Goal: Information Seeking & Learning: Find specific fact

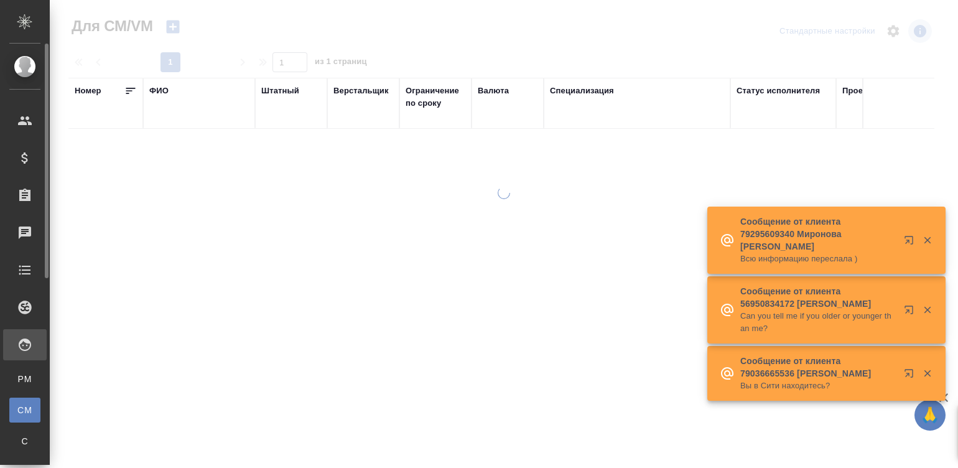
drag, startPoint x: 0, startPoint y: 0, endPoint x: 33, endPoint y: 407, distance: 408.7
click at [19, 407] on div "Для CM/VM" at bounding box center [9, 410] width 19 height 12
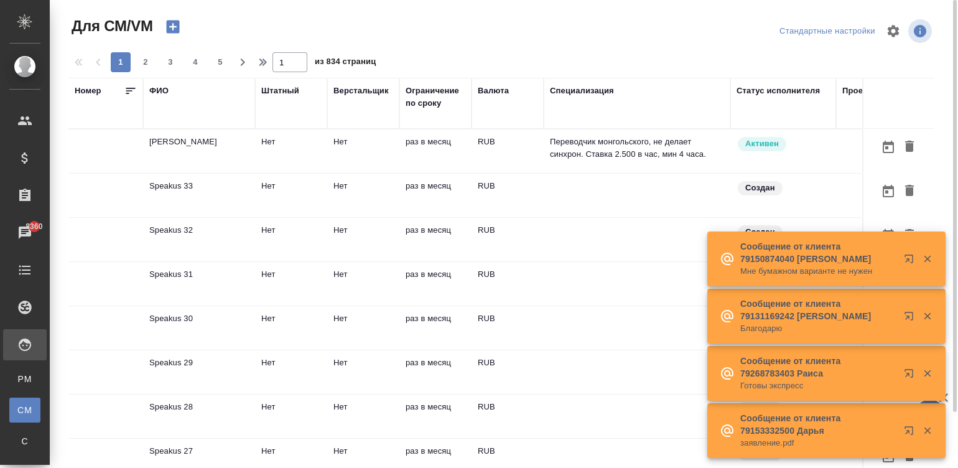
click at [19, 414] on div "Для CM/VM" at bounding box center [9, 410] width 19 height 12
click at [490, 159] on td "RUB" at bounding box center [507, 151] width 72 height 44
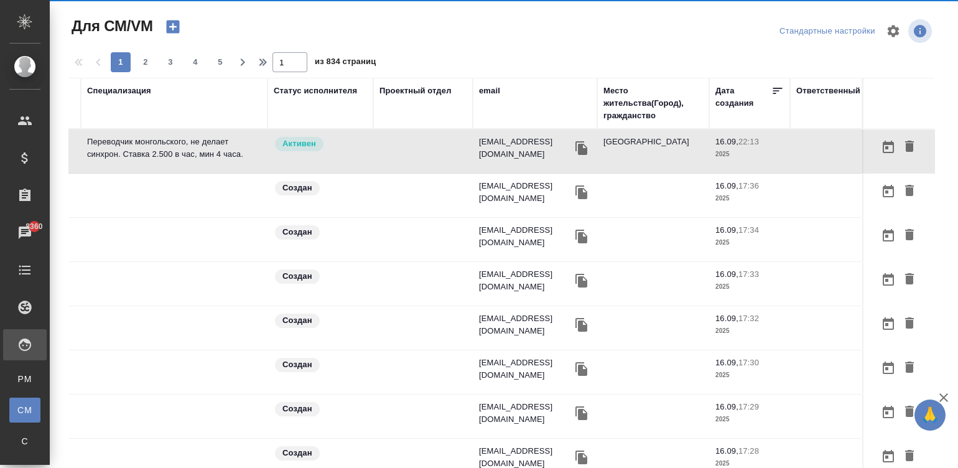
scroll to position [0, 486]
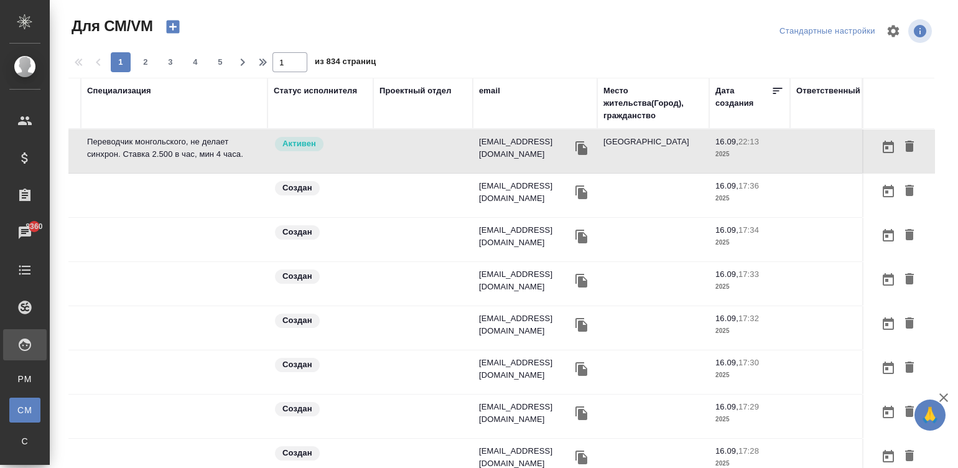
click at [479, 87] on div "email" at bounding box center [489, 91] width 21 height 12
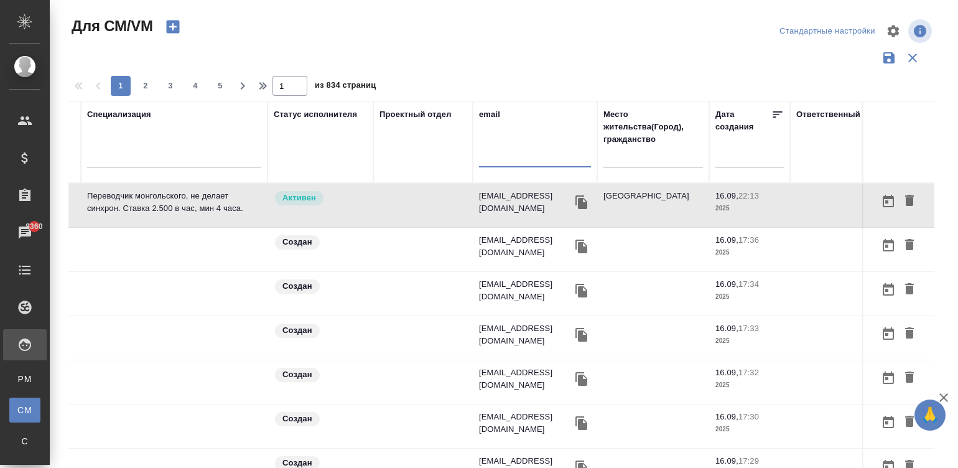
click at [491, 154] on input "text" at bounding box center [535, 160] width 112 height 16
paste input "e.gorn1@awatera.com"
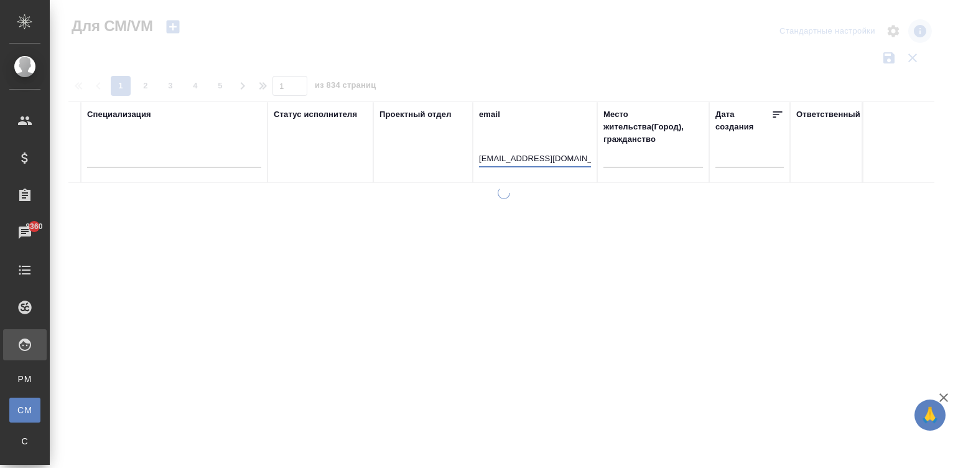
scroll to position [0, 475]
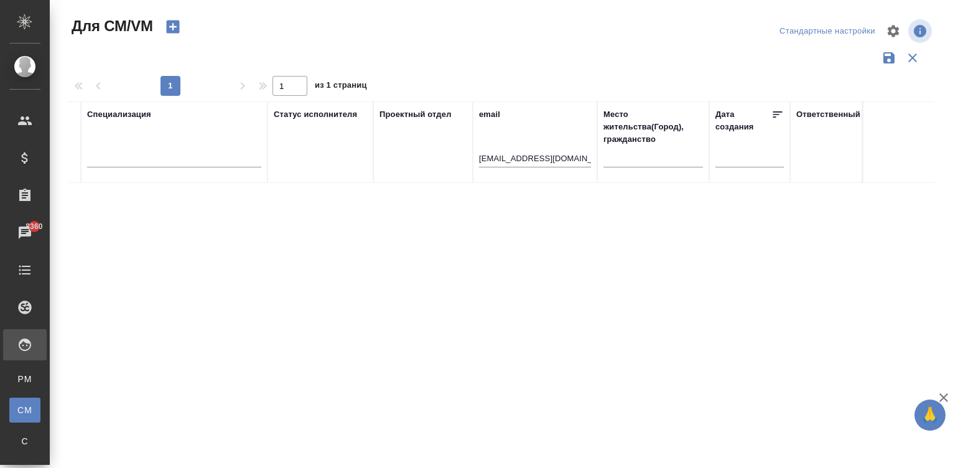
click at [399, 197] on div "Номер ФИО Штатный Верстальщик Ограничение по сроку Валюта Специализация Статус …" at bounding box center [501, 325] width 866 height 448
click at [492, 152] on input "e.gorn1@awatera.com" at bounding box center [535, 160] width 112 height 16
type input "e.gorn@awatera.com"
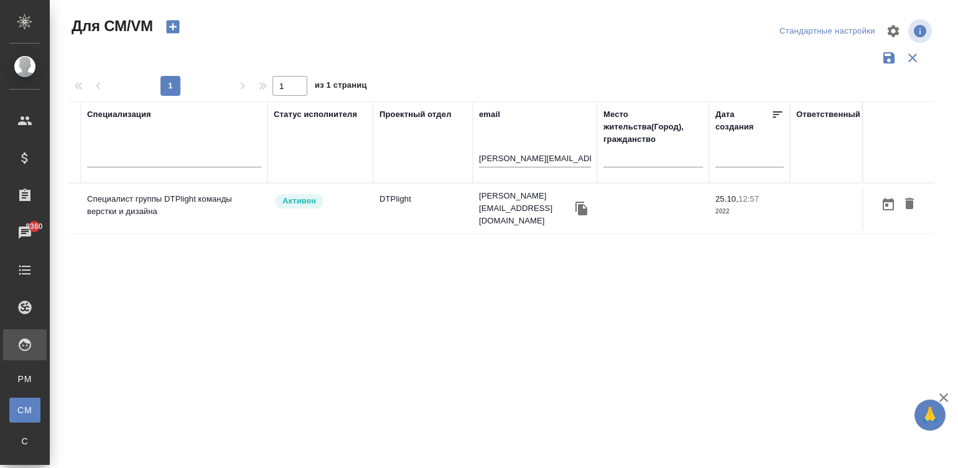
click at [473, 210] on td "e.gorn@awatera.com" at bounding box center [535, 208] width 124 height 50
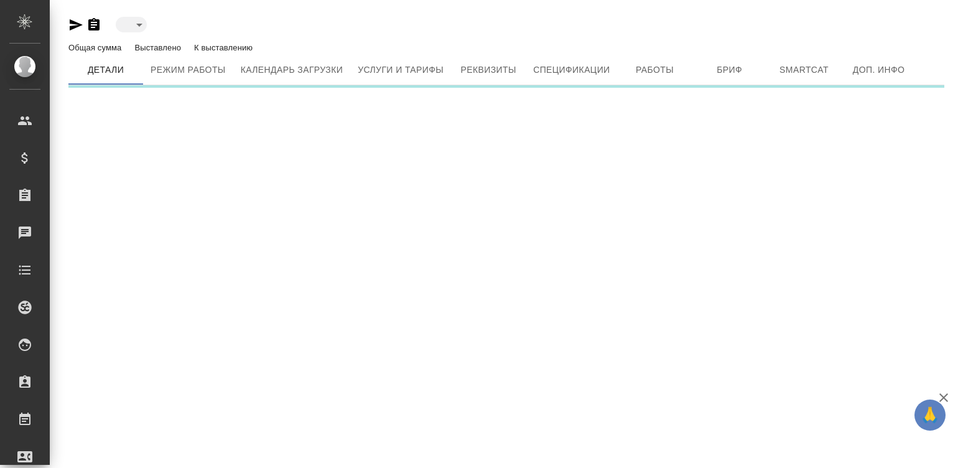
type input "active"
click at [471, 210] on div ".cls-1 fill:#fff; AWATERA Малинина Мария m.malinina Клиенты Спецификации Заказы…" at bounding box center [479, 234] width 958 height 468
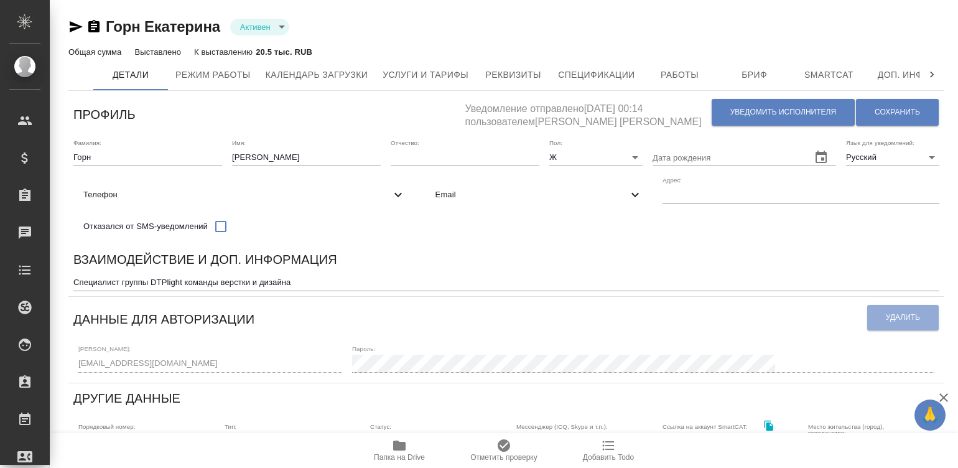
click at [597, 315] on div "Данные для авторизации" at bounding box center [469, 318] width 793 height 32
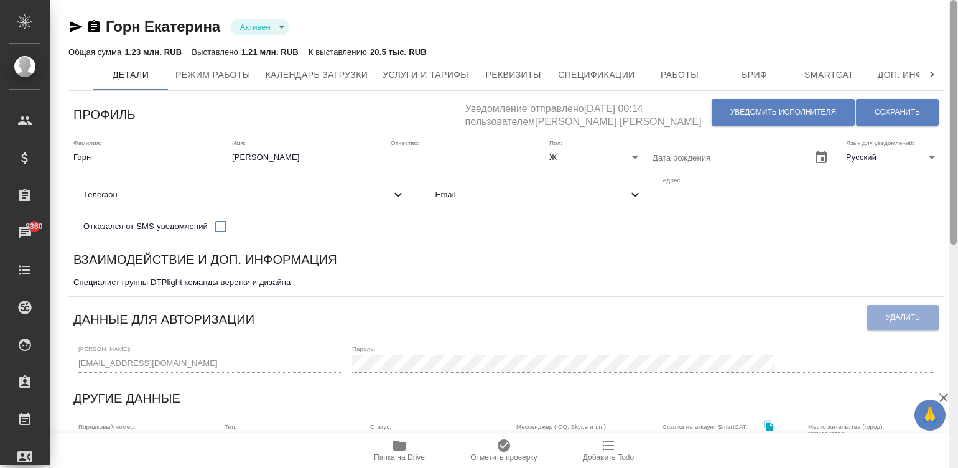
click at [955, 36] on div at bounding box center [952, 234] width 9 height 468
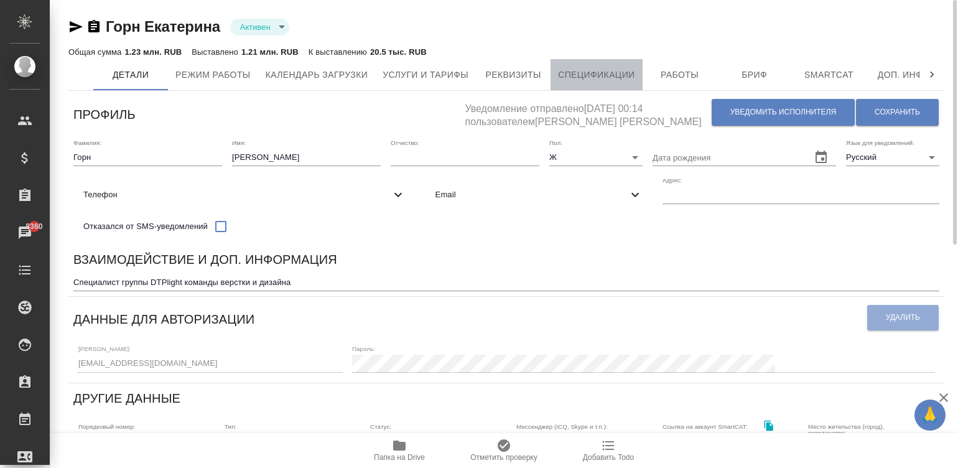
click at [587, 87] on button "Спецификации" at bounding box center [595, 74] width 91 height 31
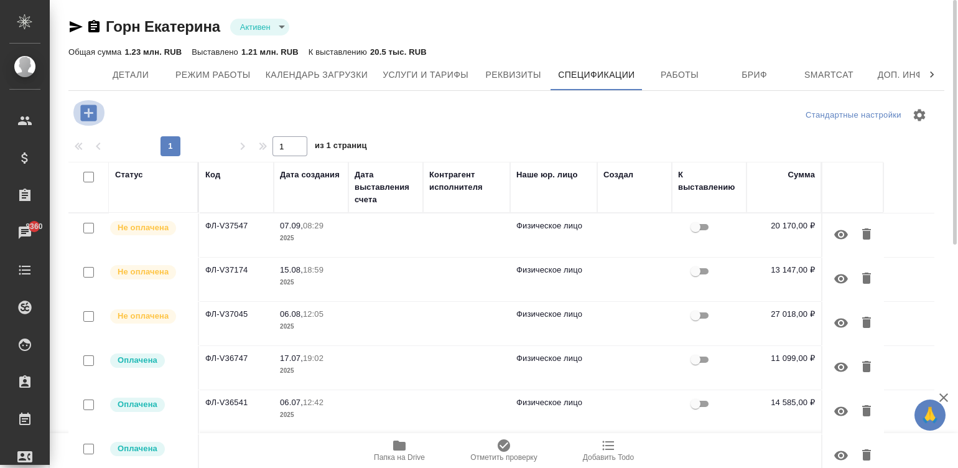
click at [80, 106] on icon "button" at bounding box center [89, 113] width 22 height 22
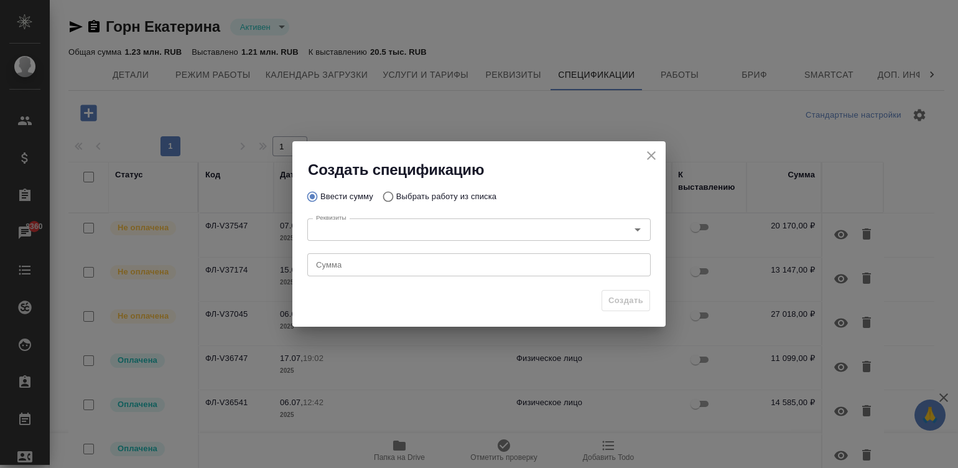
click at [384, 190] on input "Выбрать работу из списка" at bounding box center [386, 197] width 20 height 24
radio input "true"
radio input "false"
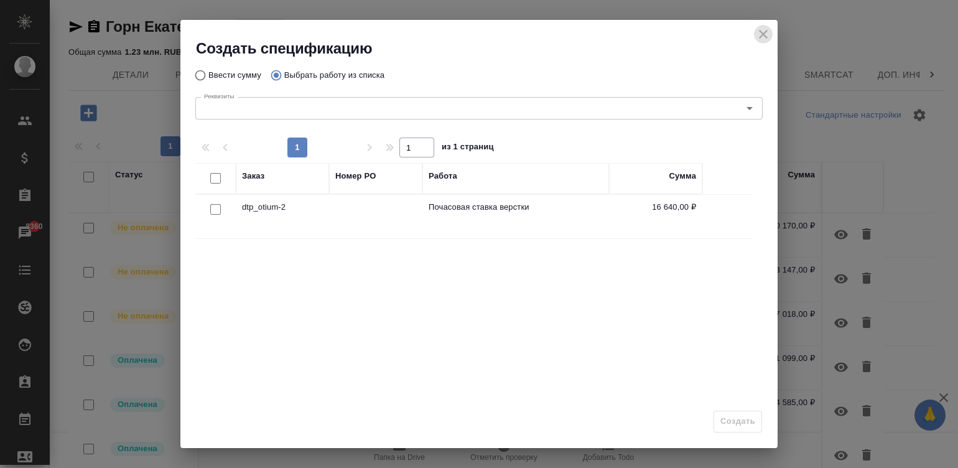
click at [762, 27] on icon "close" at bounding box center [763, 34] width 15 height 15
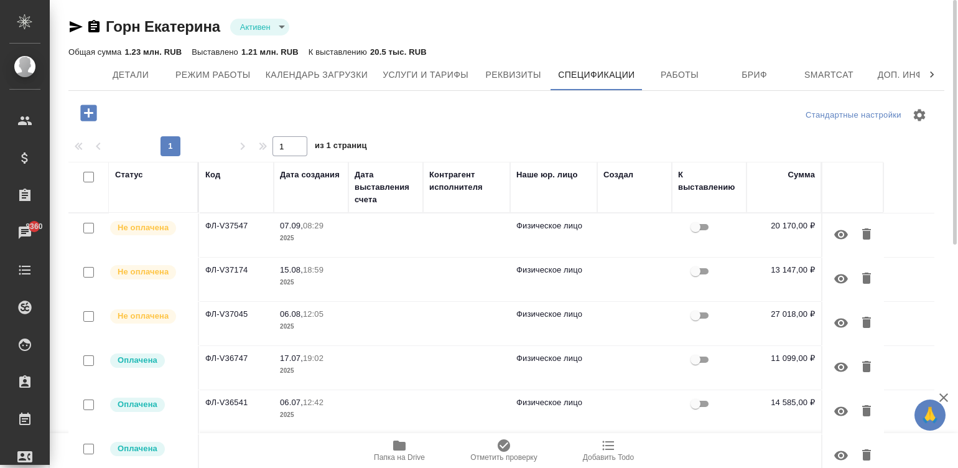
click at [759, 29] on div "Горн Екатерина Активен active" at bounding box center [506, 27] width 876 height 20
click at [665, 70] on span "Работы" at bounding box center [680, 75] width 60 height 16
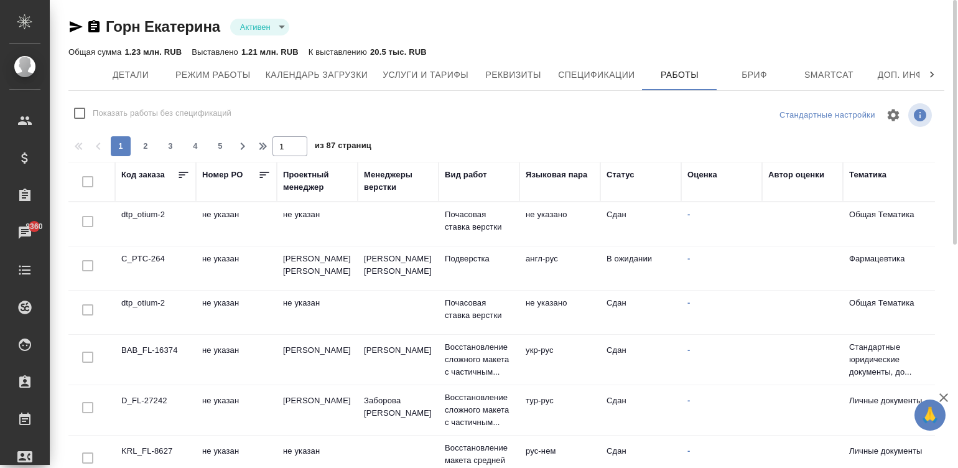
click at [647, 230] on td "Сдан" at bounding box center [640, 224] width 81 height 44
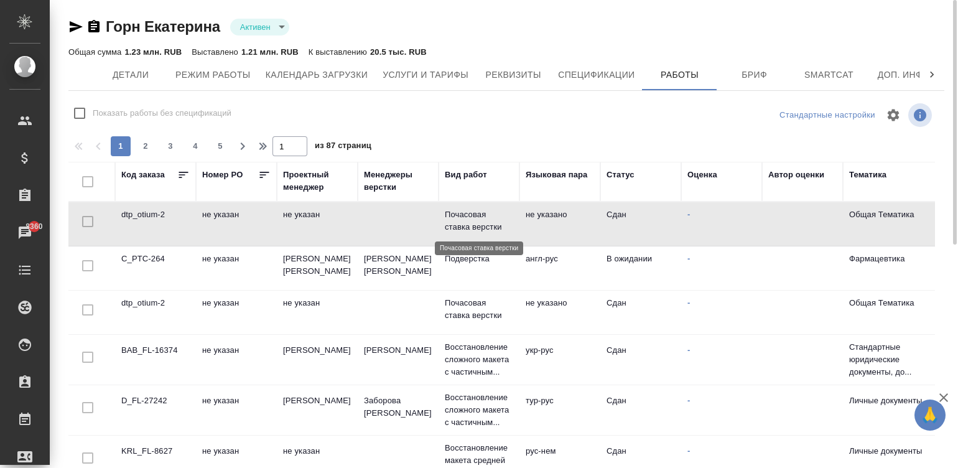
click at [459, 219] on p "Почасовая ставка верстки" at bounding box center [479, 220] width 68 height 25
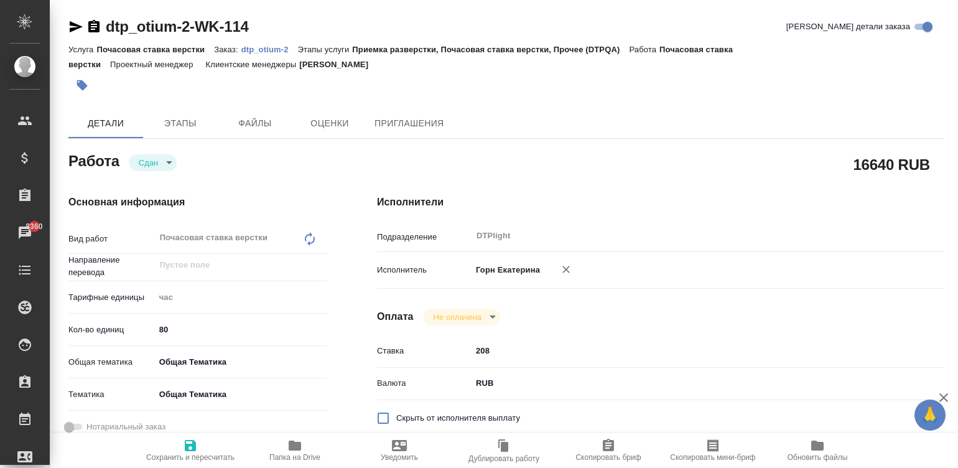
type textarea "x"
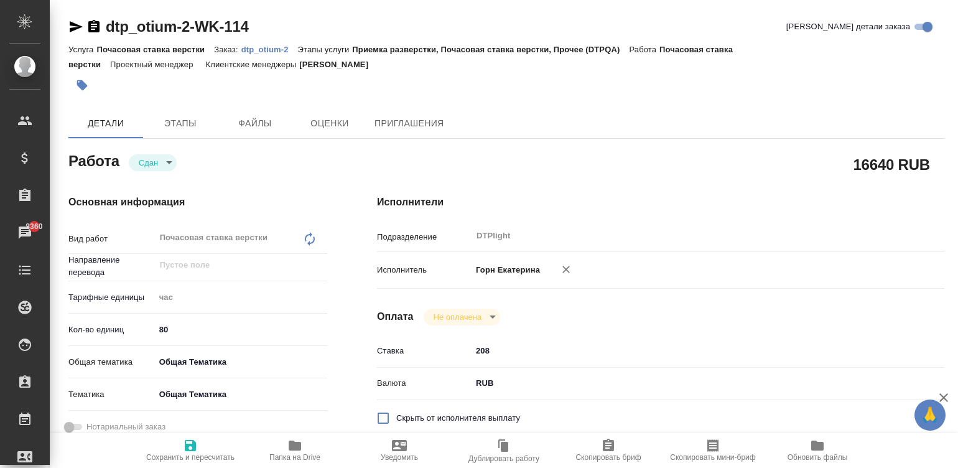
type textarea "x"
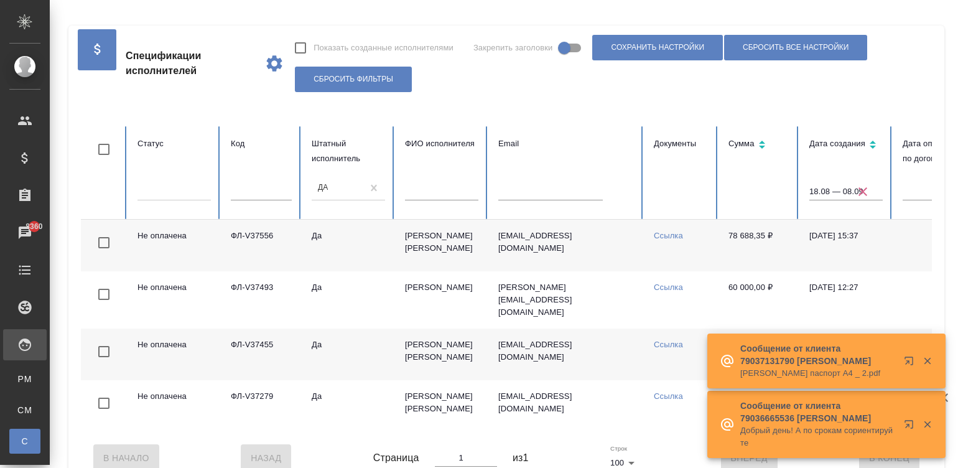
scroll to position [0, 481]
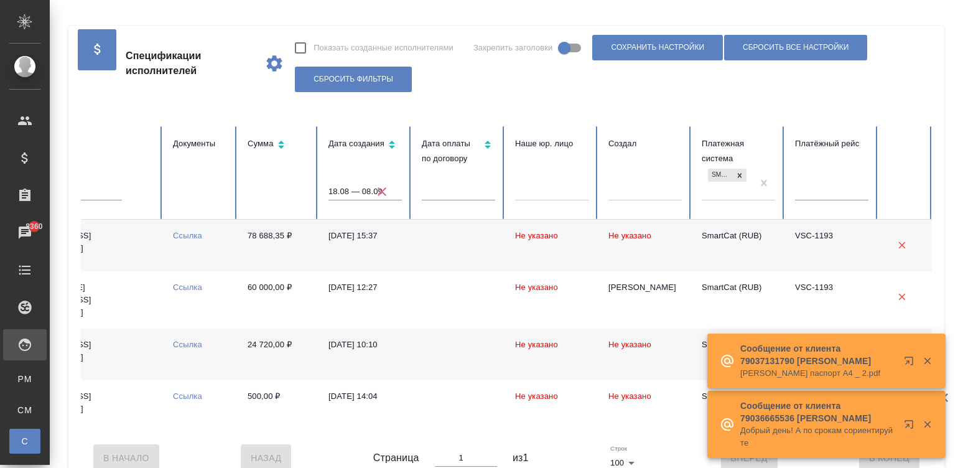
click at [372, 185] on span "button" at bounding box center [382, 191] width 40 height 15
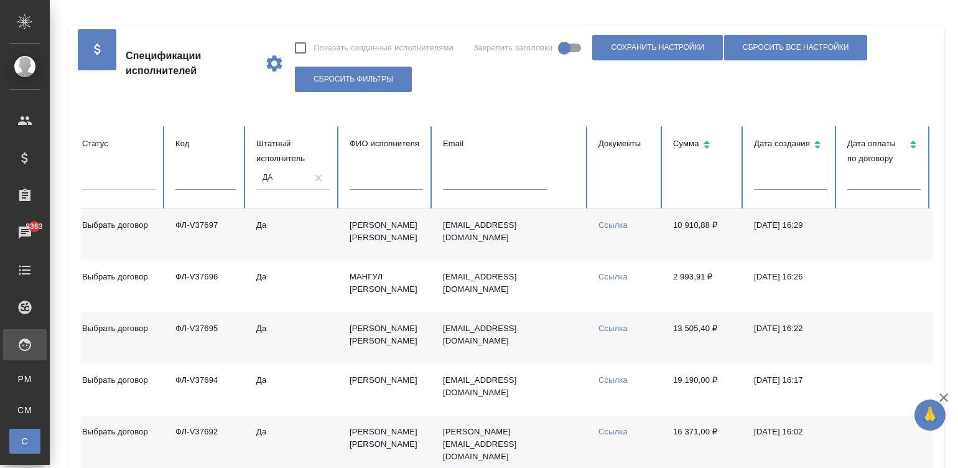
scroll to position [0, 0]
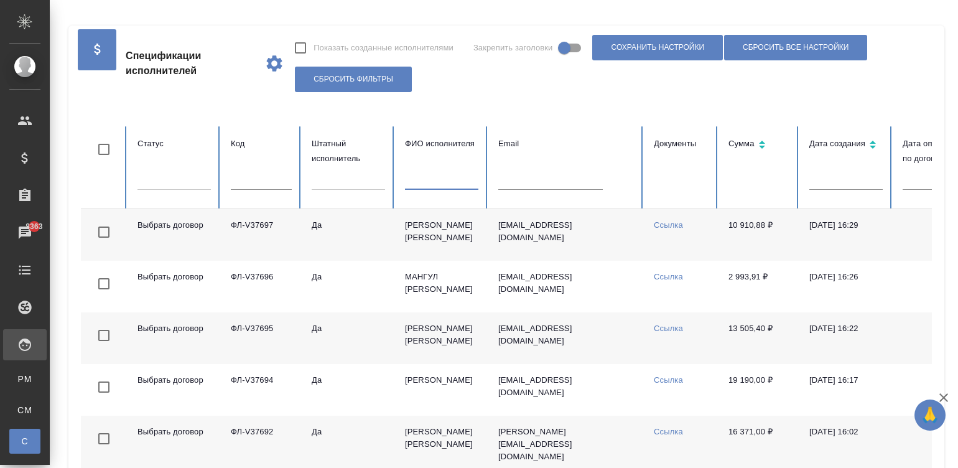
click at [424, 180] on input "text" at bounding box center [441, 180] width 73 height 17
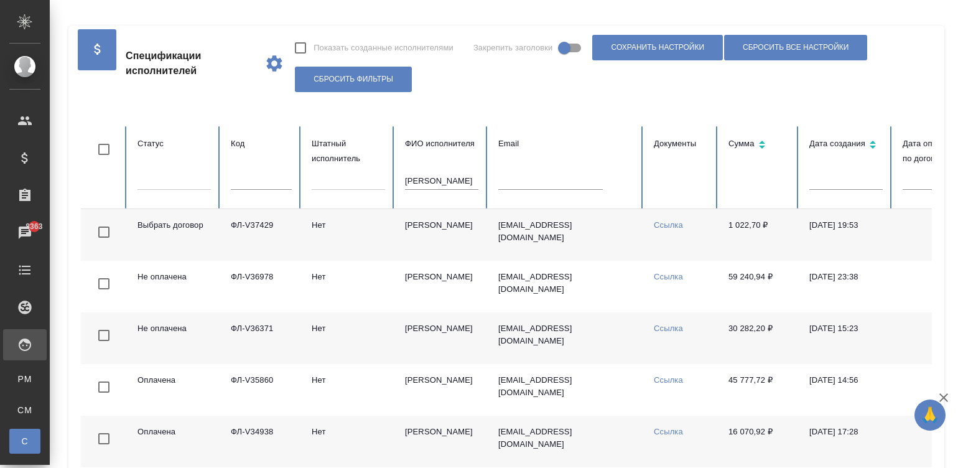
click at [348, 343] on td "Нет" at bounding box center [348, 338] width 93 height 52
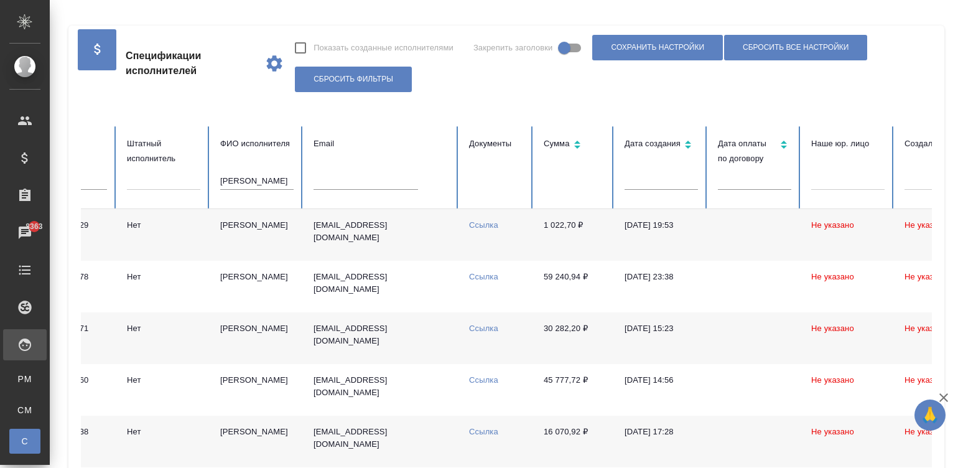
scroll to position [0, 187]
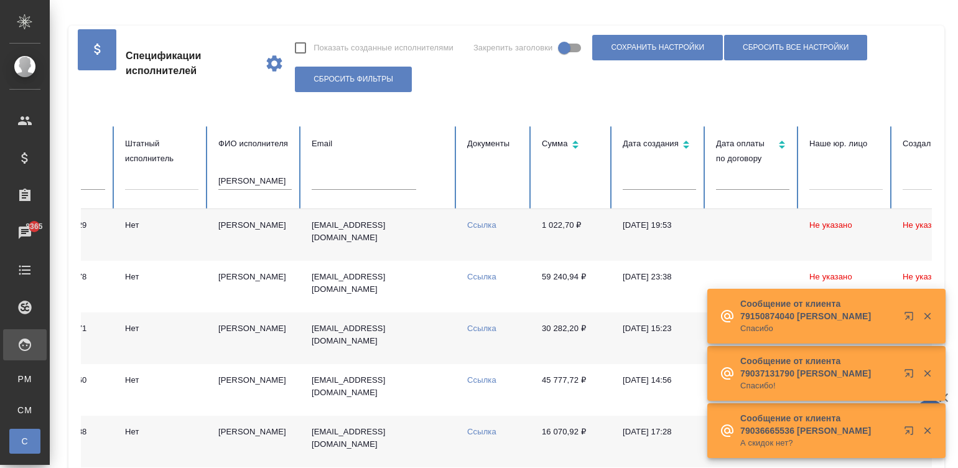
click at [239, 181] on input "дин п" at bounding box center [254, 180] width 73 height 17
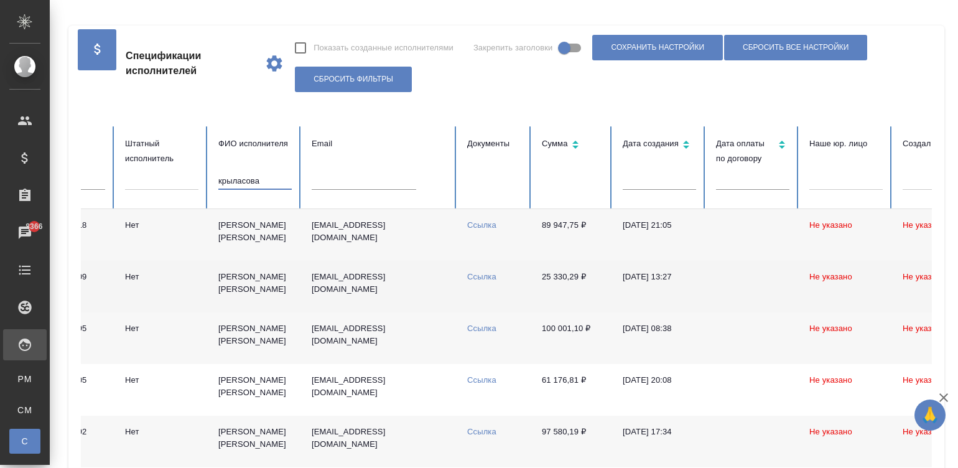
type input "крыласова"
click at [591, 304] on td "25 330,29 ₽" at bounding box center [572, 287] width 81 height 52
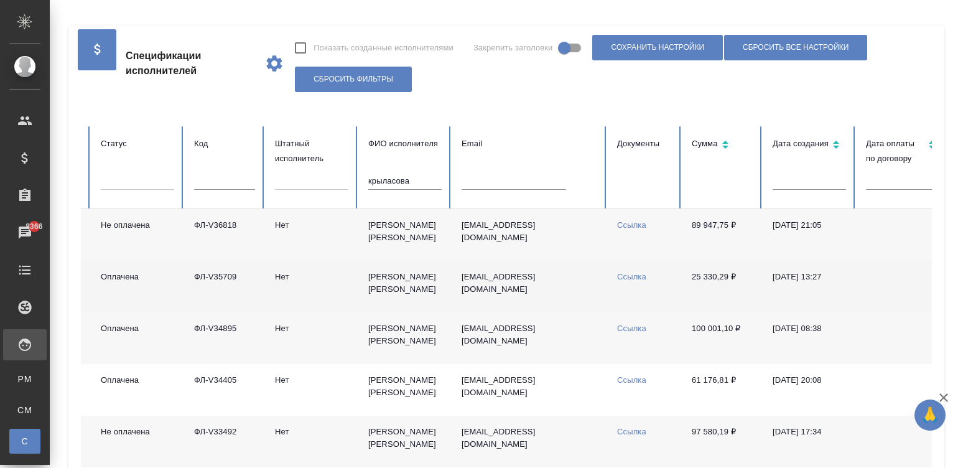
scroll to position [0, 0]
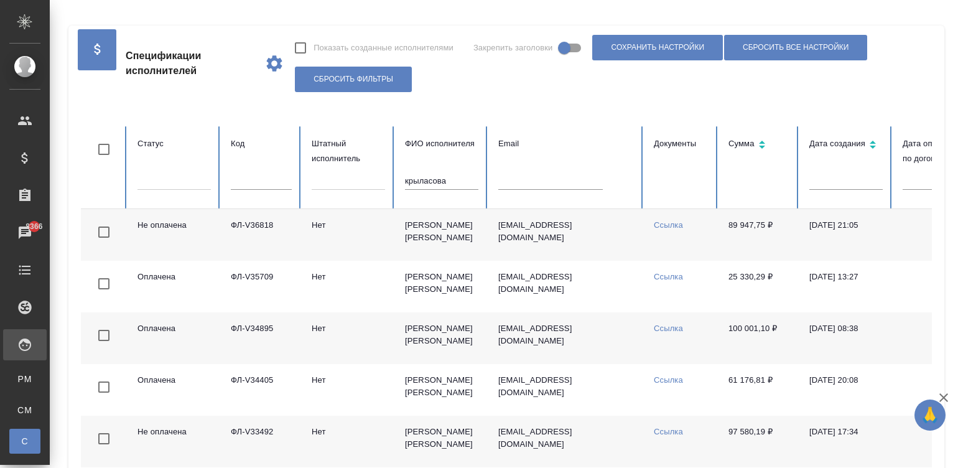
click at [634, 243] on td "ana27063546@yandex.ru" at bounding box center [565, 235] width 155 height 52
click at [445, 183] on input "крыласова" at bounding box center [441, 180] width 73 height 17
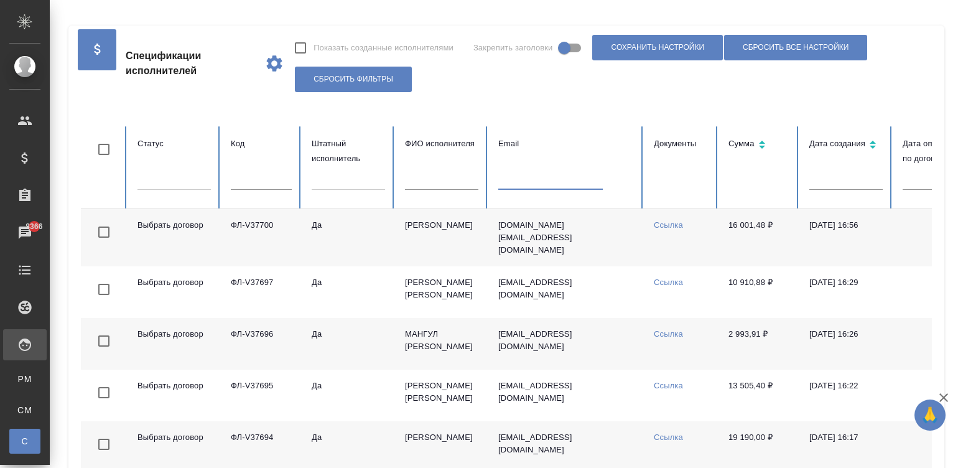
click at [558, 178] on input "text" at bounding box center [550, 180] width 104 height 17
paste input "ФЛ-V36911"
type input "ФЛ-V36911"
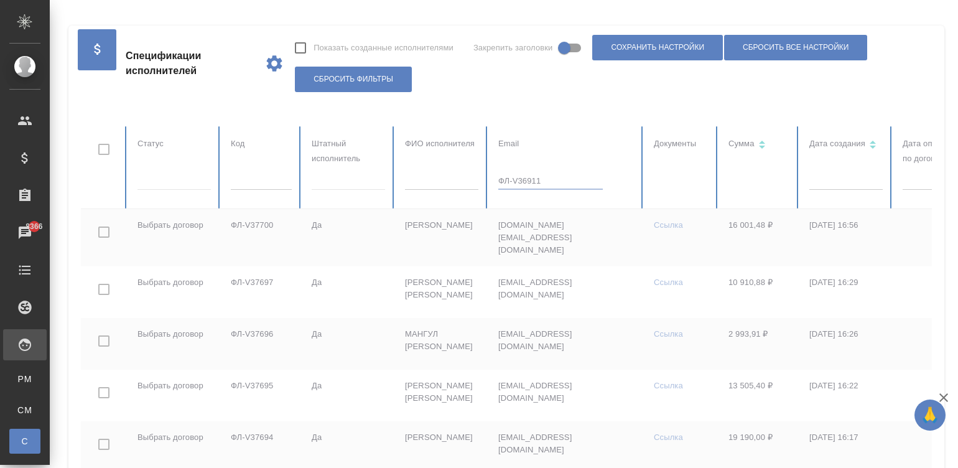
checkbox input "true"
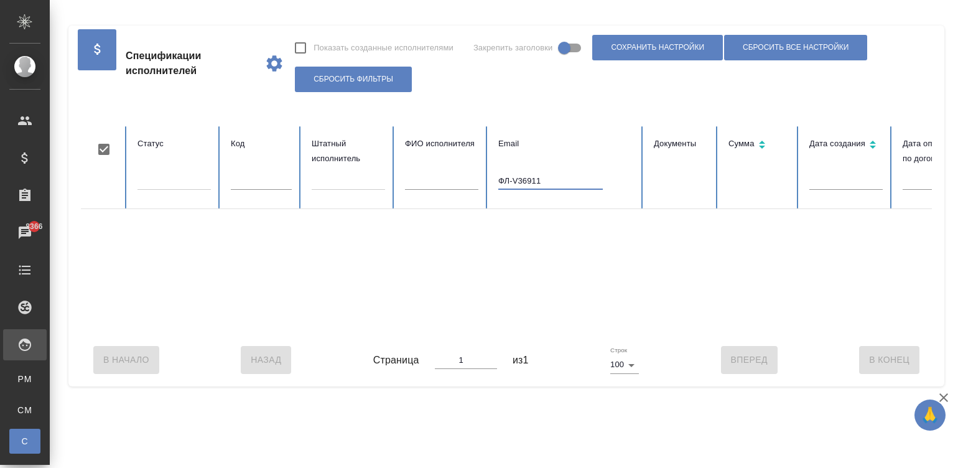
click at [547, 178] on input "ФЛ-V36911" at bounding box center [550, 180] width 104 height 17
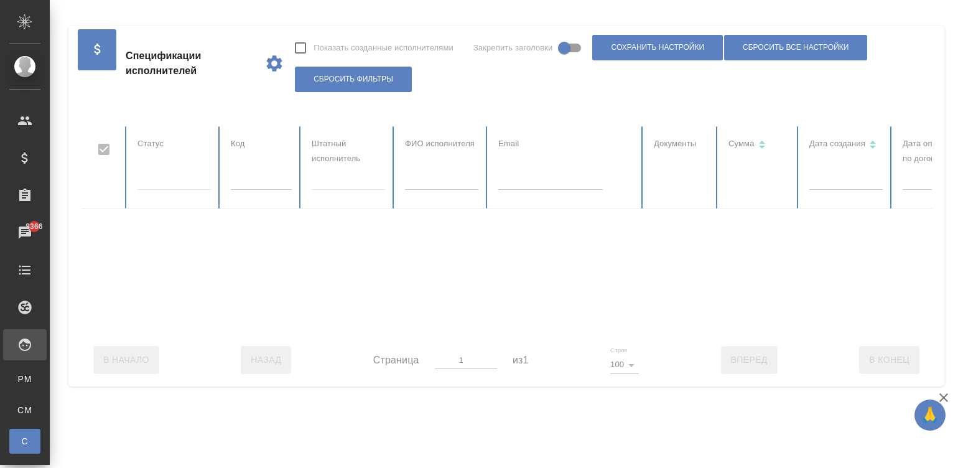
click at [236, 169] on div at bounding box center [747, 229] width 1332 height 207
click at [262, 186] on input "text" at bounding box center [261, 180] width 61 height 17
checkbox input "false"
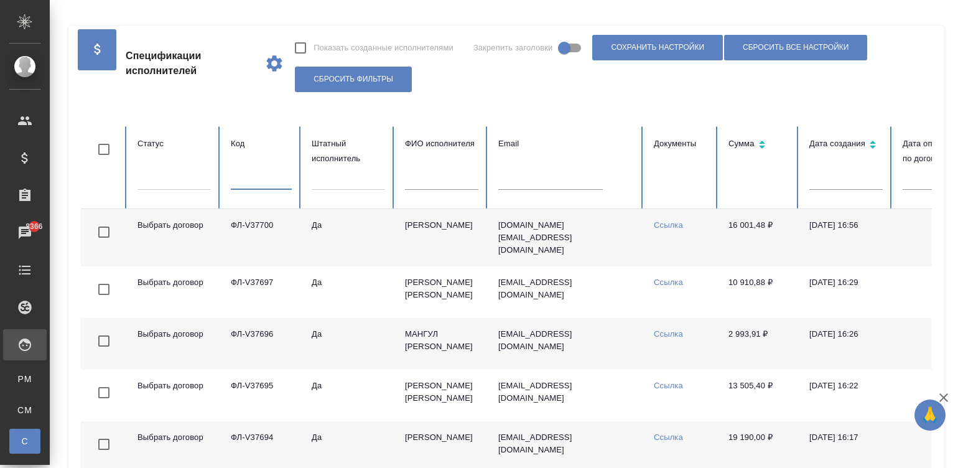
paste input "ФЛ-V36911"
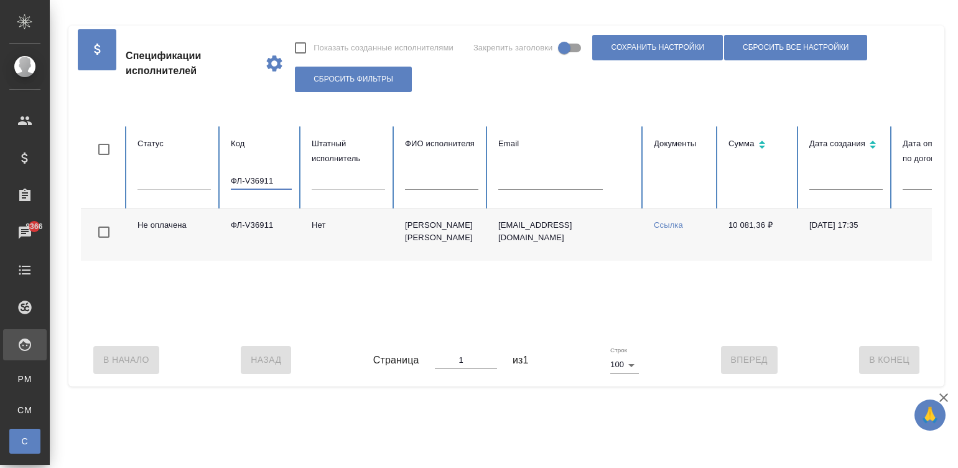
scroll to position [0, 481]
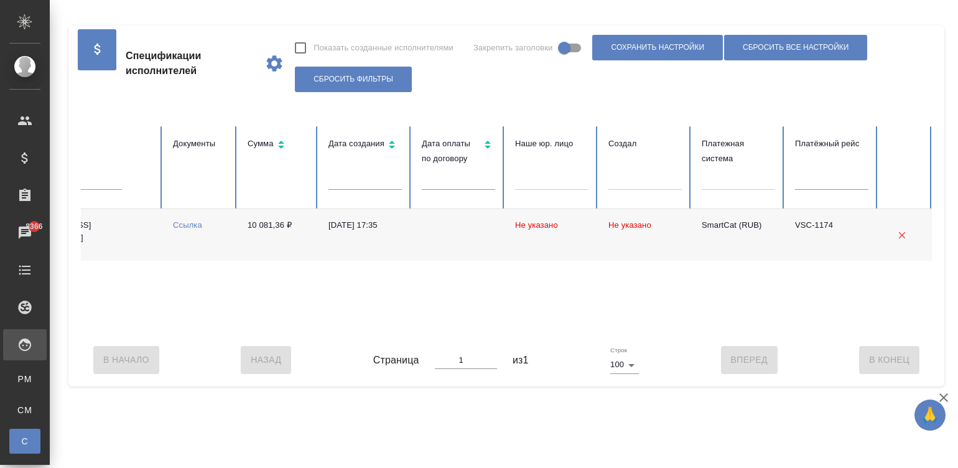
click at [239, 233] on td "10 081,36 ₽" at bounding box center [278, 235] width 81 height 52
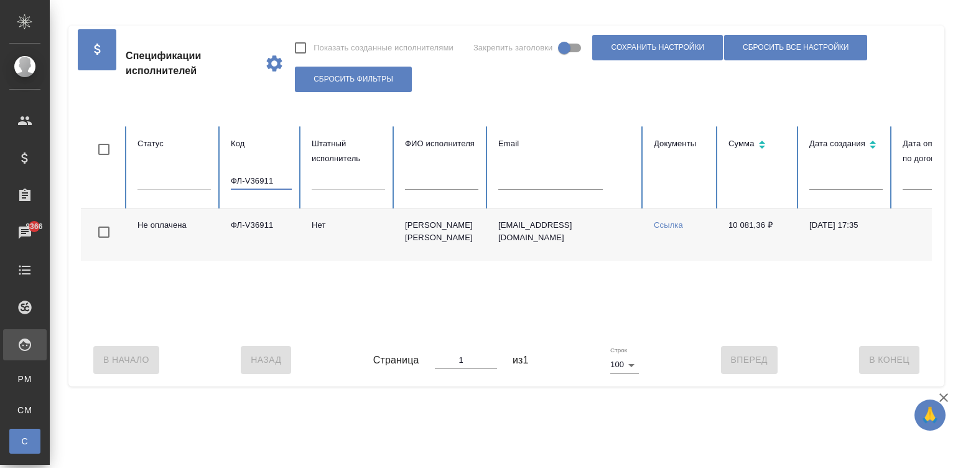
click at [276, 175] on input "ФЛ-V36911" at bounding box center [261, 180] width 61 height 17
paste input "77"
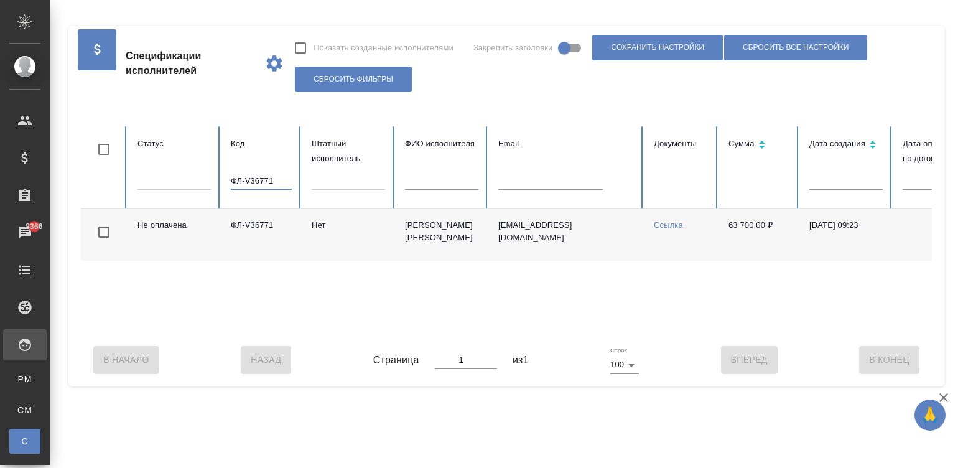
click at [698, 331] on div "Не оплачена ФЛ-V36771 Нет Баранецкая Наталья Ильинична tofan0111@rambler.ru Ссы…" at bounding box center [747, 271] width 1332 height 124
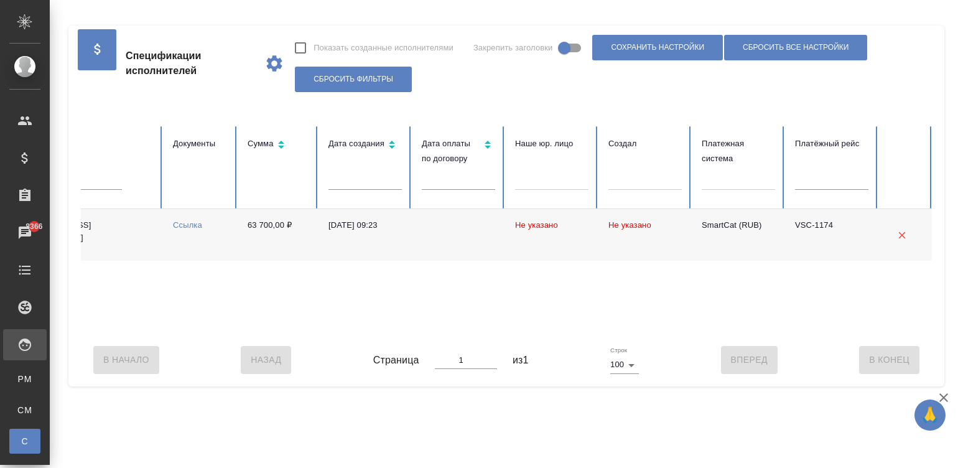
click at [701, 333] on div "Не оплачена ФЛ-V36771 Нет Баранецкая Наталья Ильинична tofan0111@rambler.ru Ссы…" at bounding box center [266, 271] width 1332 height 124
click at [493, 255] on td at bounding box center [458, 235] width 93 height 52
click at [449, 239] on td at bounding box center [458, 235] width 93 height 52
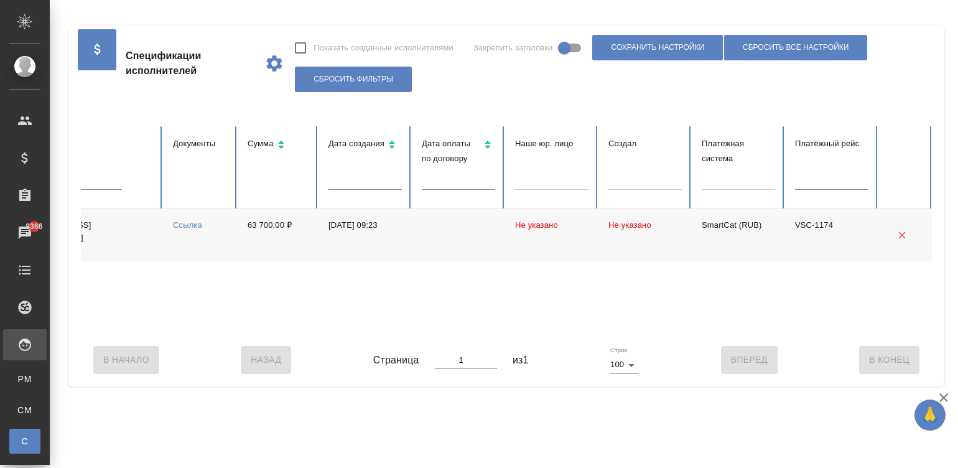
click at [221, 348] on div "В Начало Назад Страница 1 из 1 Строк 100 100 Вперед В Конец" at bounding box center [506, 359] width 851 height 52
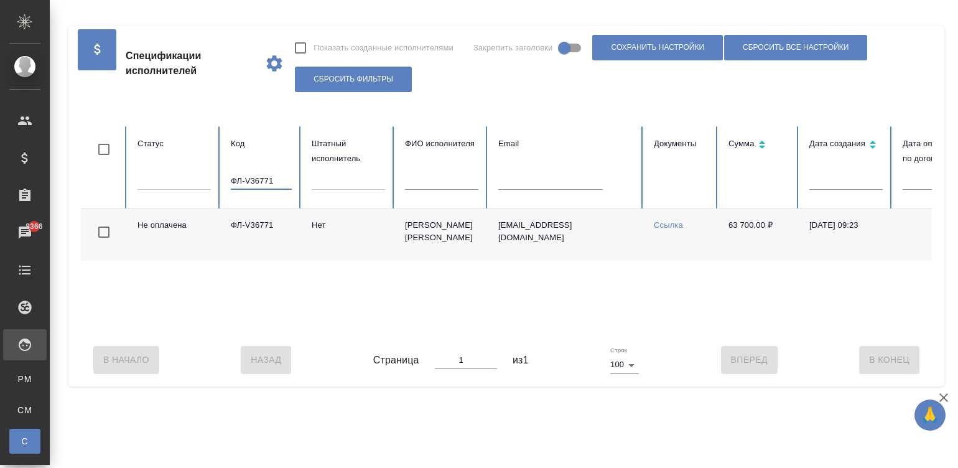
click at [279, 183] on input "ФЛ-V36771" at bounding box center [261, 180] width 61 height 17
paste input "4"
click at [623, 239] on td "Khamzina.nuriya@mail.ru" at bounding box center [565, 235] width 155 height 52
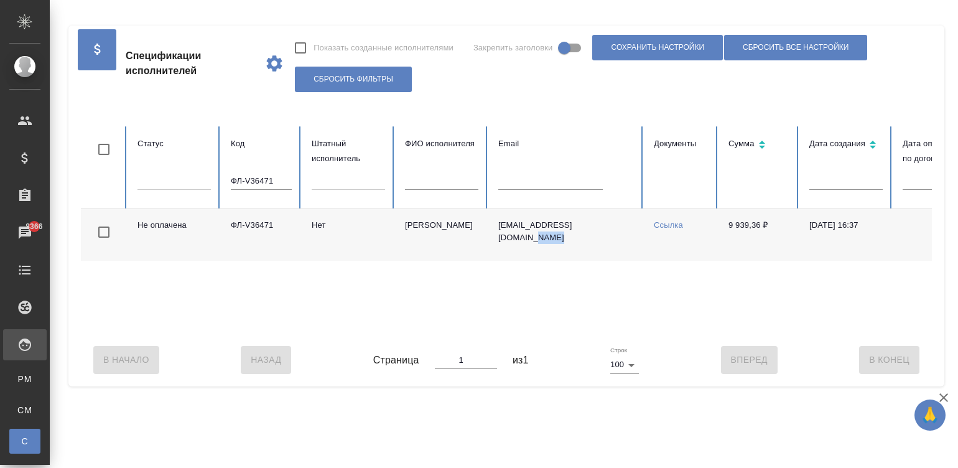
click at [623, 239] on td "Khamzina.nuriya@mail.ru" at bounding box center [565, 235] width 155 height 52
click at [269, 177] on input "ФЛ-V36471" at bounding box center [261, 180] width 61 height 17
paste input "5958"
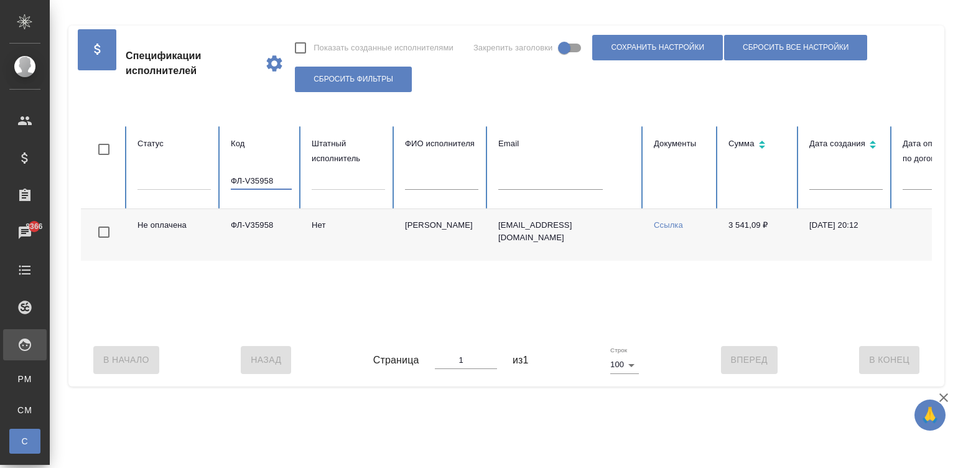
type input "ФЛ-V35958"
click at [670, 243] on td "Ссылка" at bounding box center [681, 235] width 75 height 52
click at [263, 186] on input "ФЛ-V35958" at bounding box center [261, 180] width 61 height 17
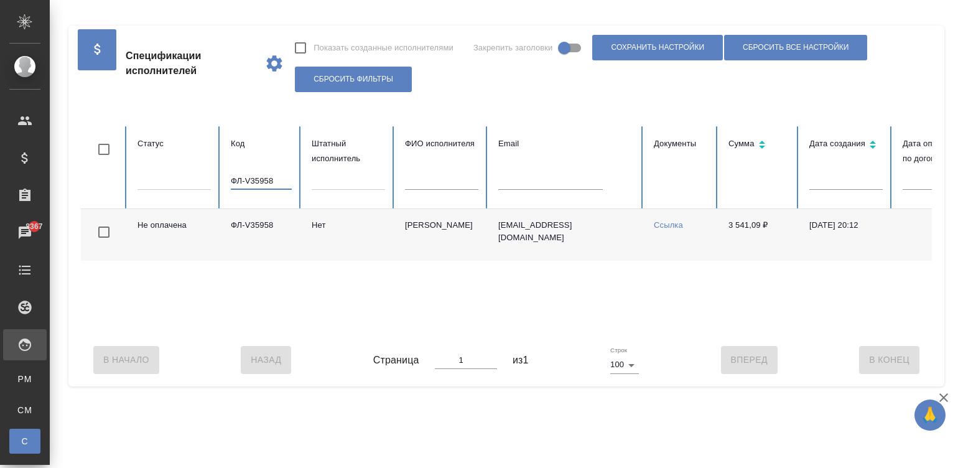
click at [263, 186] on input "ФЛ-V35958" at bounding box center [261, 180] width 61 height 17
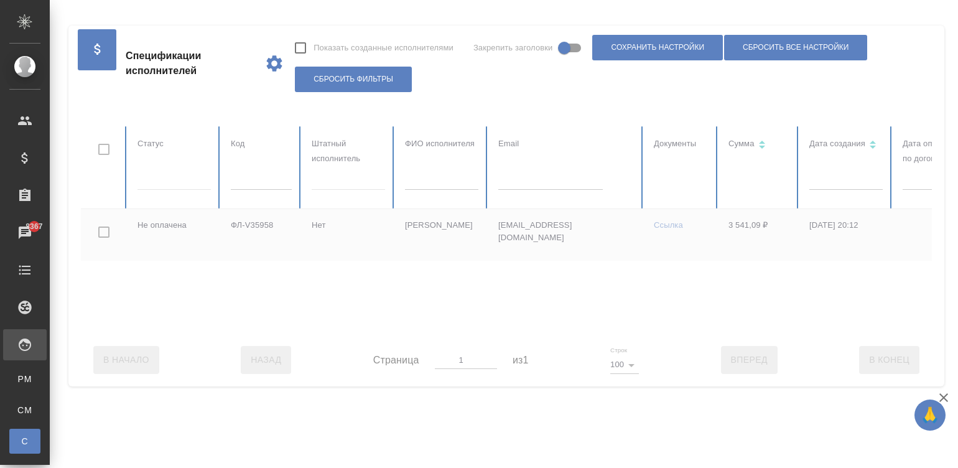
click at [532, 178] on div at bounding box center [747, 229] width 1332 height 207
click at [532, 178] on input "text" at bounding box center [550, 180] width 104 height 17
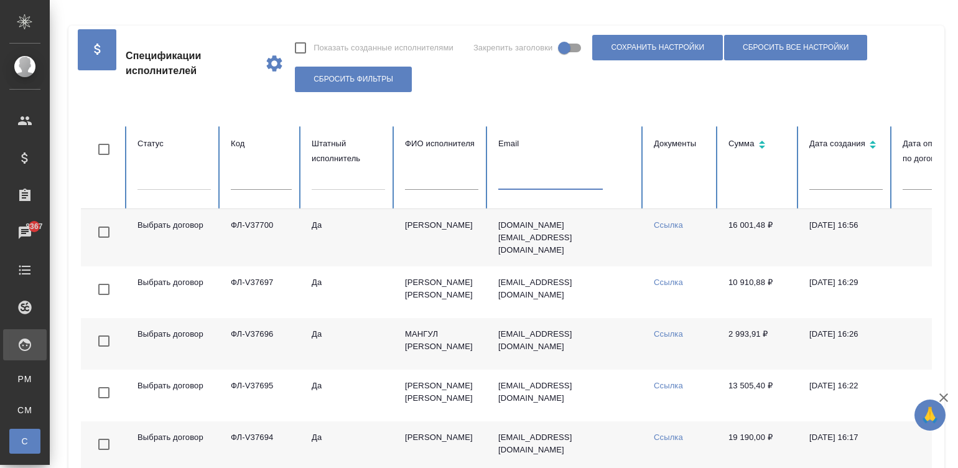
click at [557, 179] on input "text" at bounding box center [550, 180] width 104 height 17
paste input "tsvileva.translate@gmail.com"
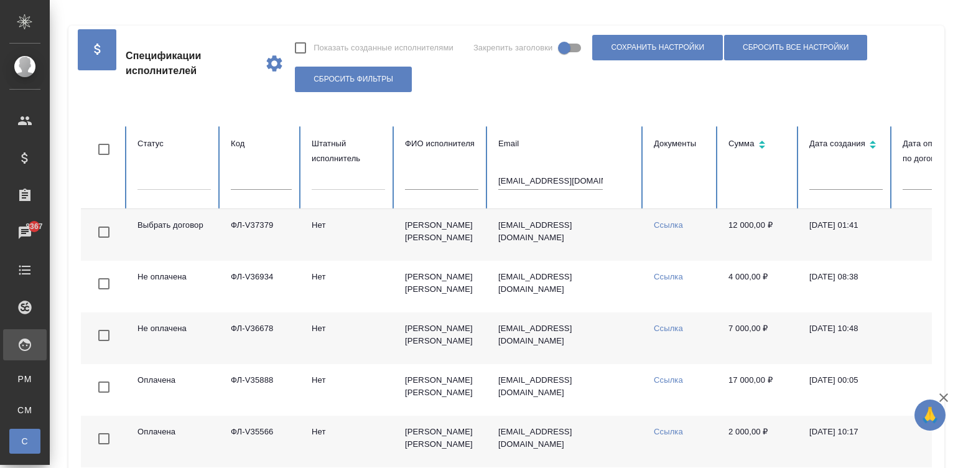
click at [690, 344] on td "Ссылка" at bounding box center [681, 338] width 75 height 52
click at [560, 182] on input "tsvileva.translate@gmail.com" at bounding box center [550, 180] width 104 height 17
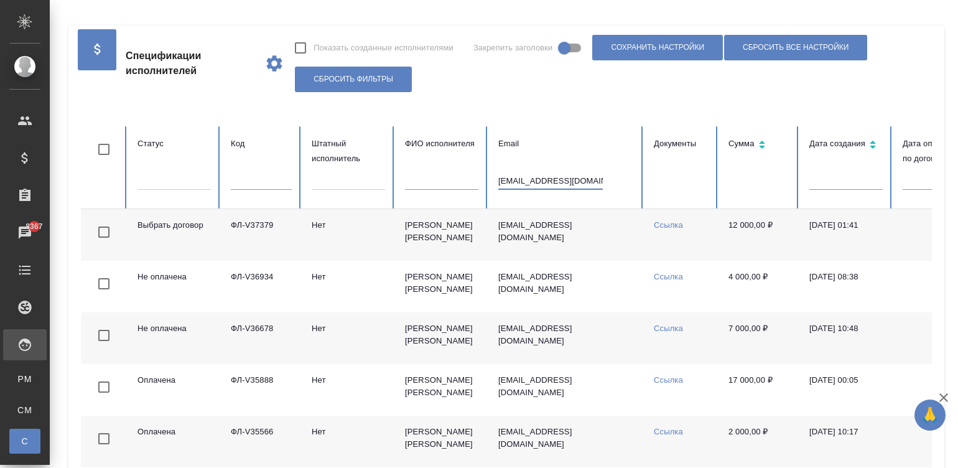
click at [560, 182] on input "tsvileva.translate@gmail.com" at bounding box center [550, 180] width 104 height 17
paste input "kuteliyav@gmail.com"
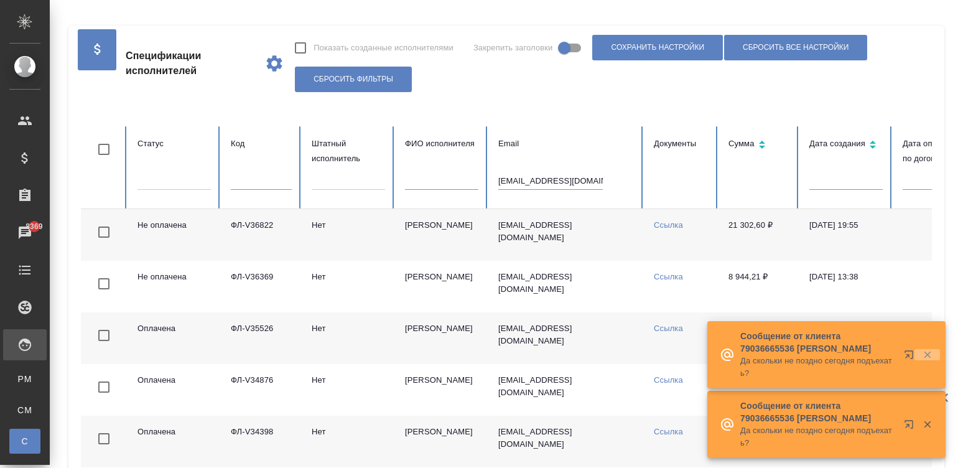
click at [924, 353] on icon "button" at bounding box center [927, 354] width 11 height 11
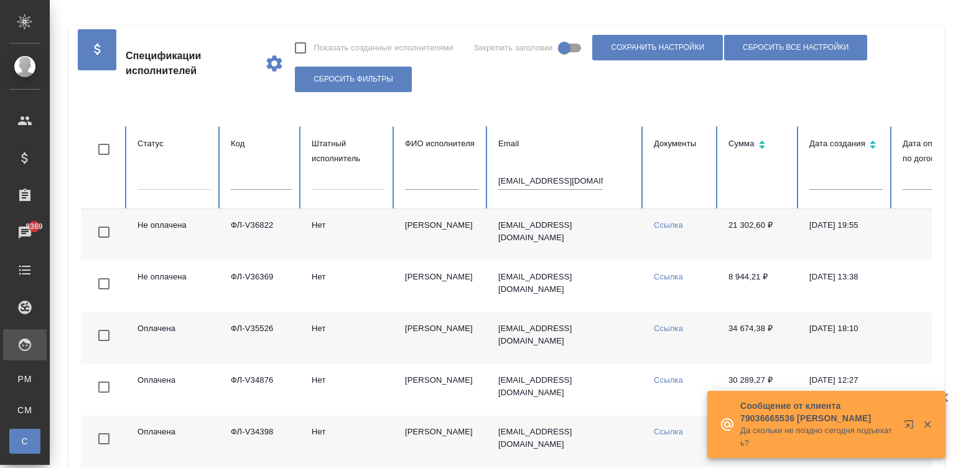
click at [706, 237] on td "Ссылка" at bounding box center [681, 235] width 75 height 52
click at [546, 183] on input "kuteliyav@gmail.com" at bounding box center [550, 180] width 104 height 17
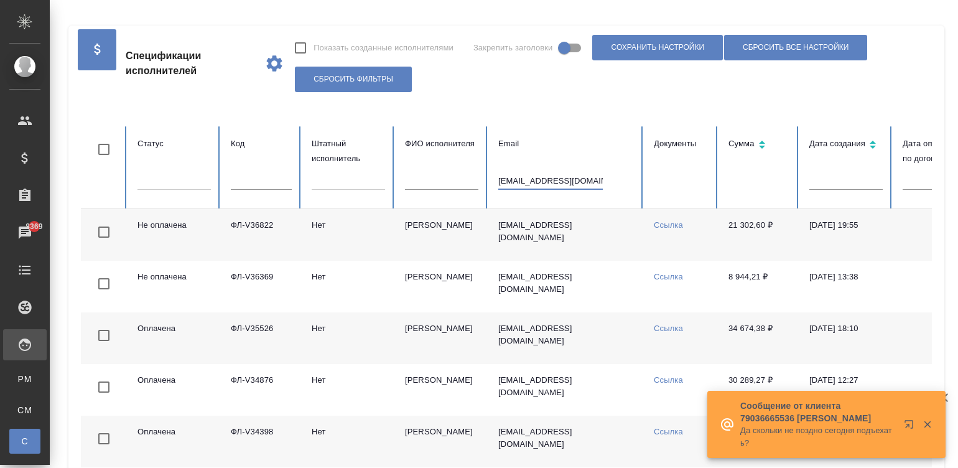
paste input "vermavikas988"
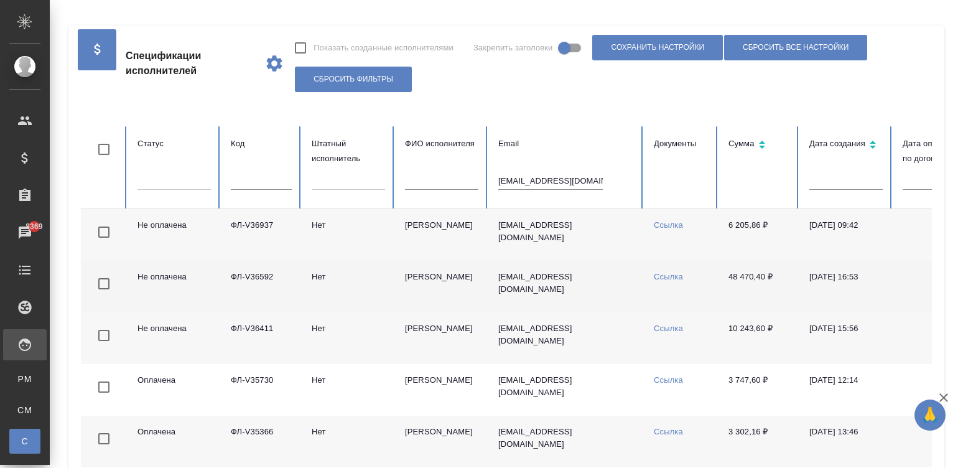
click at [603, 295] on td "vermavikas988@gmail.com" at bounding box center [565, 287] width 155 height 52
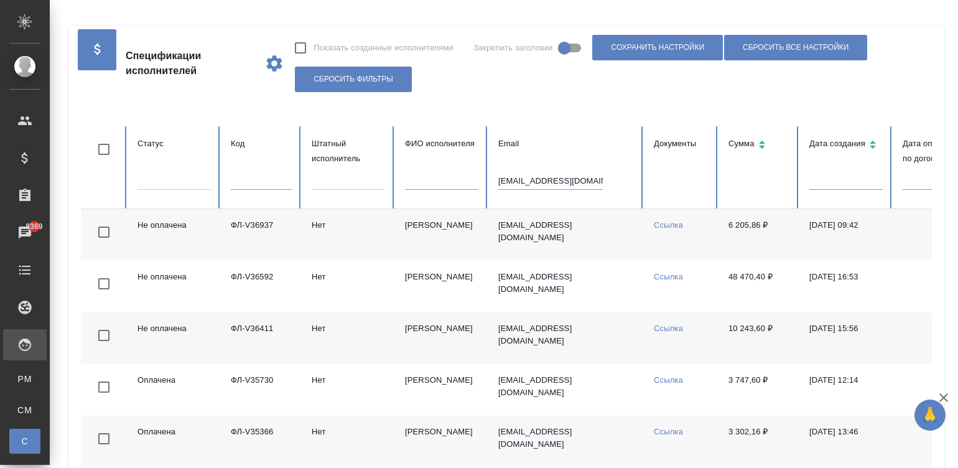
click at [542, 174] on input "vermavikas988@gmail.com" at bounding box center [550, 180] width 104 height 17
paste input "ФЛ-V36452"
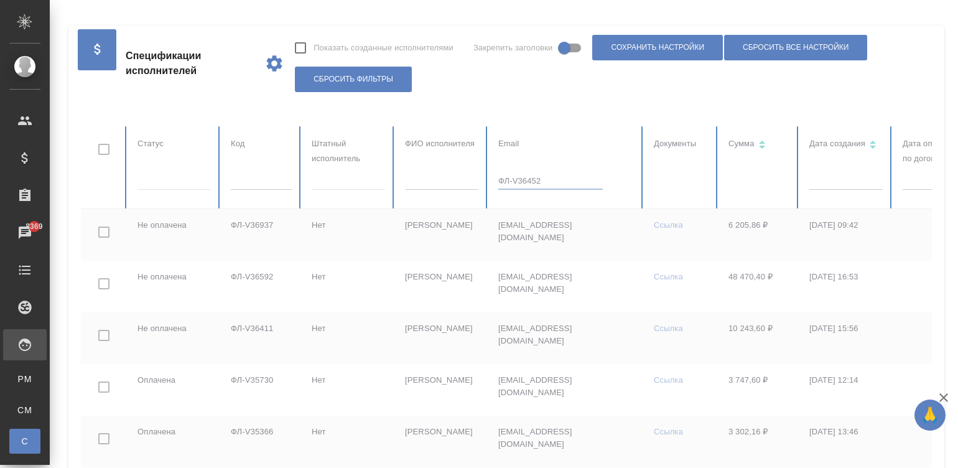
type input "ФЛ-V36452"
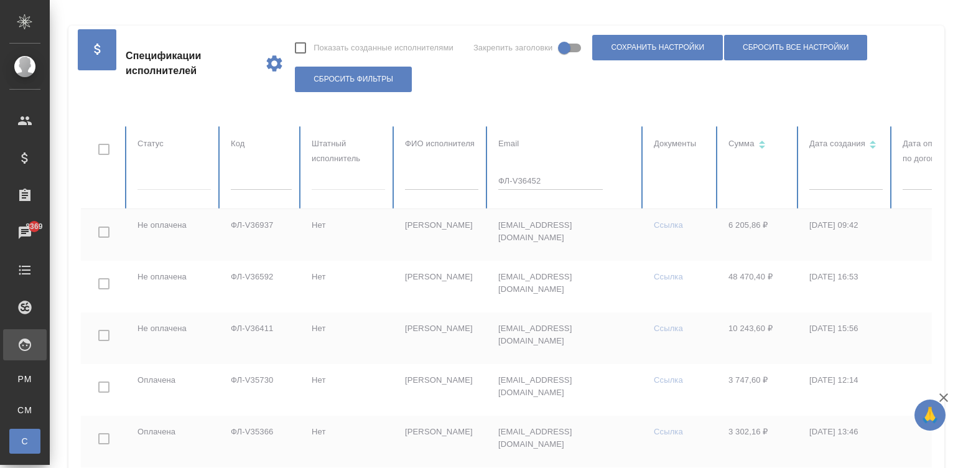
checkbox input "true"
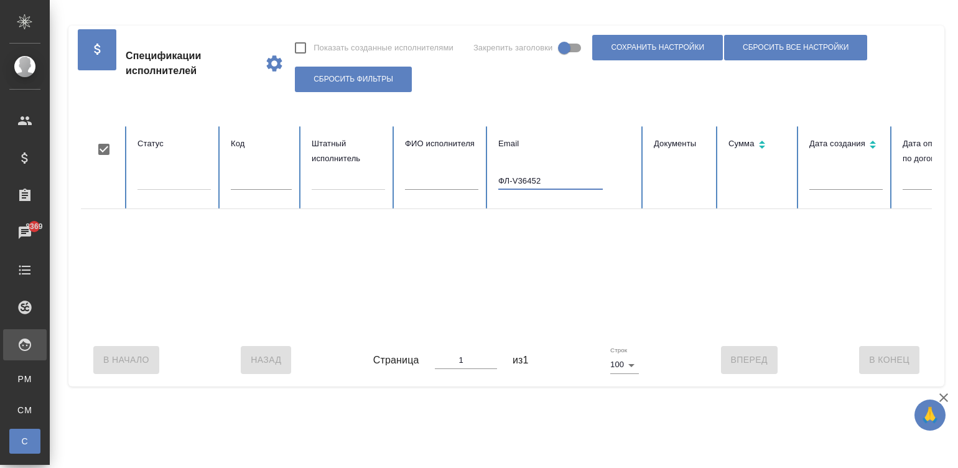
click at [544, 180] on input "ФЛ-V36452" at bounding box center [550, 180] width 104 height 17
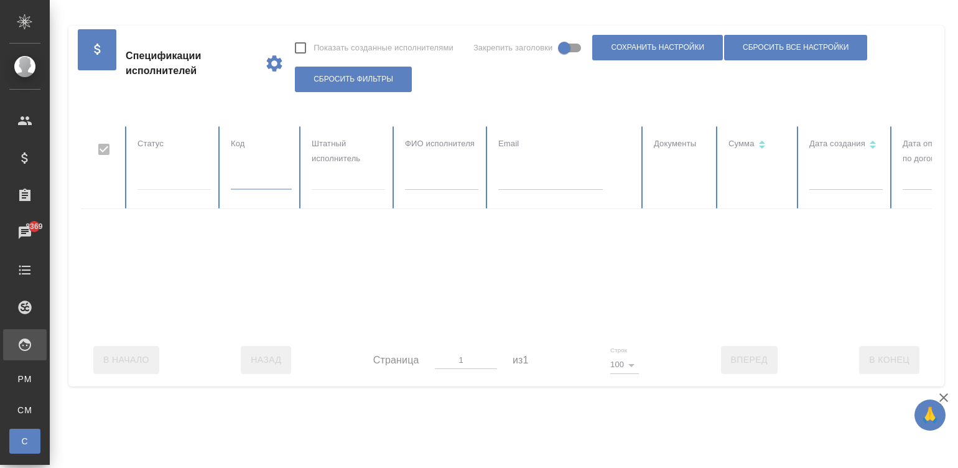
click at [267, 183] on table "Статус Код Штатный исполнитель ФИО исполнителя Email Документы Сумма Дата созда…" at bounding box center [747, 229] width 1332 height 207
paste input "ФЛ-V36452"
type input "ФЛ-V36452"
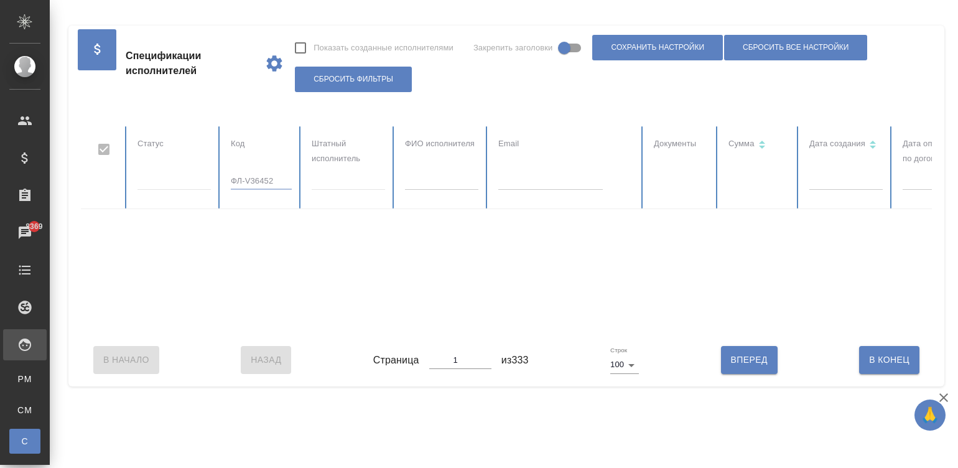
checkbox input "false"
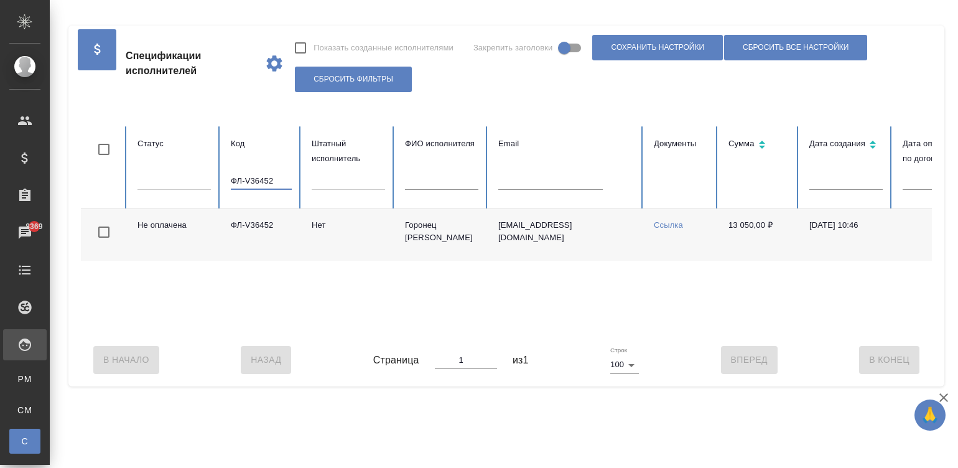
scroll to position [0, 481]
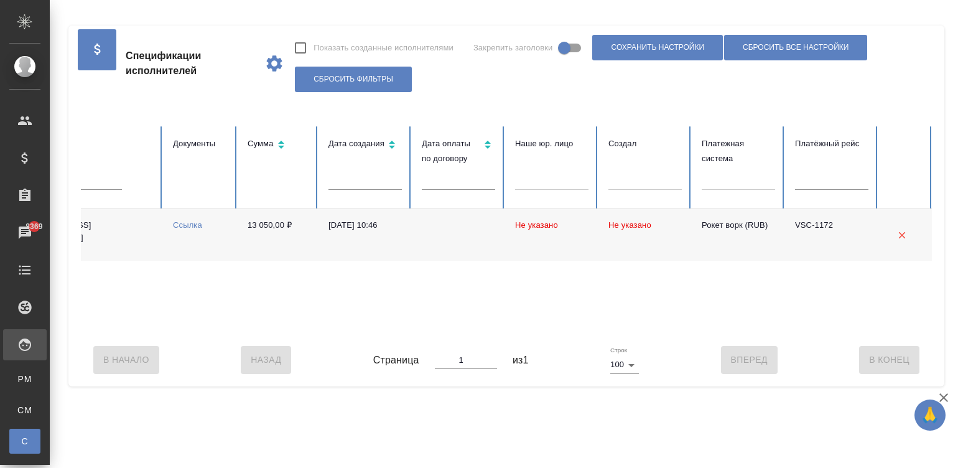
click at [330, 326] on div "Не оплачена ФЛ-V36452 Нет Горонец Наталья Евгеньевна gnev2807@gmail.com Ссылка …" at bounding box center [266, 271] width 1332 height 124
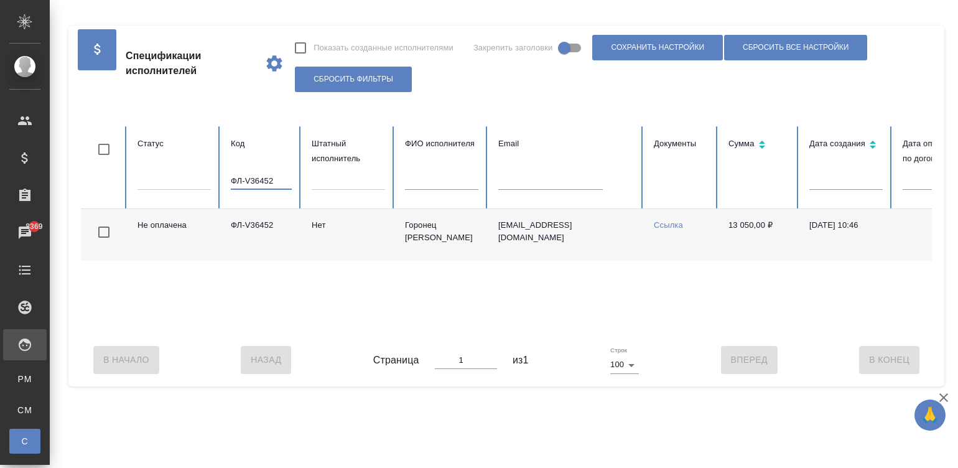
click at [261, 182] on input "ФЛ-V36452" at bounding box center [261, 180] width 61 height 17
paste input "896"
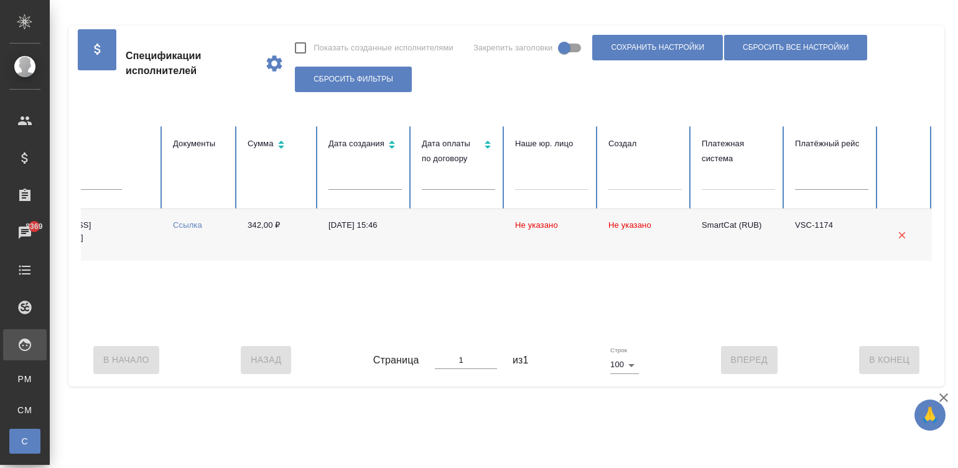
click at [549, 245] on td "Не указано" at bounding box center [551, 235] width 93 height 52
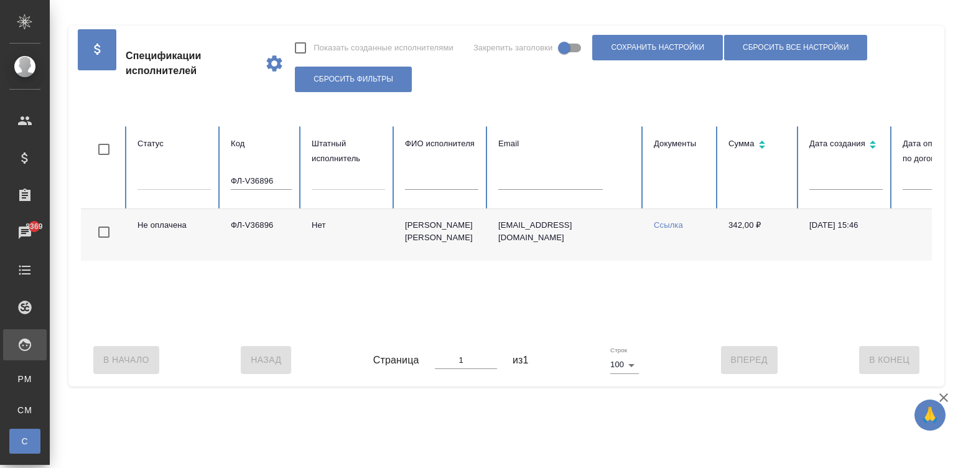
click at [264, 185] on input "ФЛ-V36896" at bounding box center [261, 180] width 61 height 17
paste input "558"
click at [265, 178] on input "ФЛ-V35586" at bounding box center [261, 180] width 61 height 17
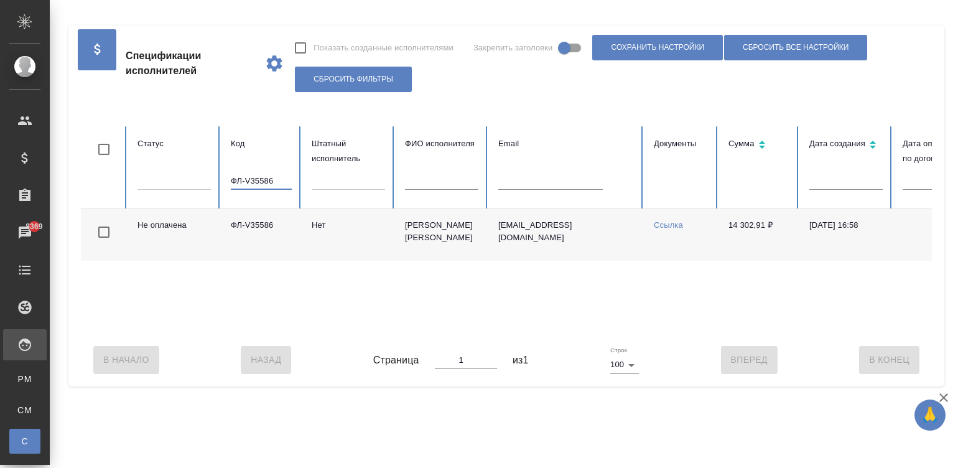
click at [265, 178] on input "ФЛ-V35586" at bounding box center [261, 180] width 61 height 17
paste input "7342"
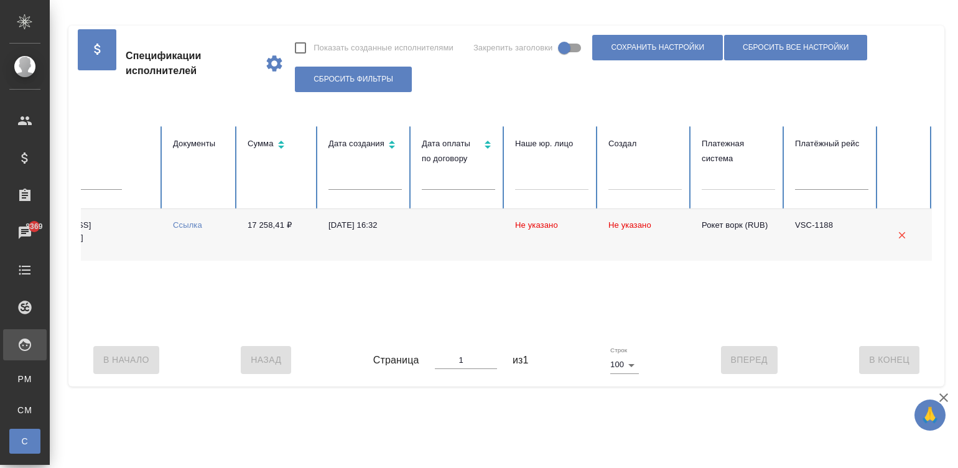
type input "ФЛ-V37342"
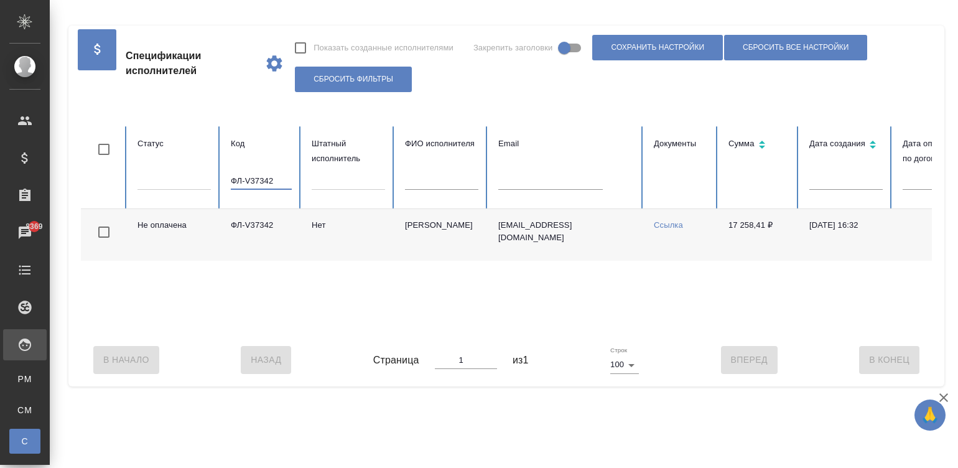
click at [272, 174] on input "ФЛ-V37342" at bounding box center [261, 180] width 61 height 17
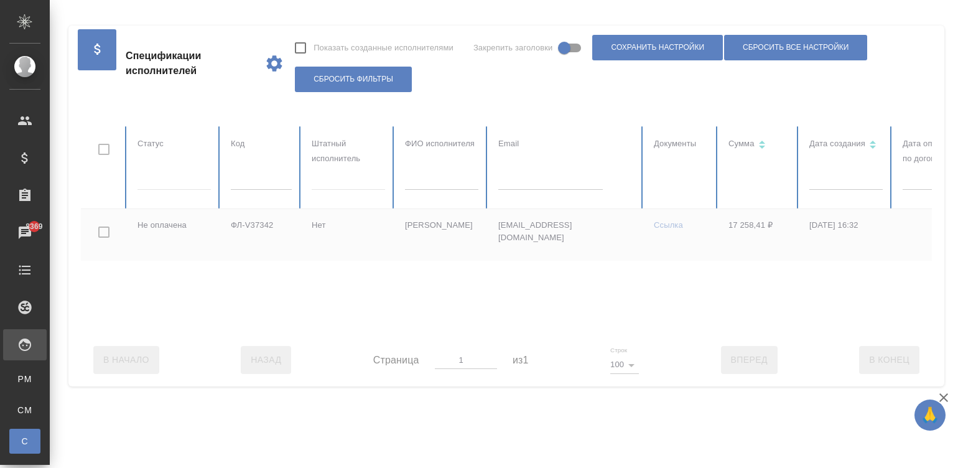
click at [517, 183] on input "text" at bounding box center [550, 180] width 104 height 17
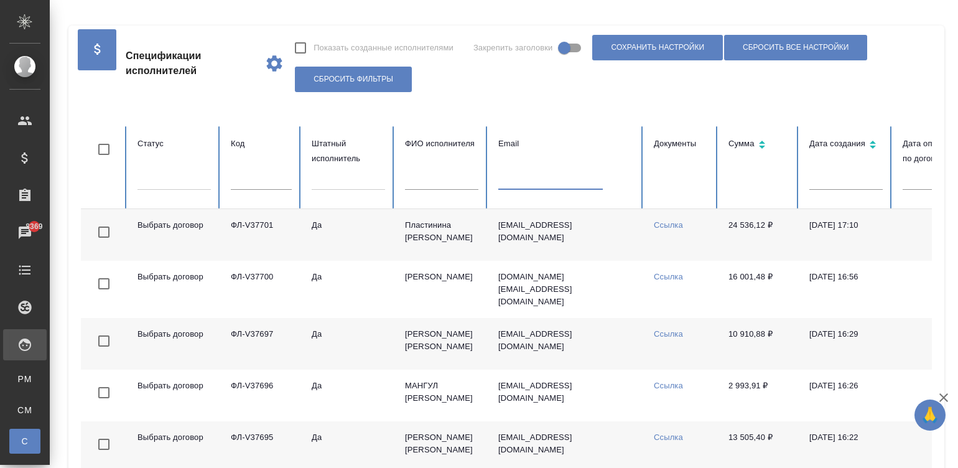
click at [542, 183] on input "text" at bounding box center [550, 180] width 104 height 17
paste input "akmatzholdoshbekzhusupov@gmail.com"
type input "akmatzholdoshbekzhusupov@gmail.com"
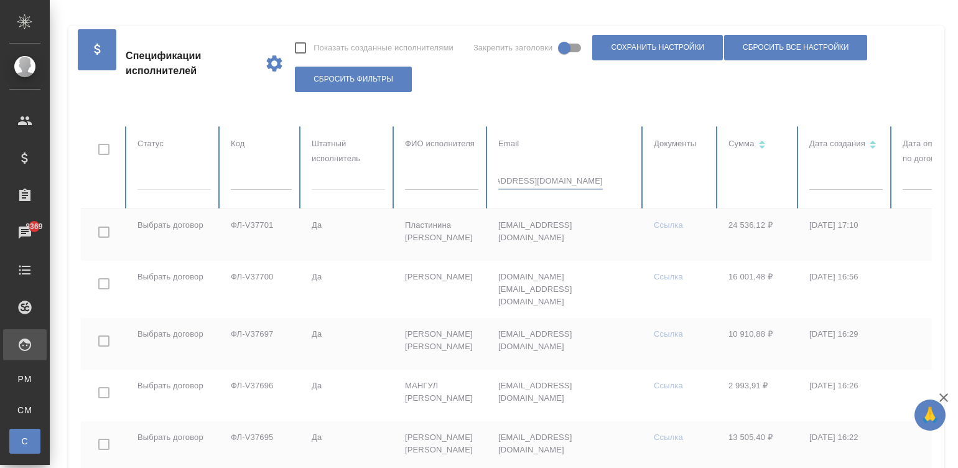
checkbox input "true"
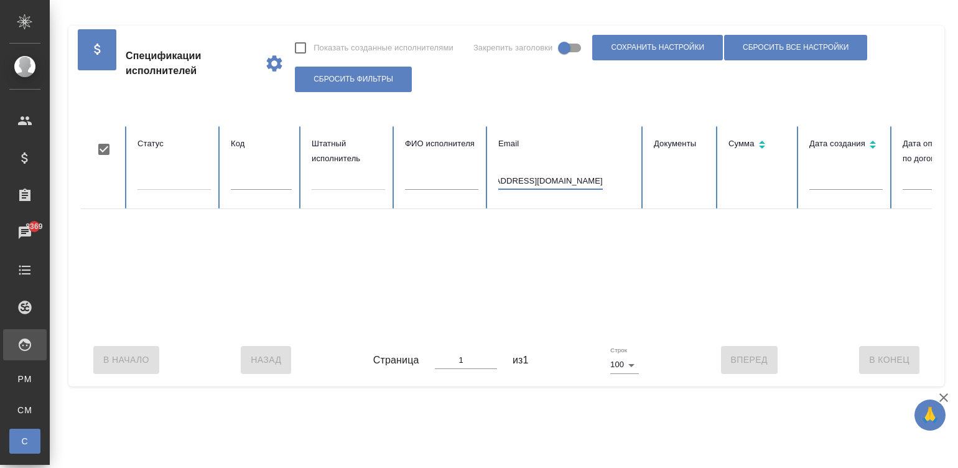
type input "akmatzholdoshbekzhusupov@gmail.com"
click at [560, 177] on input "akmatzholdoshbekzhusupov@gmail.com" at bounding box center [550, 180] width 104 height 17
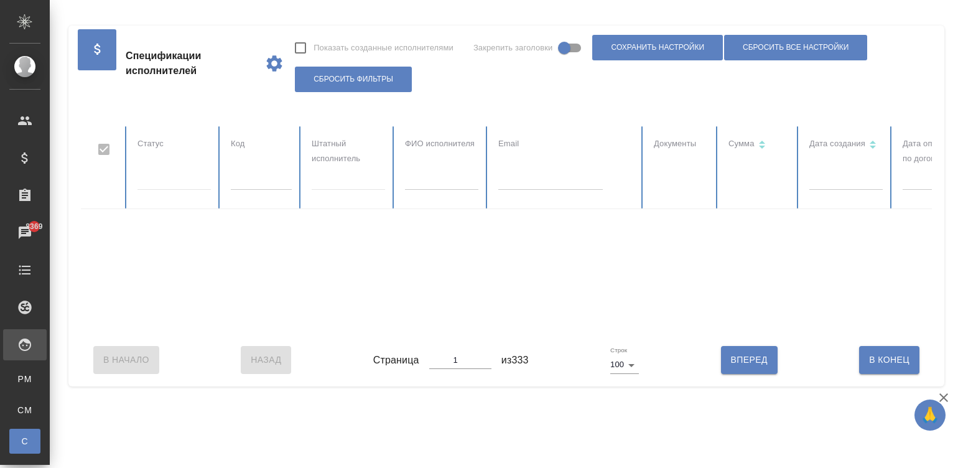
click at [426, 185] on input "text" at bounding box center [441, 180] width 73 height 17
checkbox input "false"
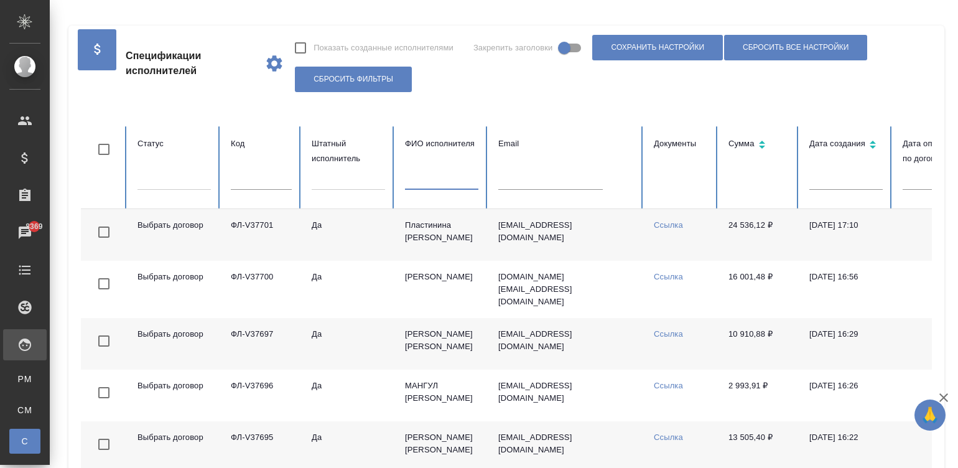
paste input "Zholdoshbek Zhusupov"
type input "Zholdoshbek Zhusupov"
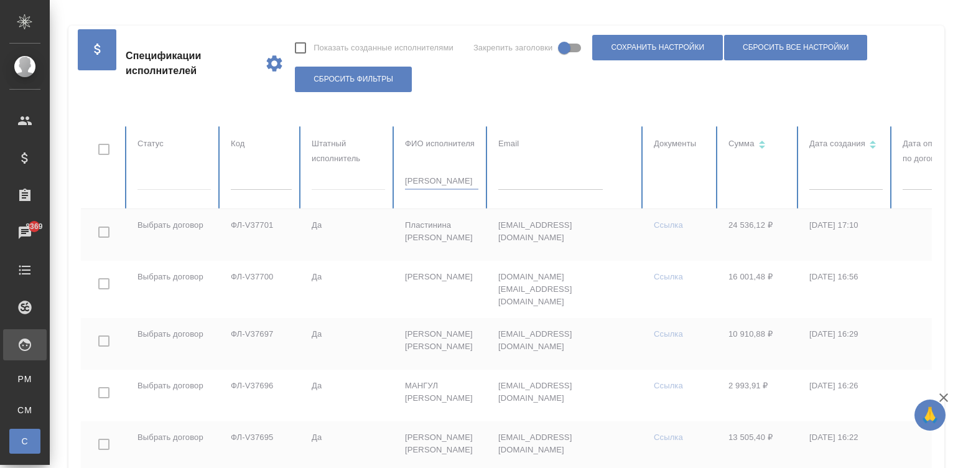
checkbox input "true"
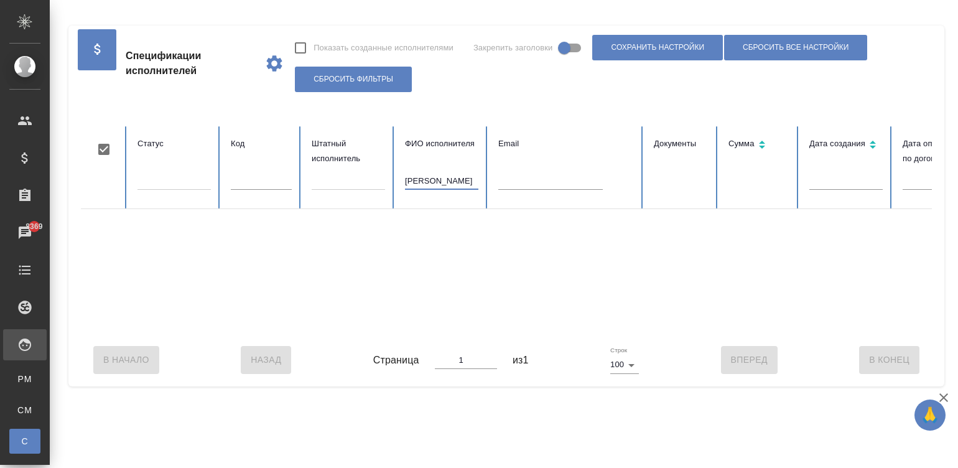
type input "Zholdoshbek Zhusupov"
click at [438, 187] on input "Zholdoshbek Zhusupov" at bounding box center [441, 180] width 73 height 17
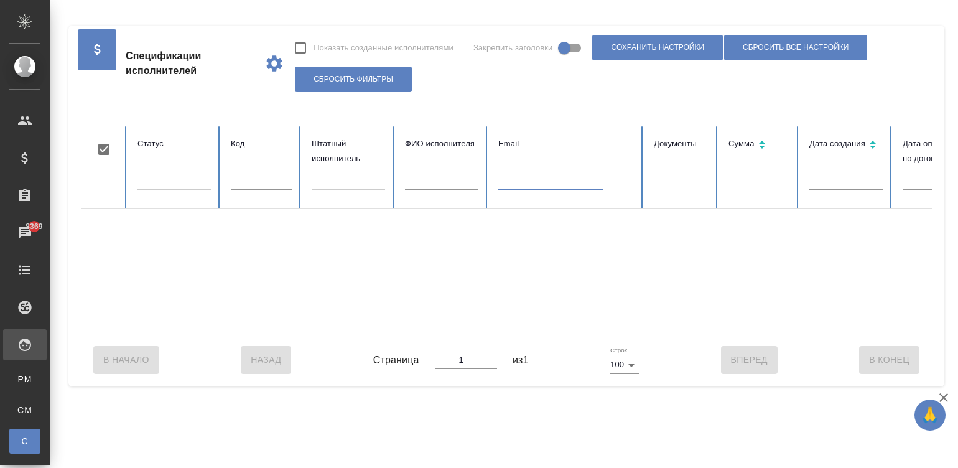
click at [526, 187] on table "Статус Код Штатный исполнитель ФИО исполнителя Email Документы Сумма Дата созда…" at bounding box center [747, 229] width 1332 height 207
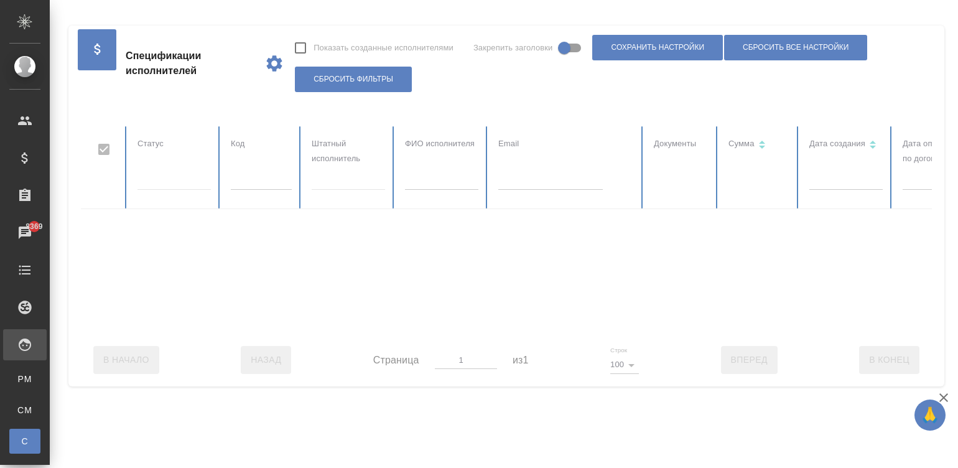
click at [513, 180] on div at bounding box center [747, 229] width 1332 height 207
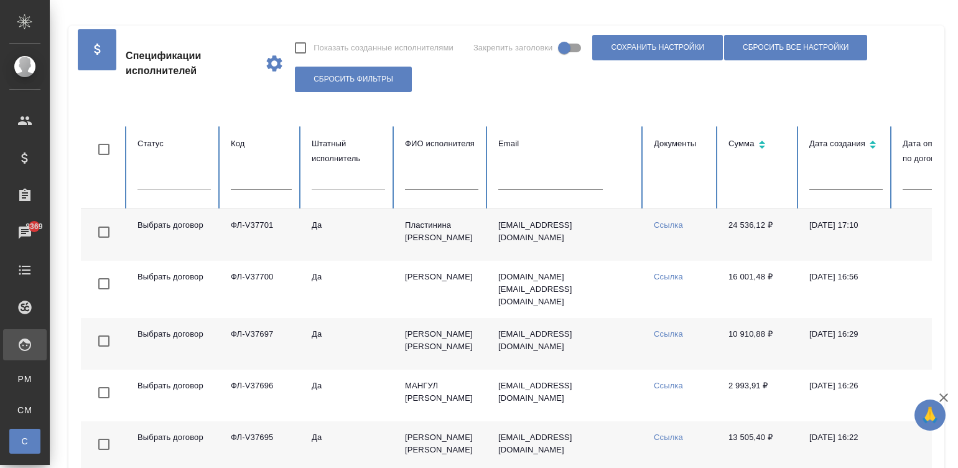
checkbox input "false"
click at [533, 180] on input "text" at bounding box center [550, 180] width 104 height 17
paste input "zdrelyuk@bk.ru"
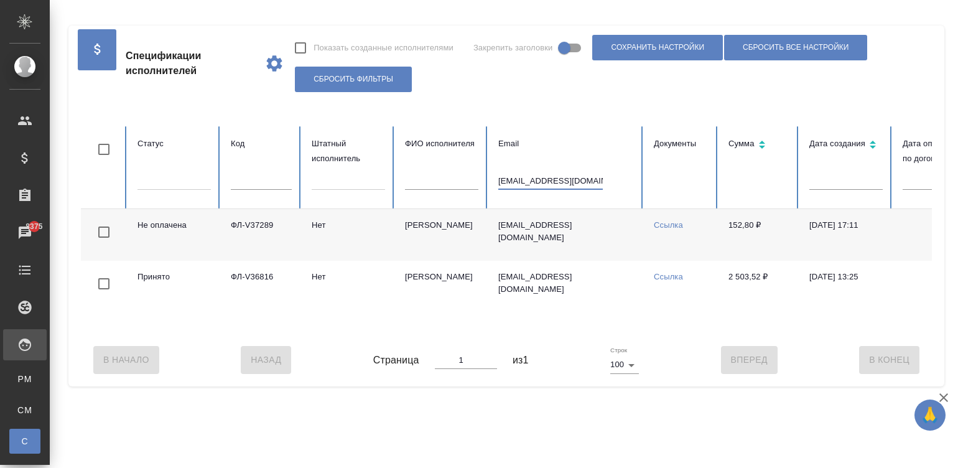
click at [553, 179] on input "zdrelyuk@bk.ru" at bounding box center [550, 180] width 104 height 17
paste input "squirrelno@mail"
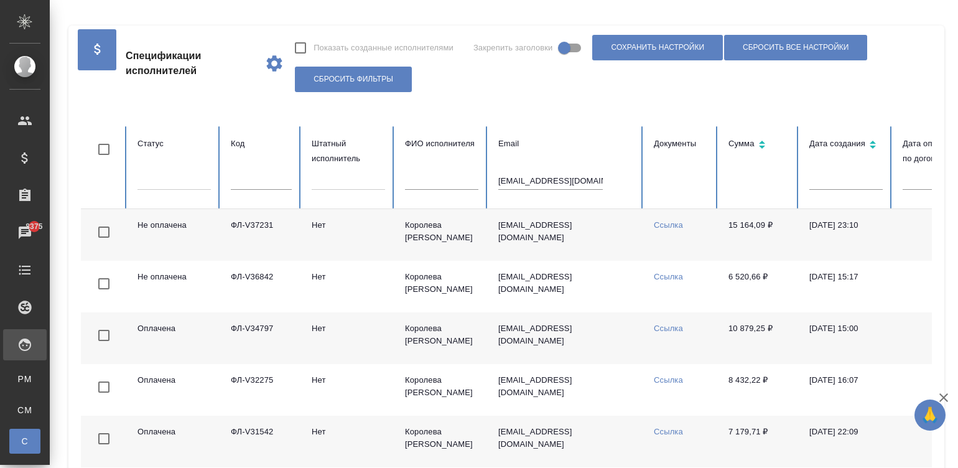
click at [607, 81] on div "Показать созданные исполнителями Закрепить заголовки Сохранить настройки Сброси…" at bounding box center [608, 63] width 628 height 63
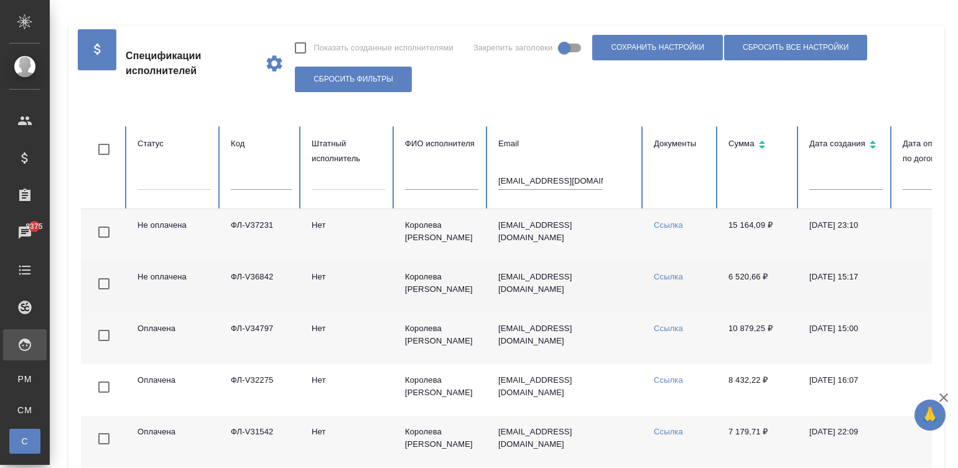
click at [802, 308] on td "29.07.2025, 15:17" at bounding box center [845, 287] width 93 height 52
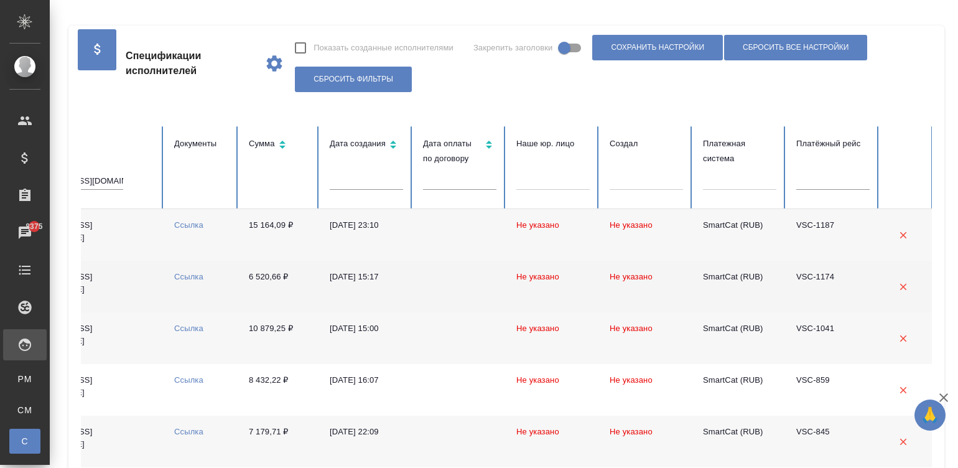
scroll to position [0, 481]
click at [426, 298] on td at bounding box center [458, 287] width 93 height 52
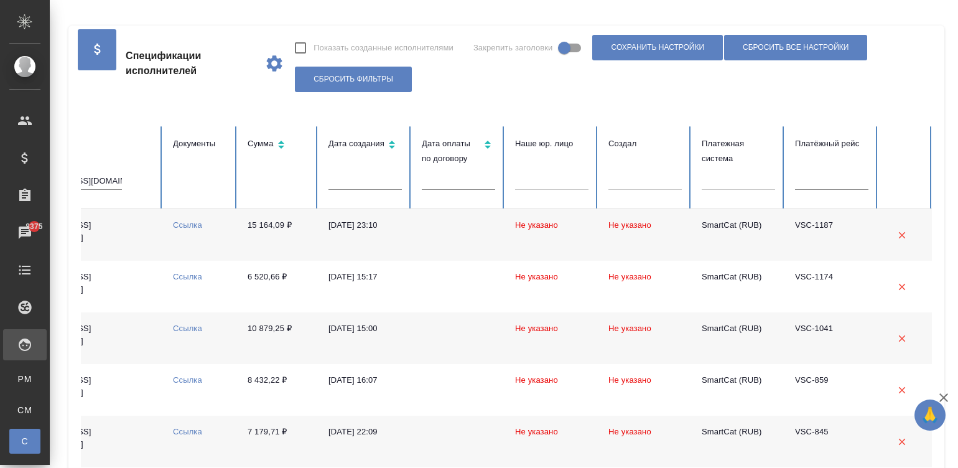
click at [264, 242] on td "15 164,09 ₽" at bounding box center [278, 235] width 81 height 52
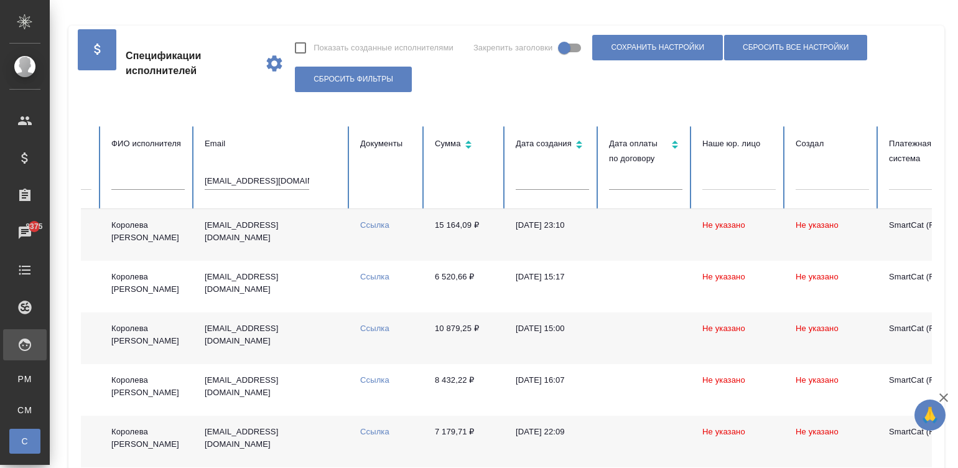
scroll to position [0, 170]
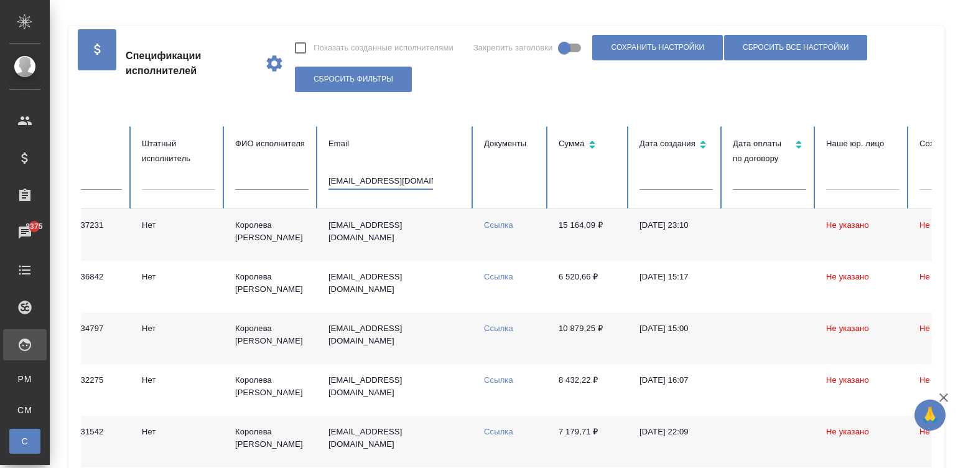
click at [407, 181] on input "squirrelno@mail.ru" at bounding box center [380, 180] width 104 height 17
paste input "ФЛ-V36903"
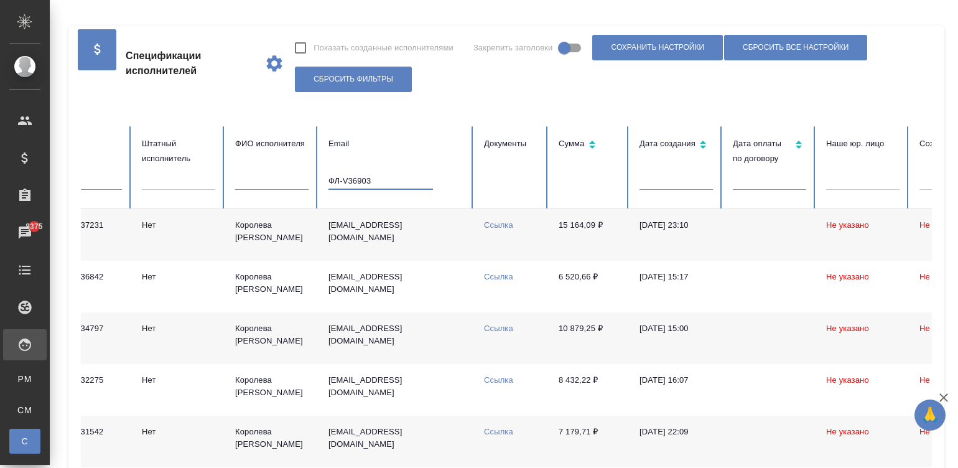
type input "ФЛ-V36903"
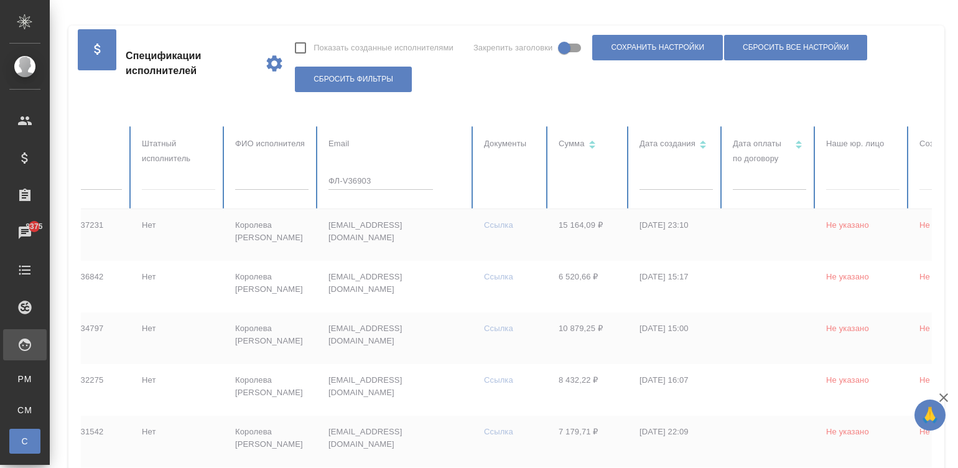
click at [382, 175] on div at bounding box center [577, 399] width 1332 height 547
click at [358, 183] on div at bounding box center [577, 399] width 1332 height 547
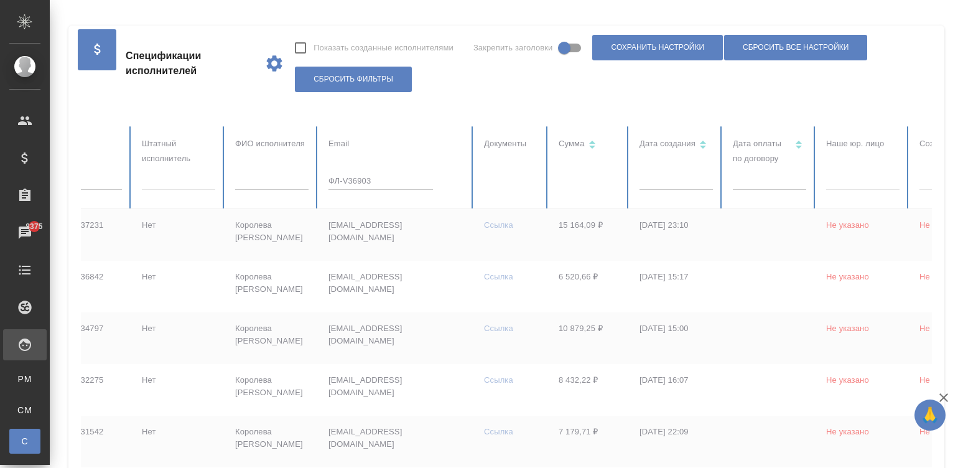
click at [358, 183] on div at bounding box center [577, 399] width 1332 height 547
checkbox input "true"
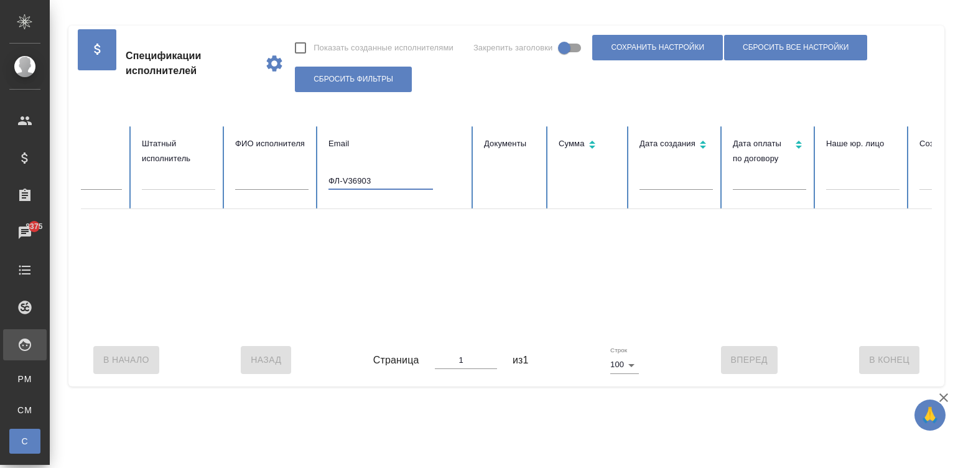
click at [383, 175] on input "ФЛ-V36903" at bounding box center [380, 180] width 104 height 17
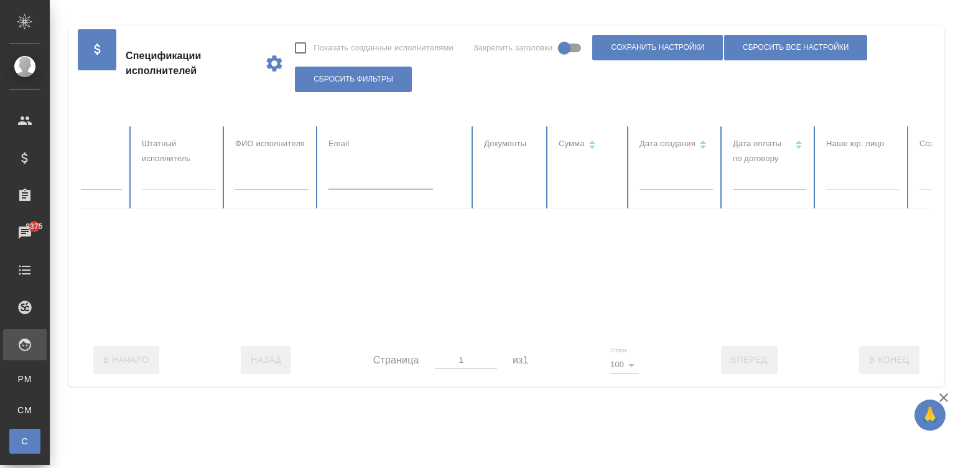
scroll to position [0, 0]
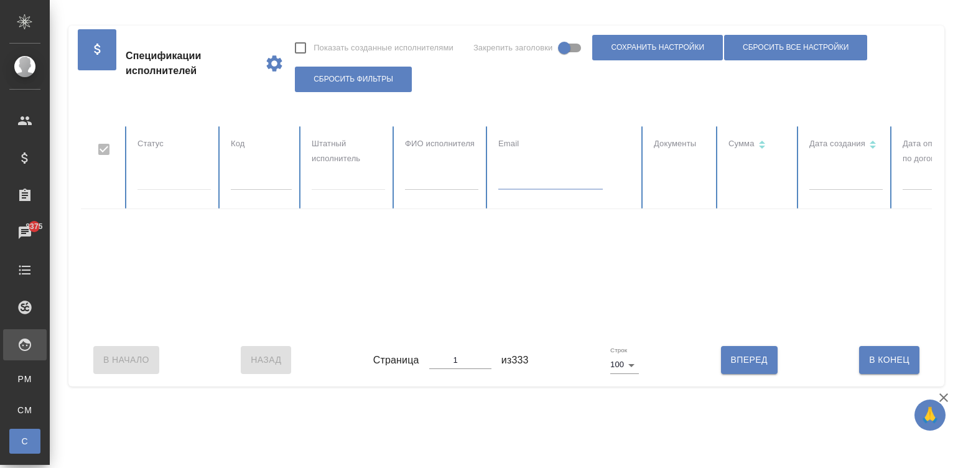
click at [266, 171] on th "Код" at bounding box center [261, 167] width 81 height 83
checkbox input "false"
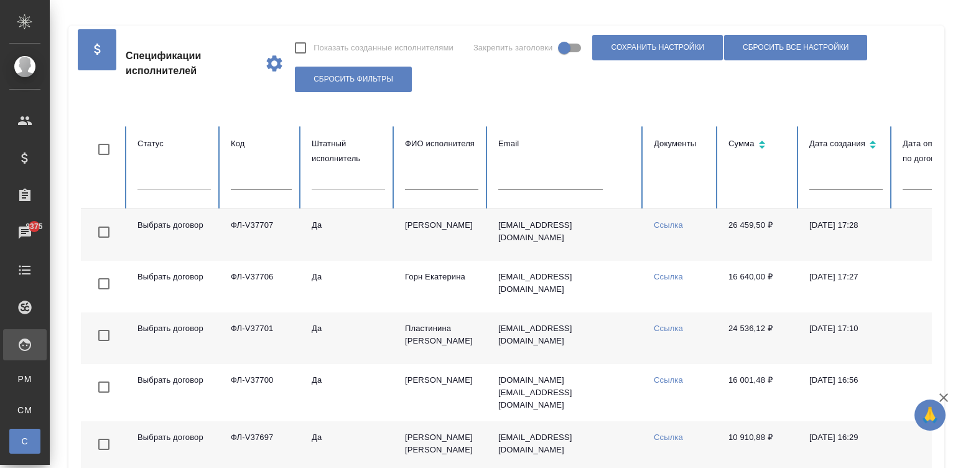
click at [266, 171] on th "Код" at bounding box center [261, 167] width 81 height 83
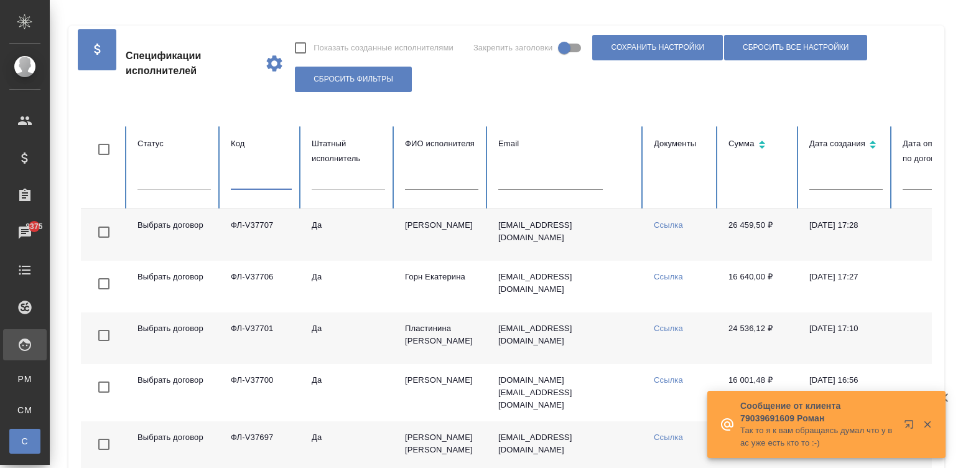
click at [251, 177] on input "text" at bounding box center [261, 180] width 61 height 17
paste input "ФЛ-V36903"
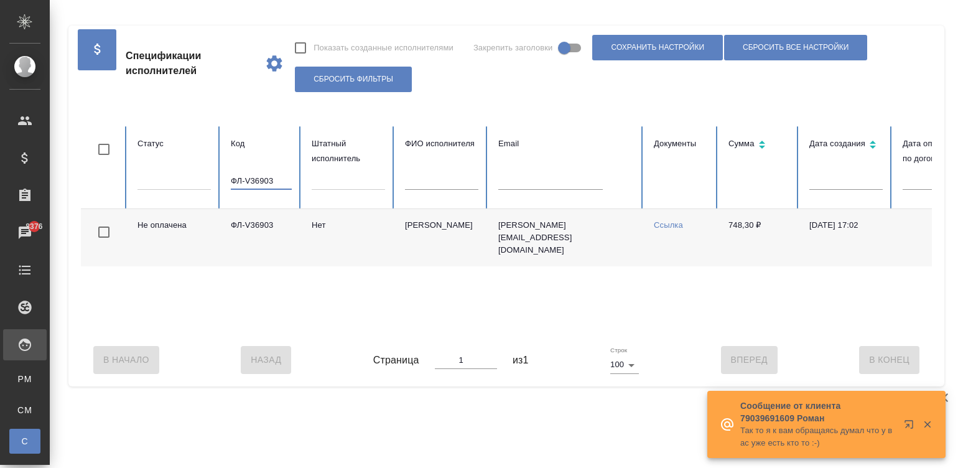
type input "ФЛ-V36903"
click at [661, 346] on div "В Начало Назад Страница 1 из 1 Строк 100 100 Вперед В Конец" at bounding box center [506, 359] width 851 height 52
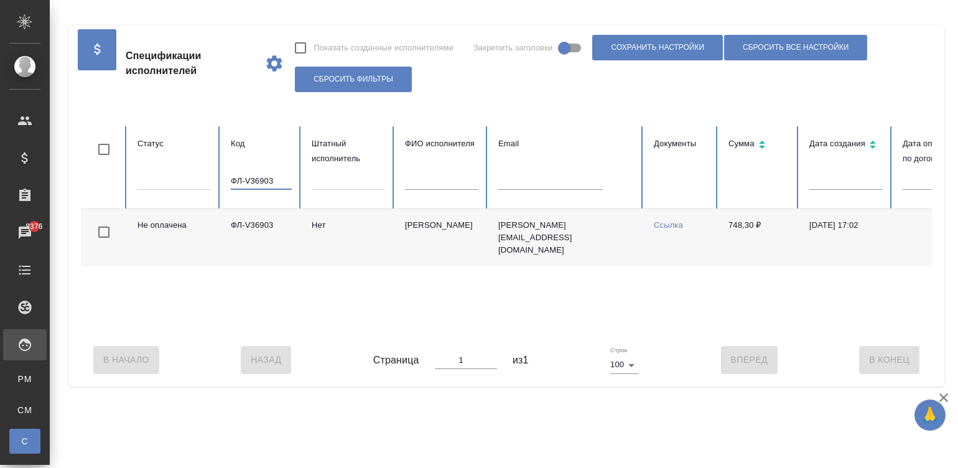
click at [267, 172] on input "ФЛ-V36903" at bounding box center [261, 180] width 61 height 17
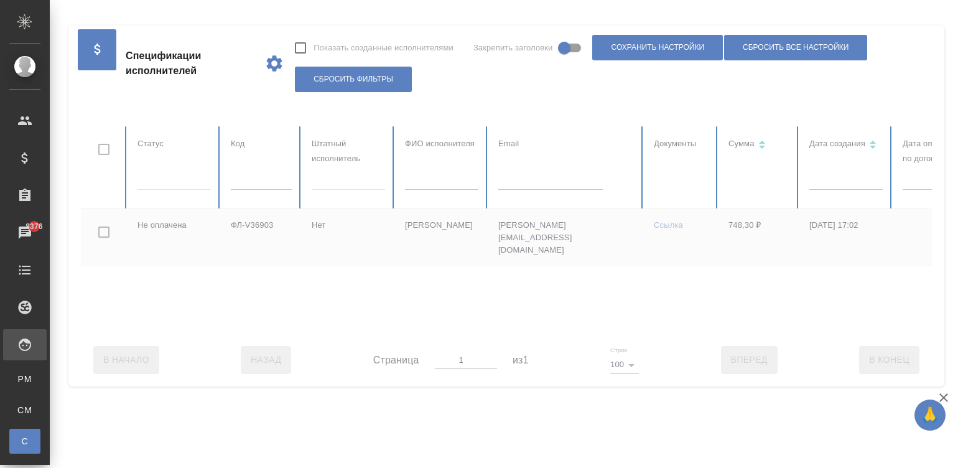
click at [430, 177] on div at bounding box center [747, 229] width 1332 height 207
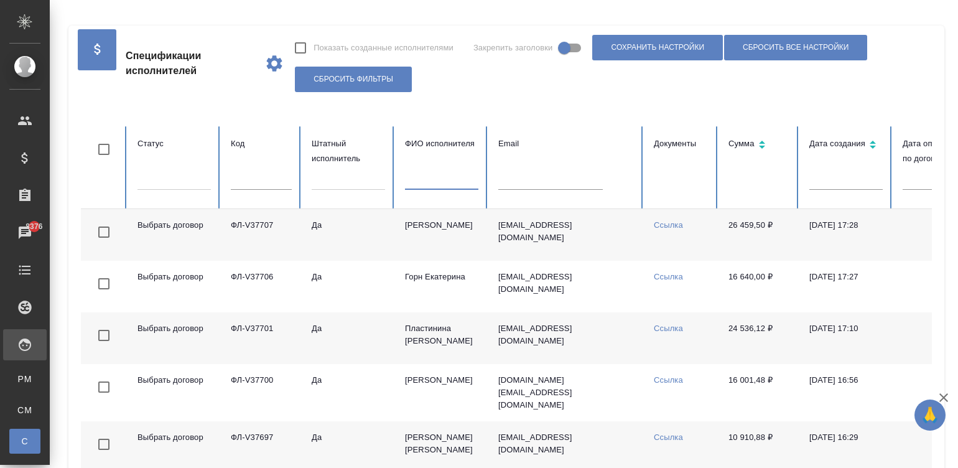
click at [454, 179] on input "text" at bounding box center [441, 180] width 73 height 17
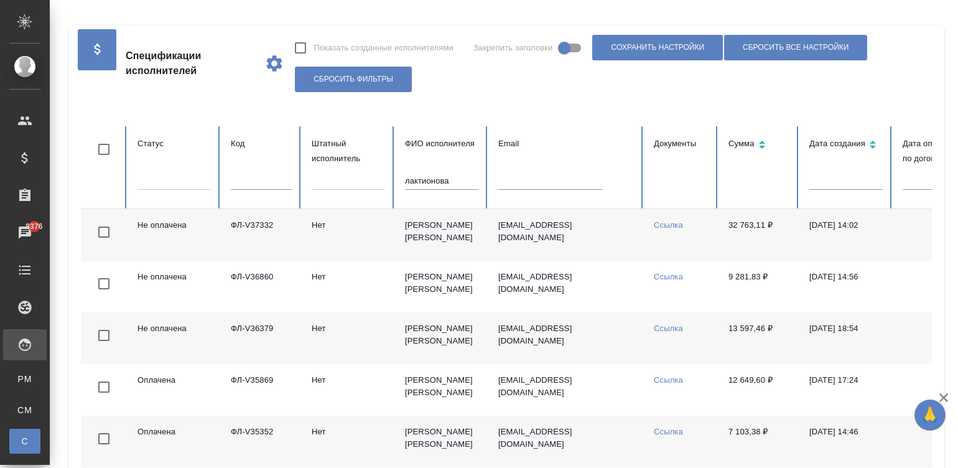
click at [765, 241] on td "32 763,11 ₽" at bounding box center [758, 235] width 81 height 52
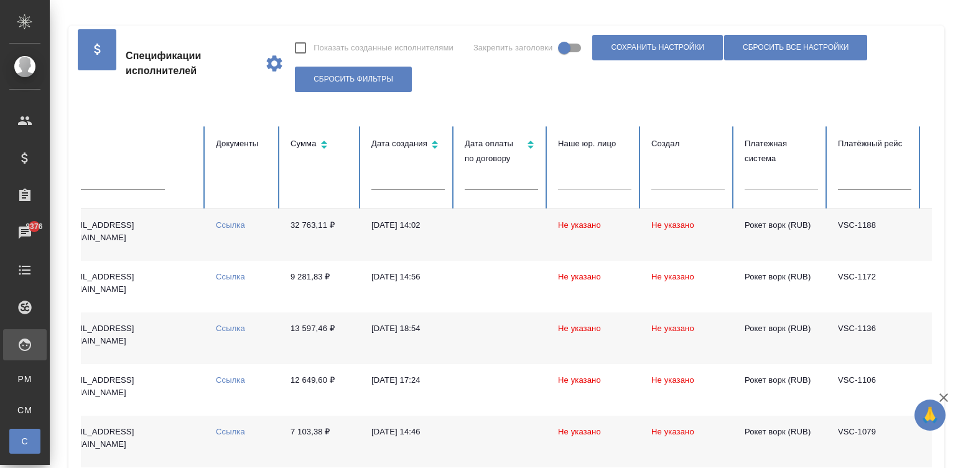
scroll to position [0, 466]
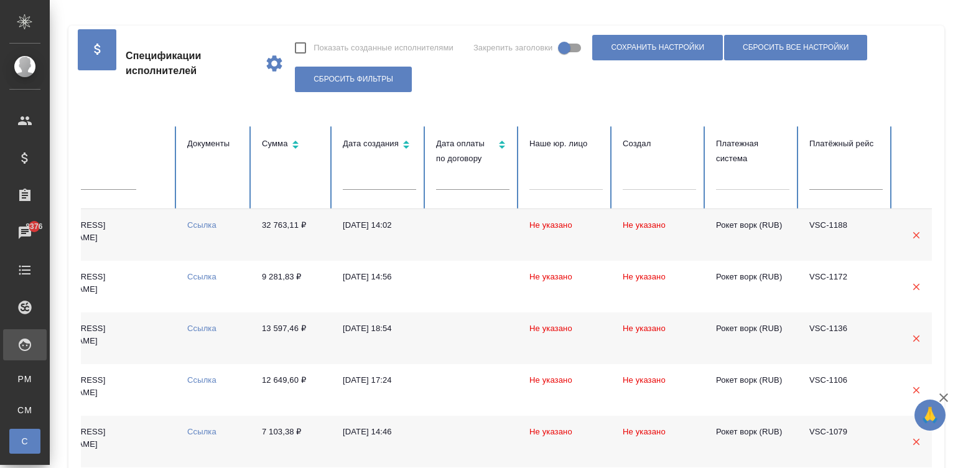
click at [317, 236] on td "32 763,11 ₽" at bounding box center [292, 235] width 81 height 52
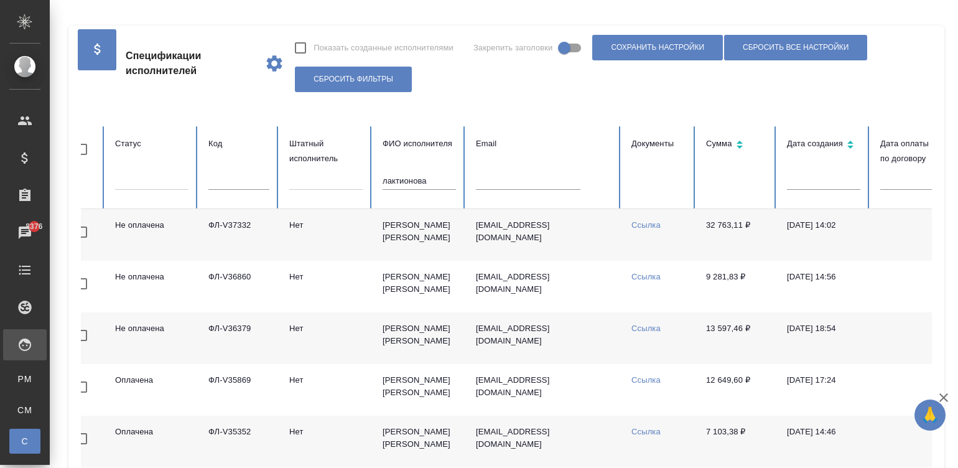
scroll to position [0, 0]
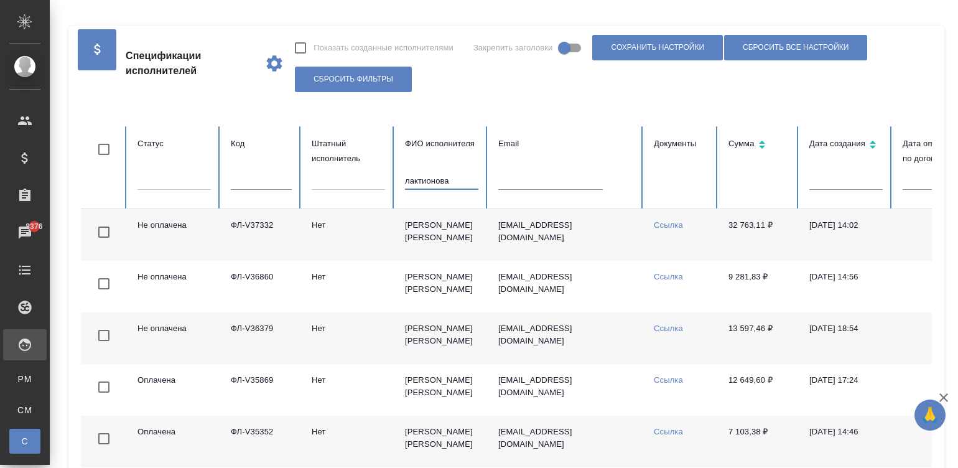
click at [445, 180] on input "лактионова" at bounding box center [441, 180] width 73 height 17
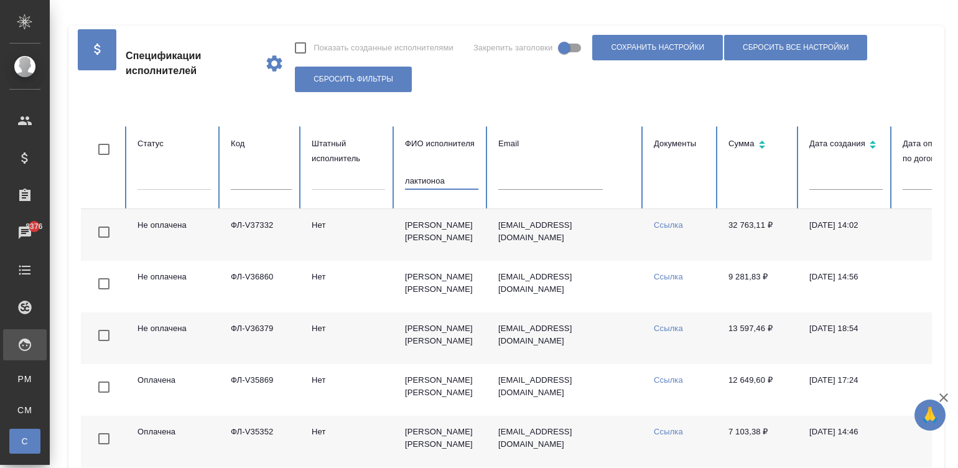
type input "лактионоа"
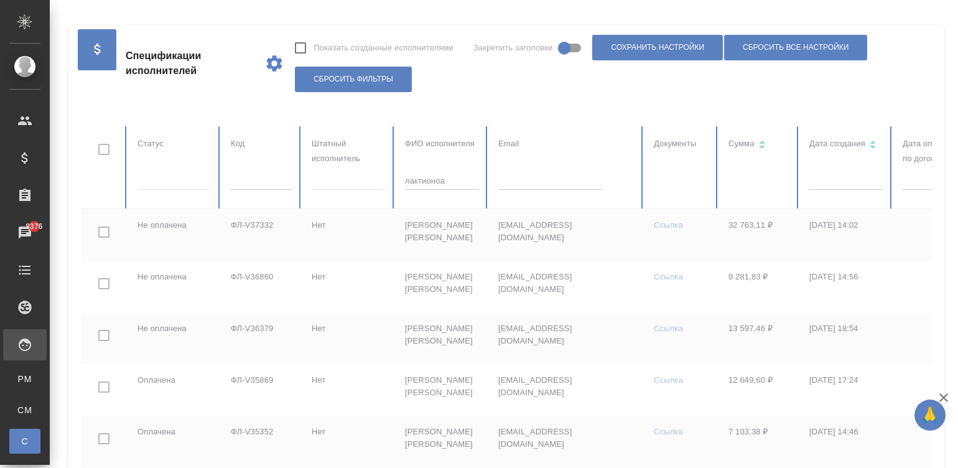
checkbox input "true"
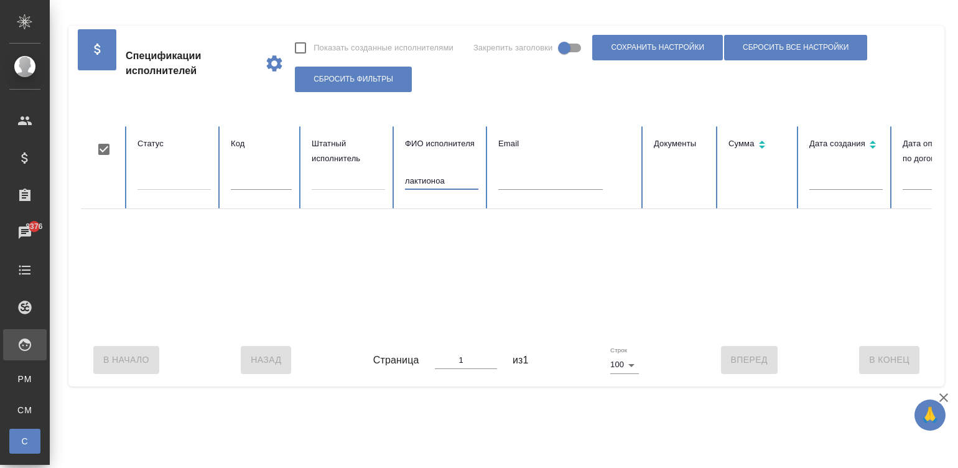
click at [440, 177] on input "лактионоа" at bounding box center [441, 180] width 73 height 17
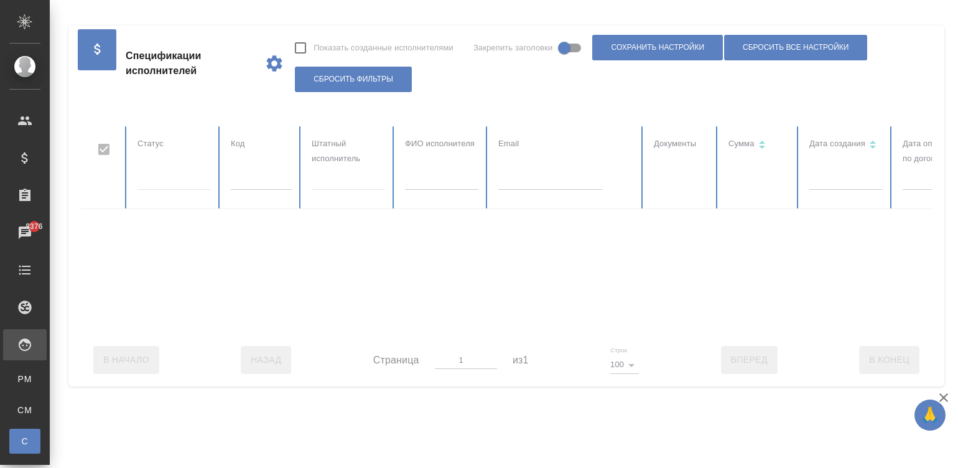
click at [238, 182] on div at bounding box center [747, 229] width 1332 height 207
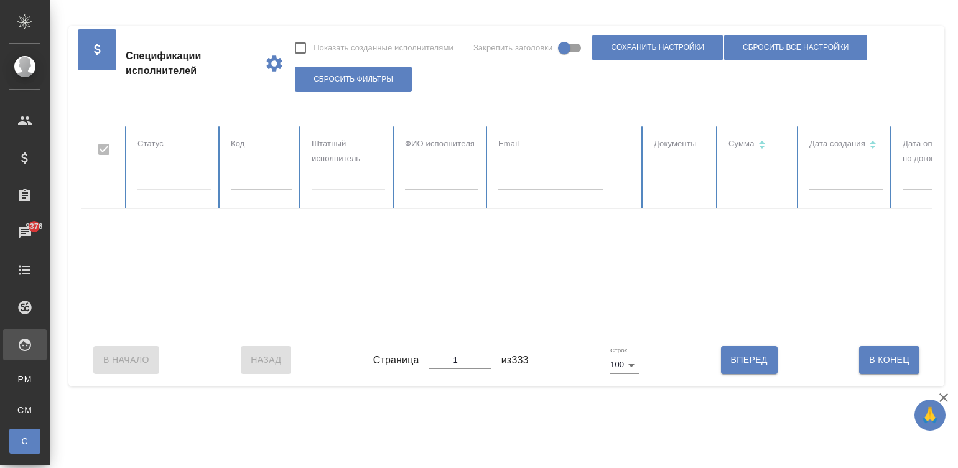
checkbox input "false"
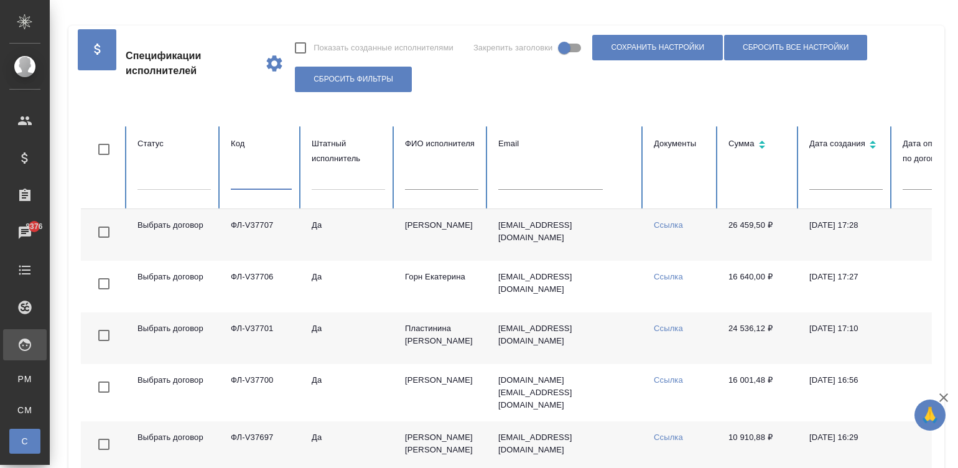
click at [245, 180] on input "text" at bounding box center [261, 180] width 61 height 17
paste input "ФЛ-V36903"
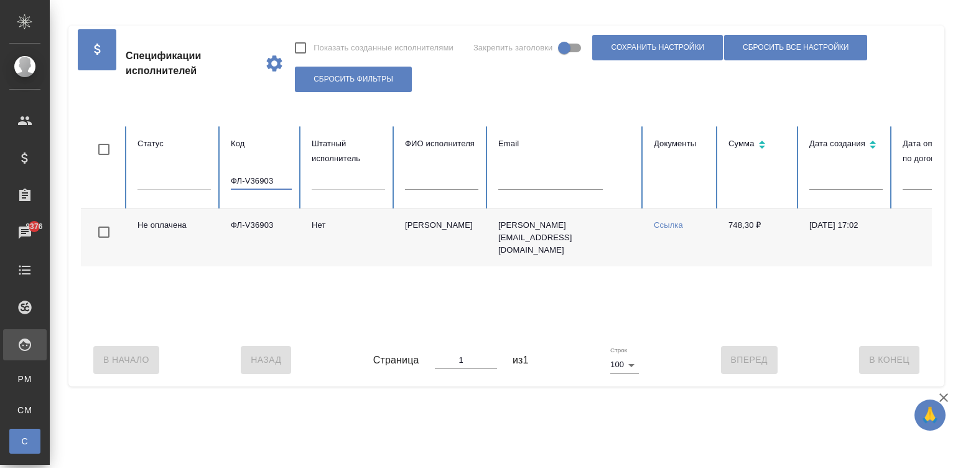
scroll to position [0, 481]
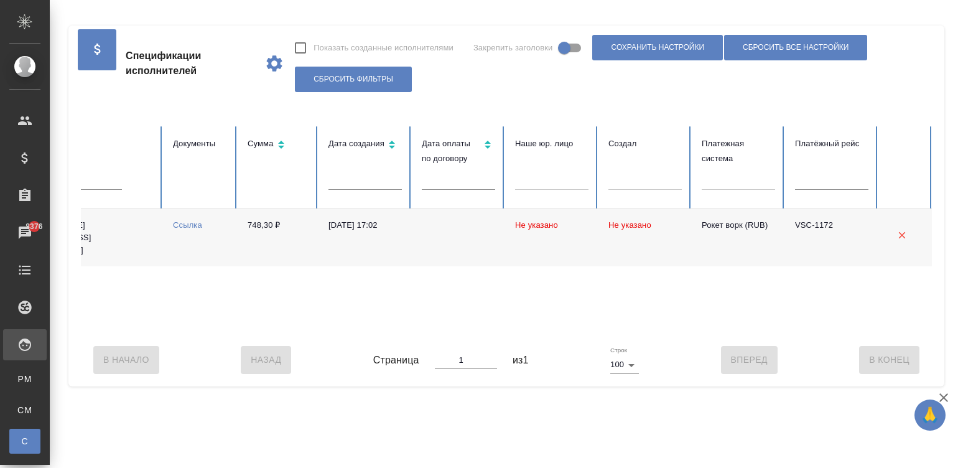
type input "ФЛ-V36903"
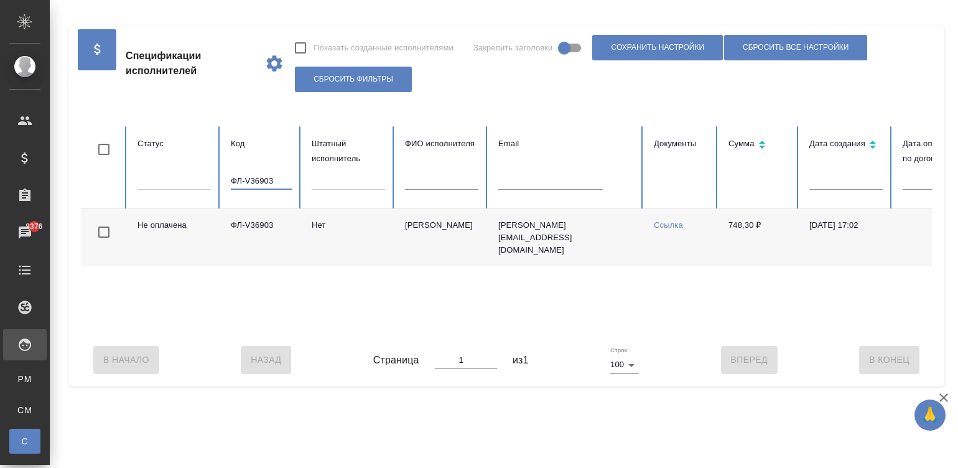
click at [269, 180] on input "ФЛ-V36903" at bounding box center [261, 180] width 61 height 17
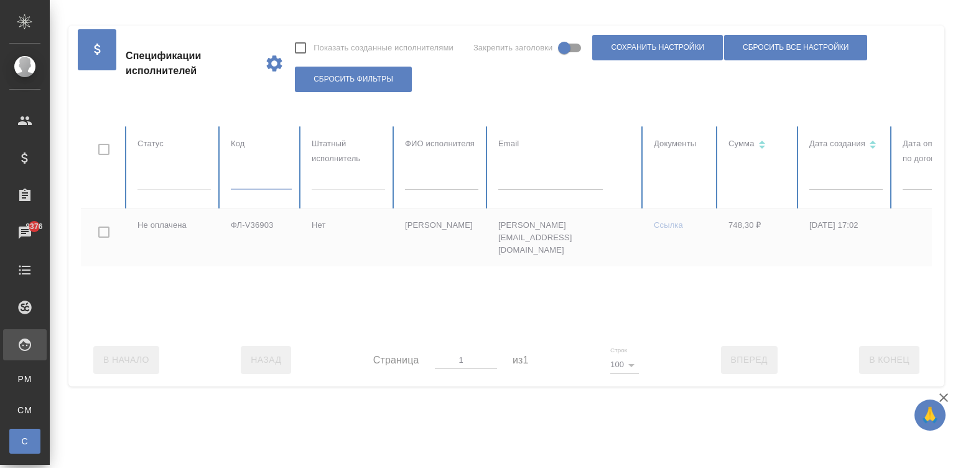
click at [453, 186] on input "text" at bounding box center [441, 180] width 73 height 17
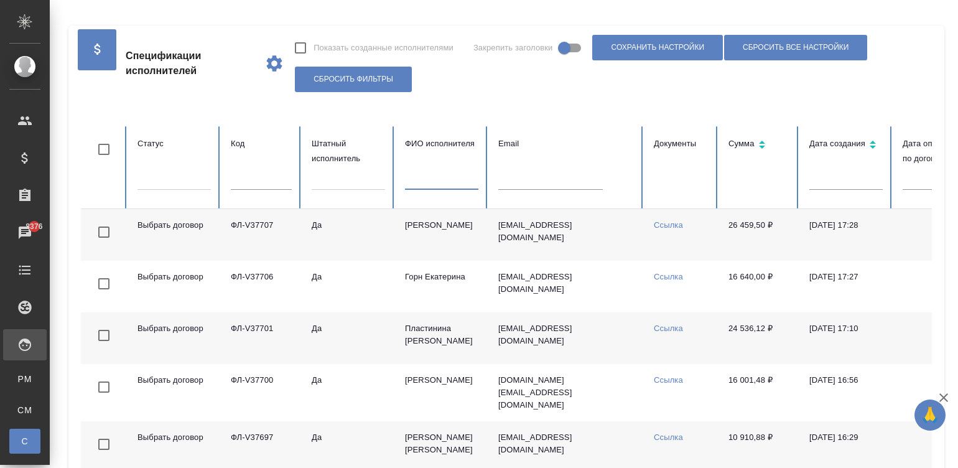
click at [432, 180] on input "text" at bounding box center [441, 180] width 73 height 17
paste input "viktor86117@gmail.com"
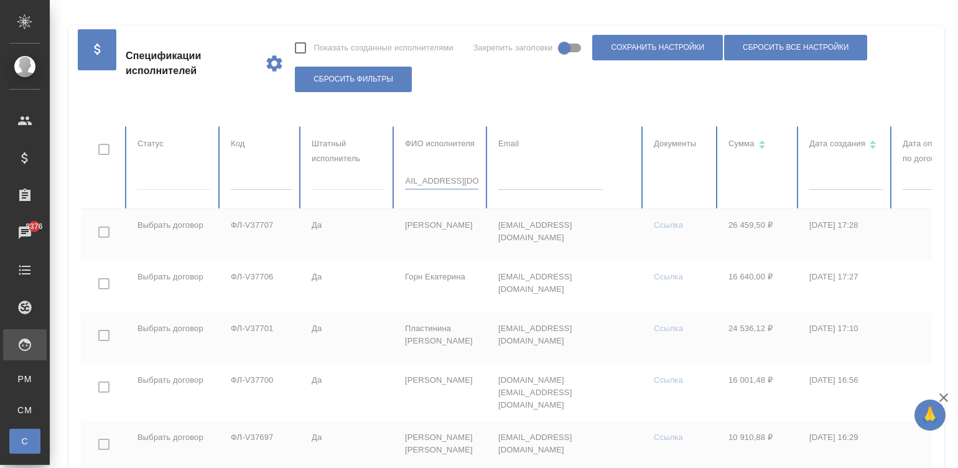
type input "viktor86117@gmail.com"
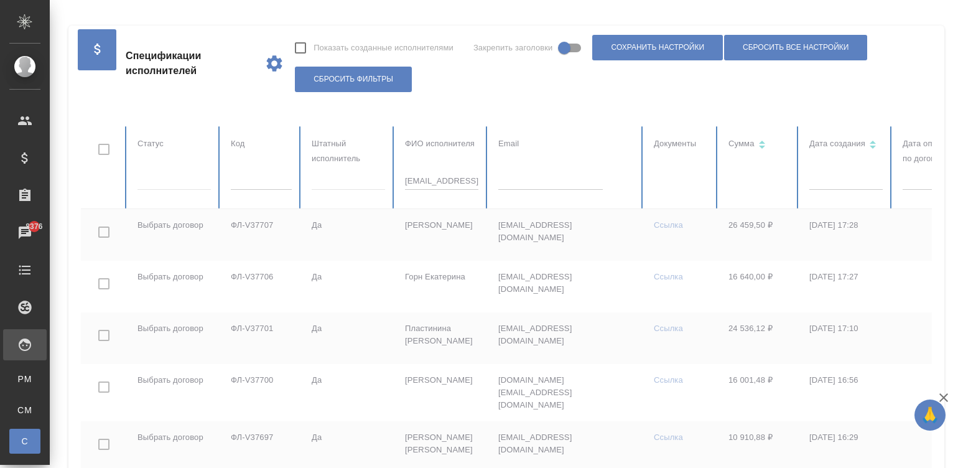
checkbox input "true"
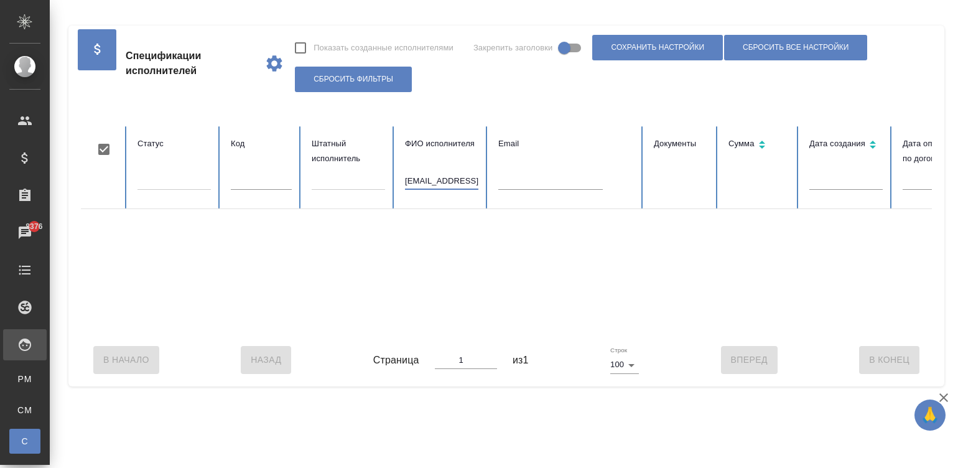
click at [454, 184] on input "viktor86117@gmail.com" at bounding box center [441, 180] width 73 height 17
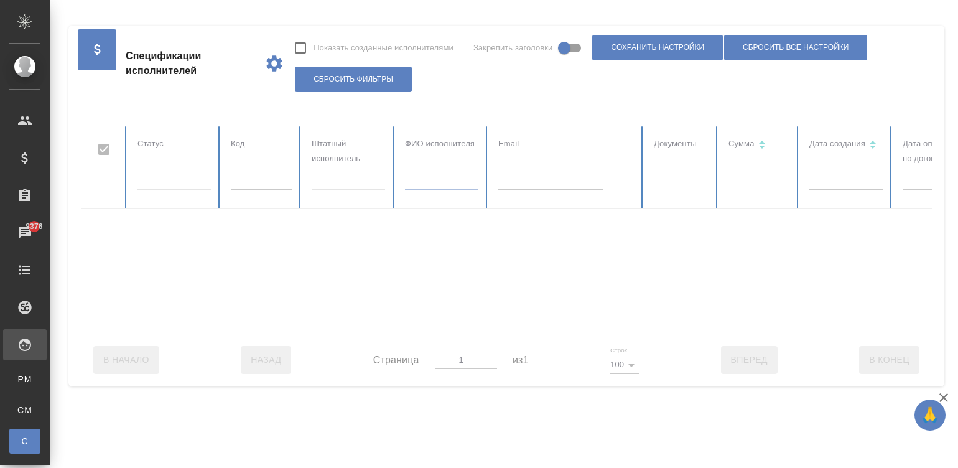
click at [514, 182] on div at bounding box center [747, 229] width 1332 height 207
click at [514, 182] on input "text" at bounding box center [550, 180] width 104 height 17
checkbox input "false"
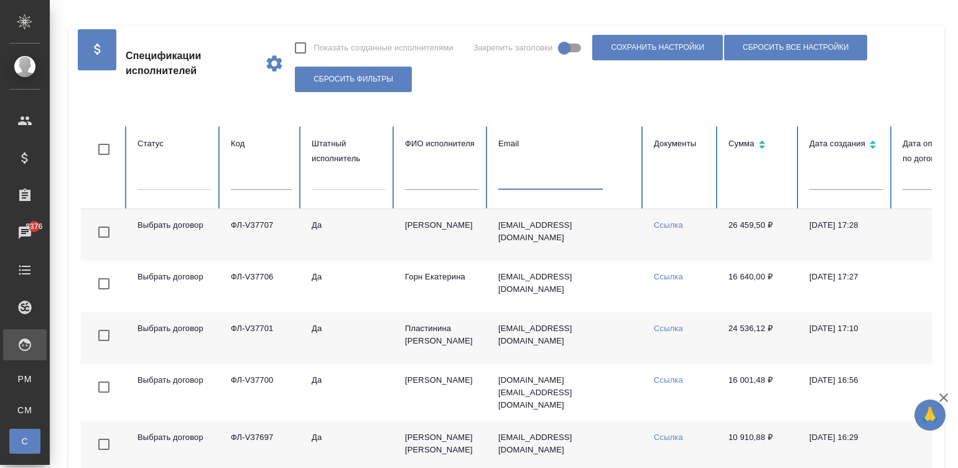
paste input "viktor86117@gmail.com"
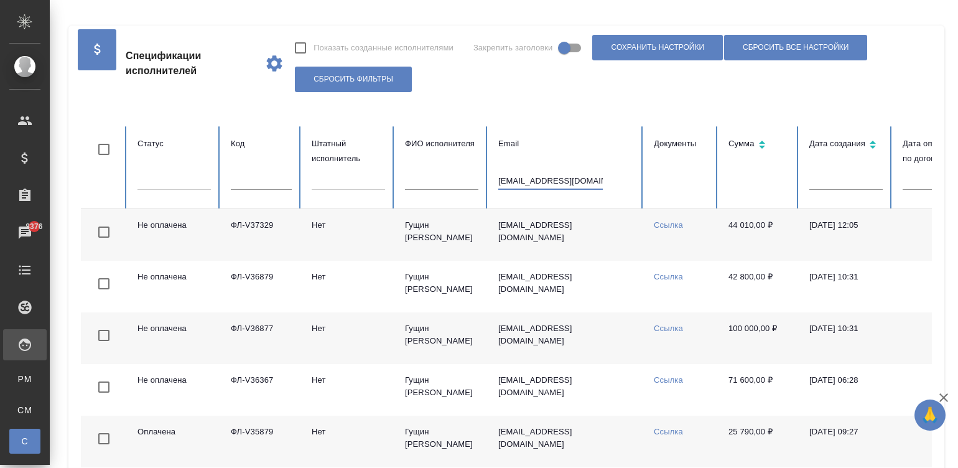
type input "viktor86117@gmail.com"
click at [598, 243] on td "viktor86117@gmail.com" at bounding box center [565, 235] width 155 height 52
click at [771, 342] on td "100 000,00 ₽" at bounding box center [758, 338] width 81 height 52
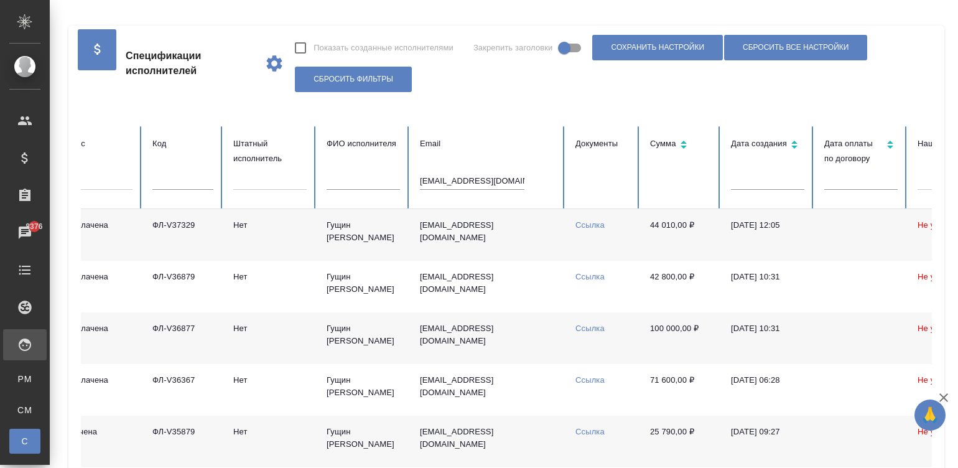
scroll to position [0, 76]
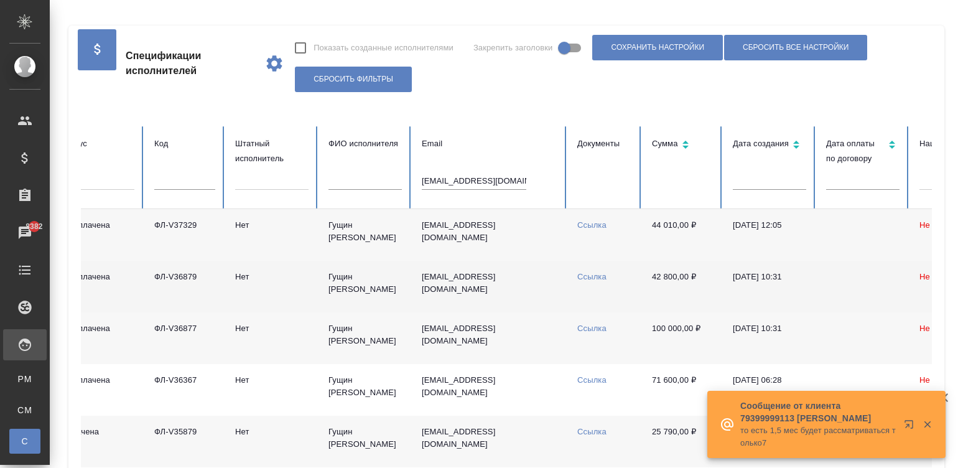
click at [636, 291] on td "Ссылка" at bounding box center [604, 287] width 75 height 52
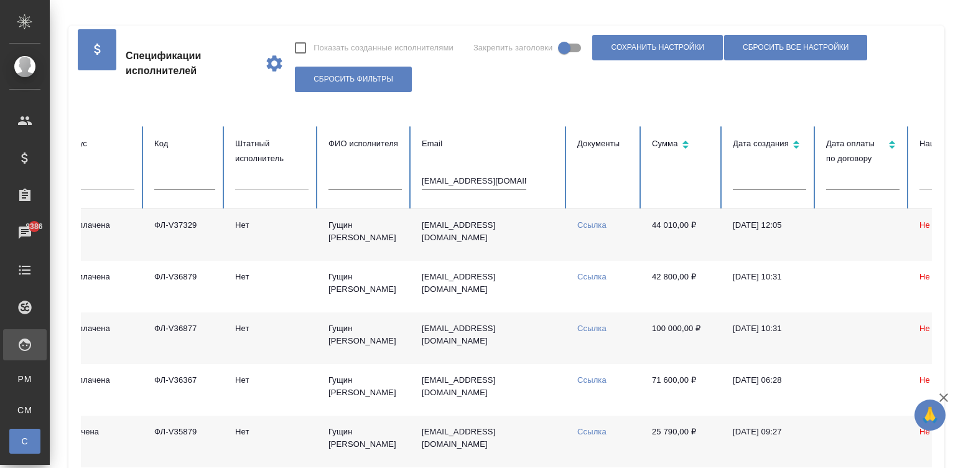
click at [630, 345] on td "Ссылка" at bounding box center [604, 338] width 75 height 52
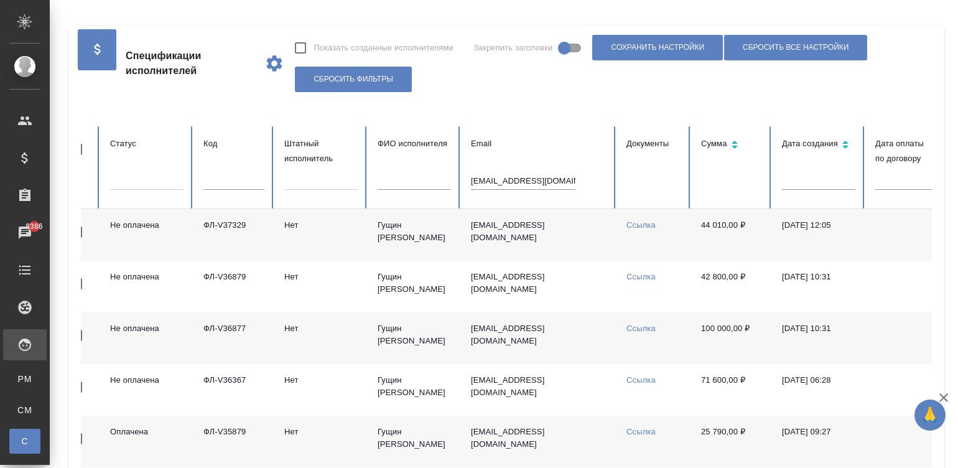
scroll to position [0, 0]
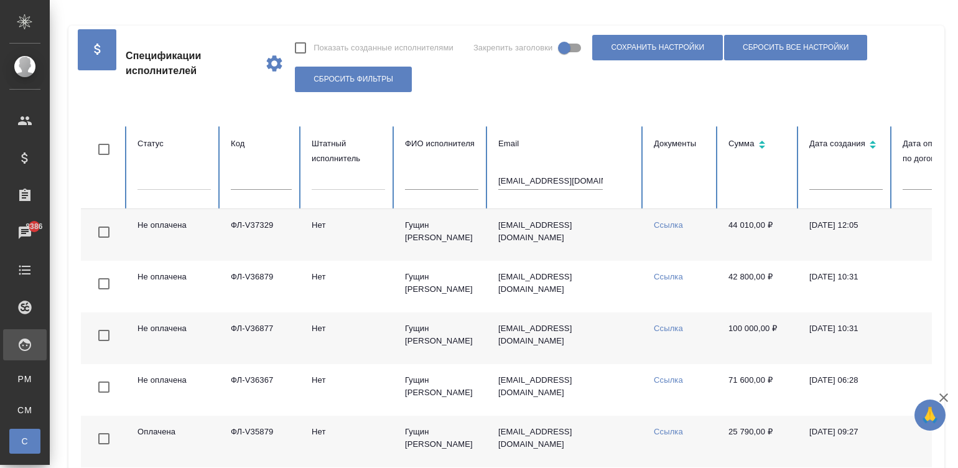
click at [513, 340] on td "viktor86117@gmail.com" at bounding box center [565, 338] width 155 height 52
click at [553, 180] on input "viktor86117@gmail.com" at bounding box center [550, 180] width 104 height 17
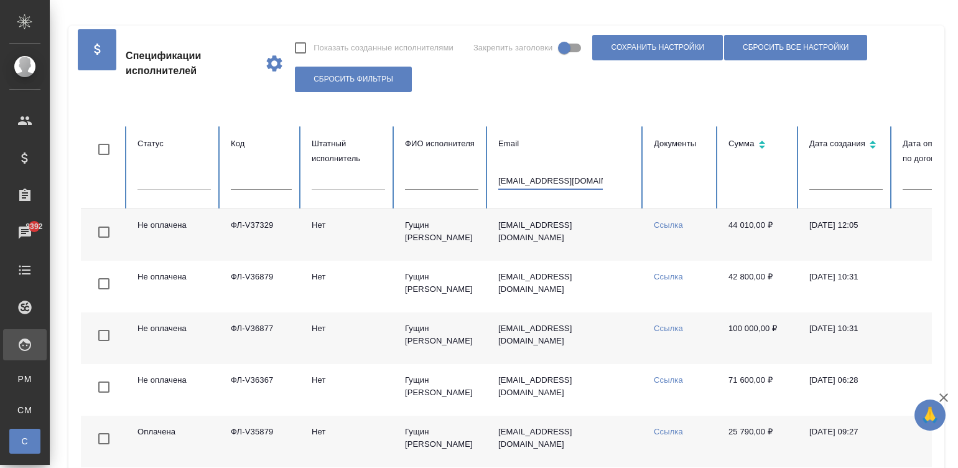
click at [553, 180] on input "viktor86117@gmail.com" at bounding box center [550, 180] width 104 height 17
click at [244, 174] on input "text" at bounding box center [261, 180] width 61 height 17
click at [251, 177] on input "text" at bounding box center [261, 180] width 61 height 17
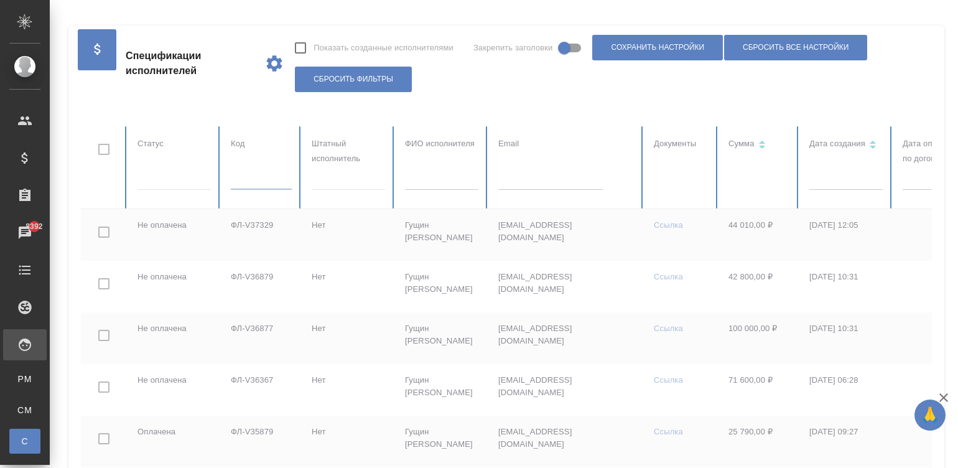
paste input "ФЛ-V36371"
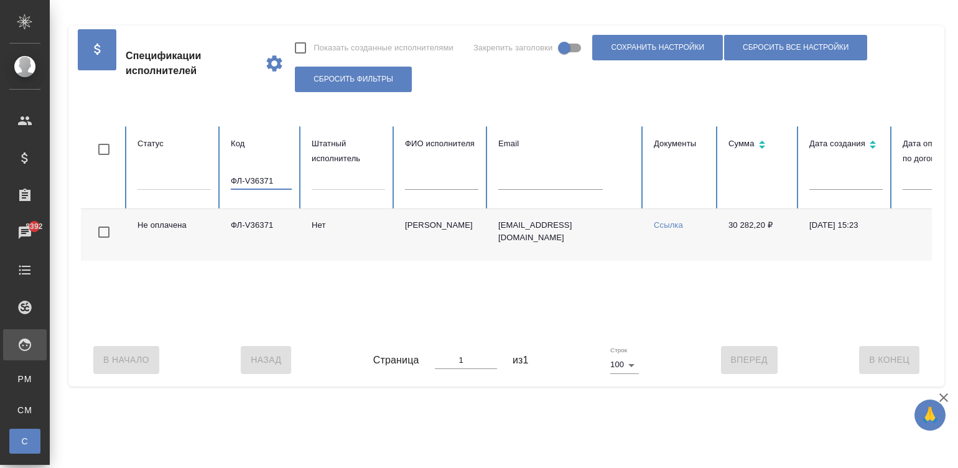
scroll to position [0, 481]
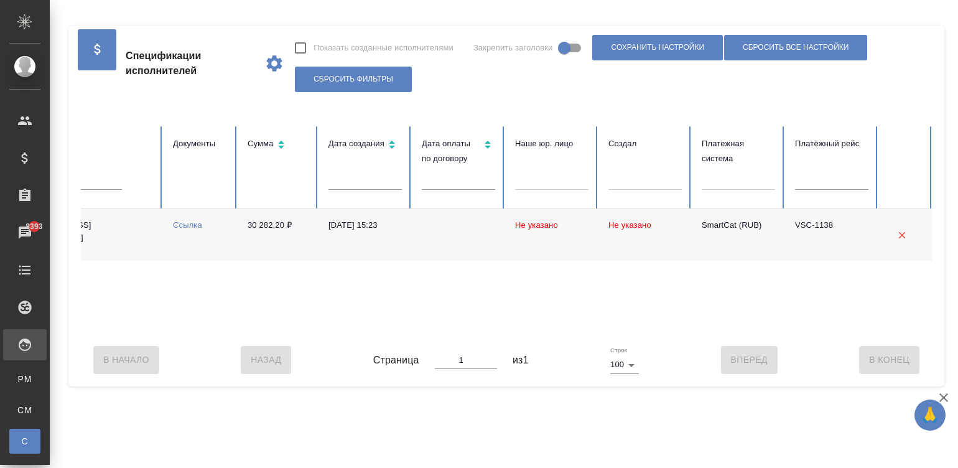
click at [271, 238] on td "30 282,20 ₽" at bounding box center [278, 235] width 81 height 52
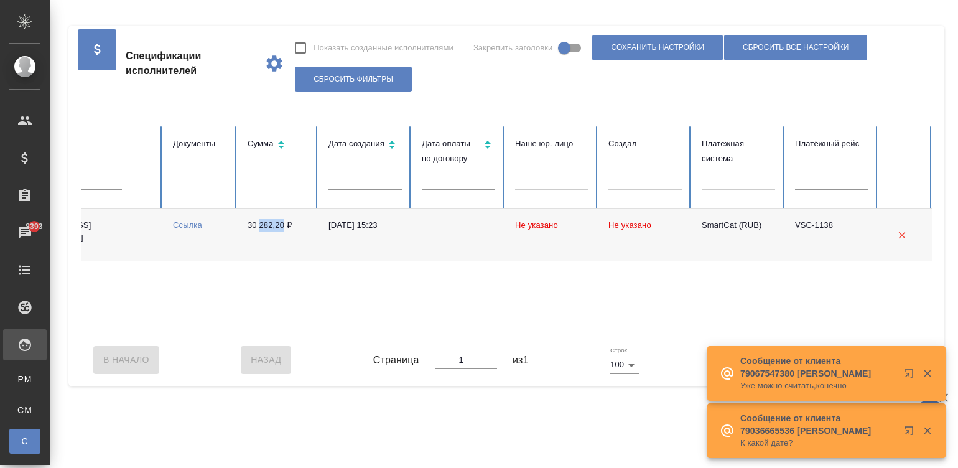
click at [271, 238] on td "30 282,20 ₽" at bounding box center [278, 235] width 81 height 52
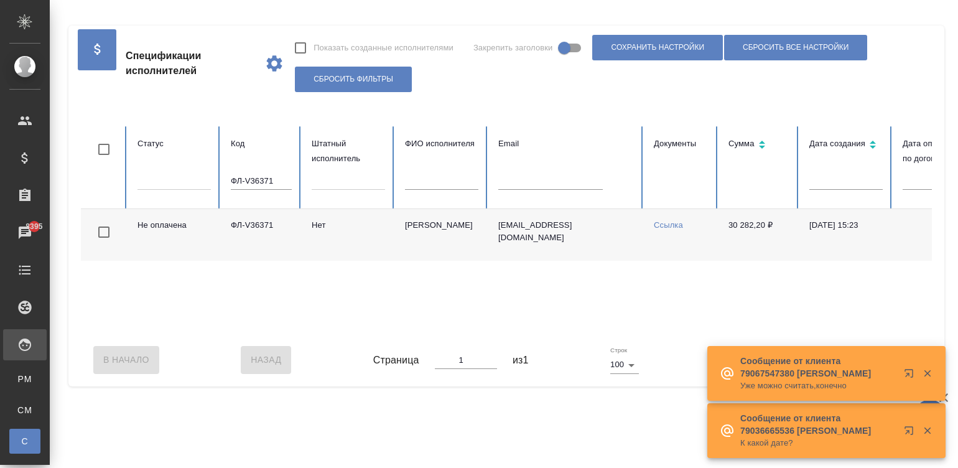
click at [277, 180] on input "ФЛ-V36371" at bounding box center [261, 180] width 61 height 17
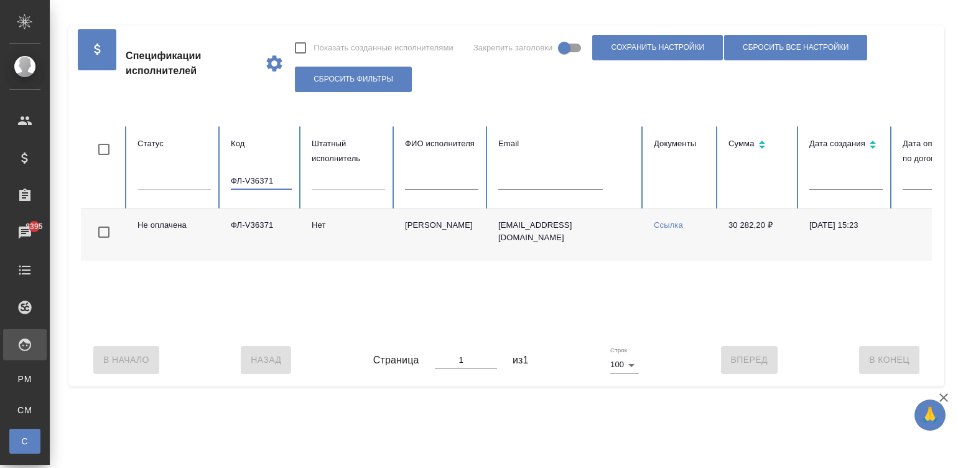
paste input "817"
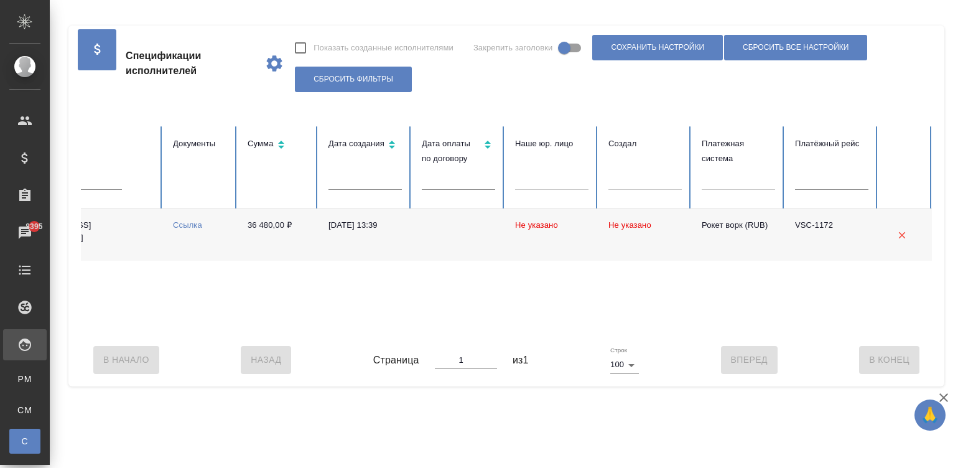
type input "ФЛ-V36817"
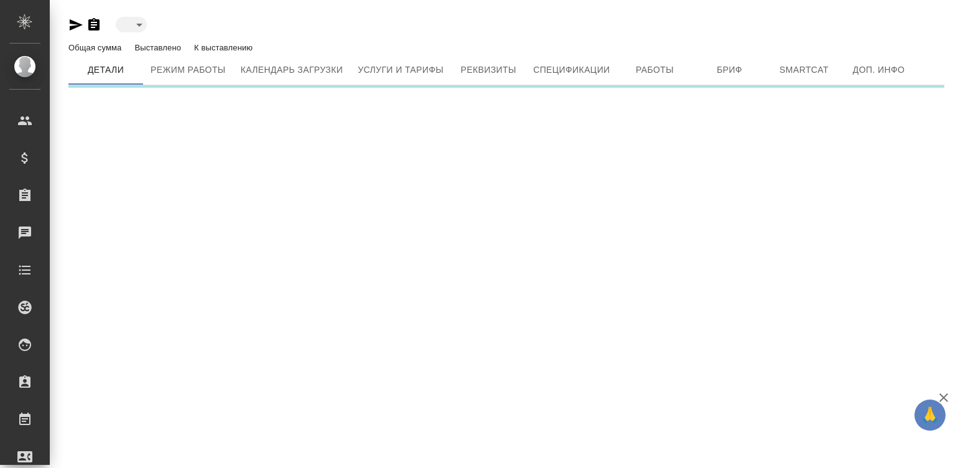
type input "active"
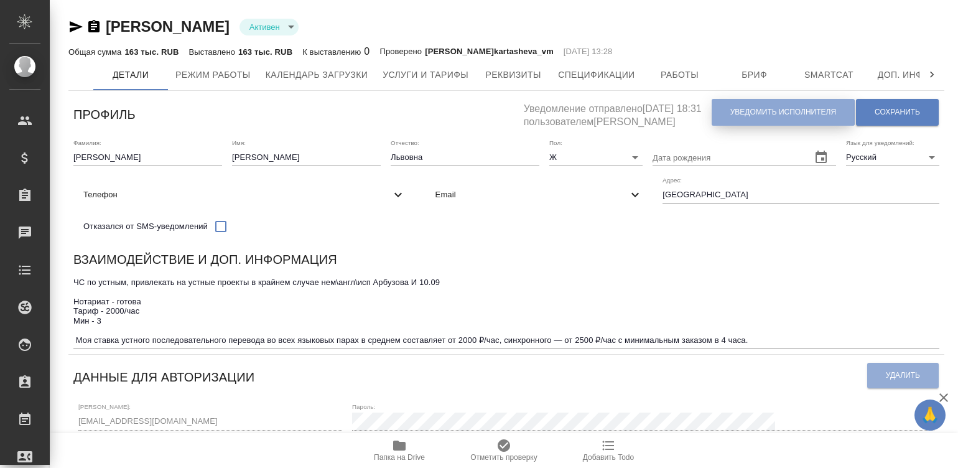
click at [759, 114] on span "Уведомить исполнителя" at bounding box center [783, 112] width 106 height 11
type textarea "Loremi dolo, Sitametco! Adipiscingel s doeiusmod temporincid ut laboreetdol mag…"
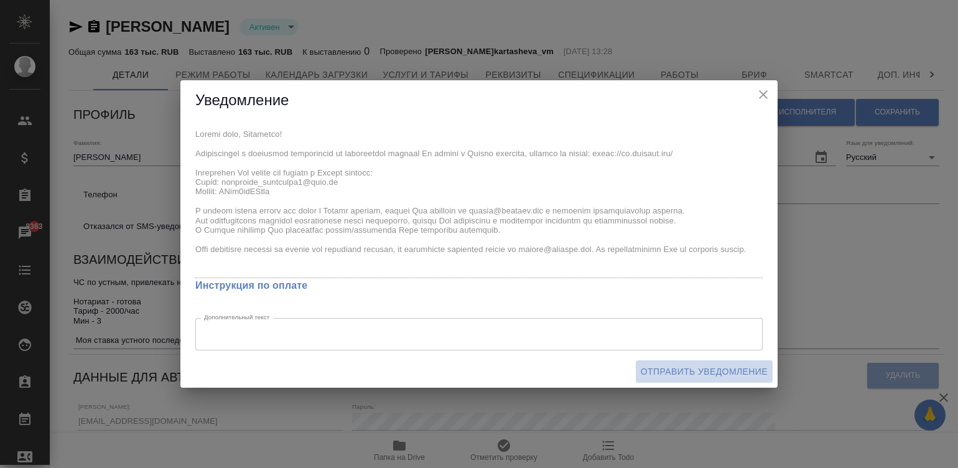
click at [709, 364] on span "Отправить уведомление" at bounding box center [704, 372] width 127 height 16
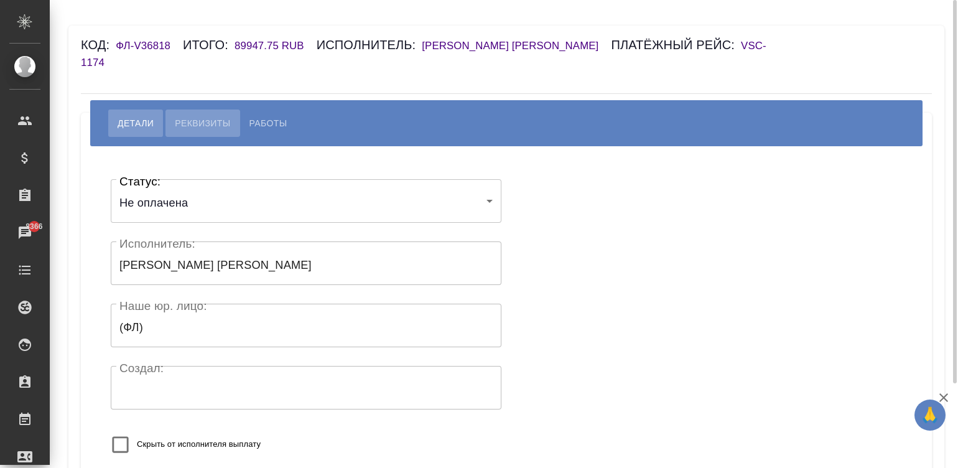
click at [208, 123] on span "Реквизиты" at bounding box center [202, 123] width 55 height 15
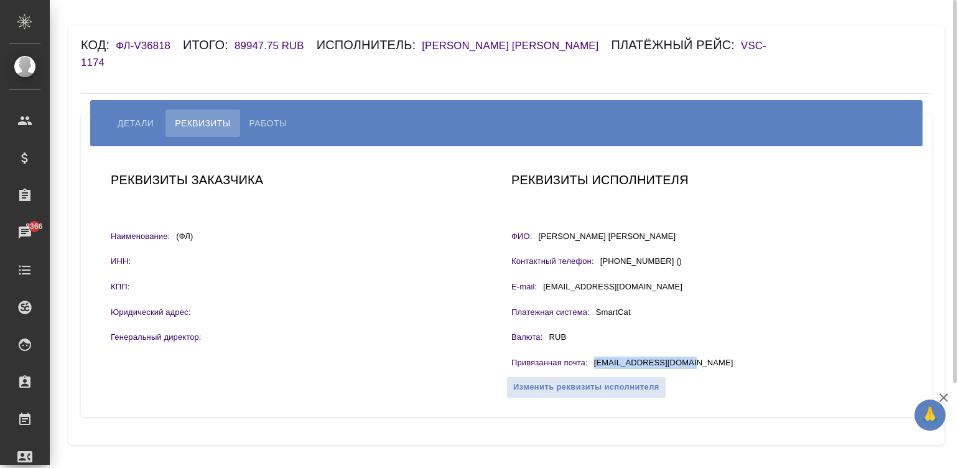
drag, startPoint x: 705, startPoint y: 366, endPoint x: 593, endPoint y: 364, distance: 112.0
click at [593, 364] on div "Привязанная почта : ana27063546@yandex.ru" at bounding box center [706, 364] width 391 height 16
copy p "ana27063546@yandex.ru"
drag, startPoint x: 696, startPoint y: 236, endPoint x: 537, endPoint y: 242, distance: 158.7
click at [537, 242] on div "ФИО: Крыласова Анастасия Васильевна" at bounding box center [706, 238] width 391 height 16
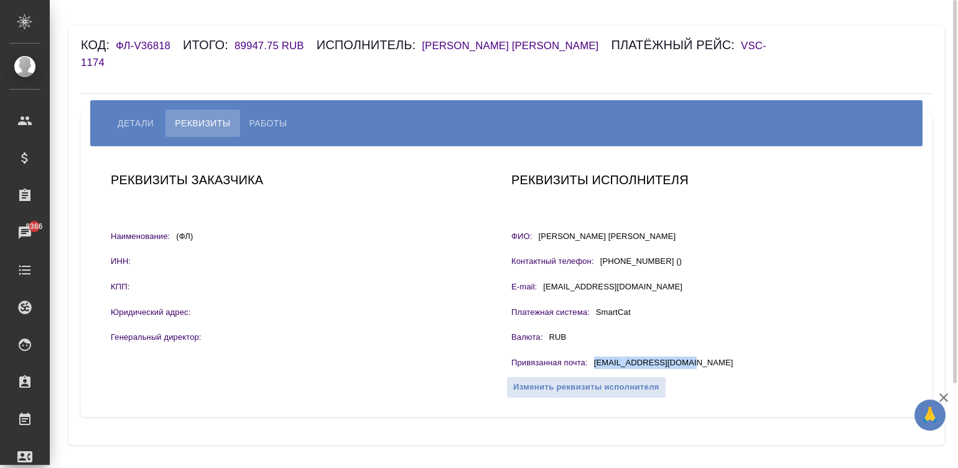
copy p "Крыласова Анастасия Васильевна"
click at [256, 115] on button "Работы" at bounding box center [268, 122] width 57 height 27
select select "10"
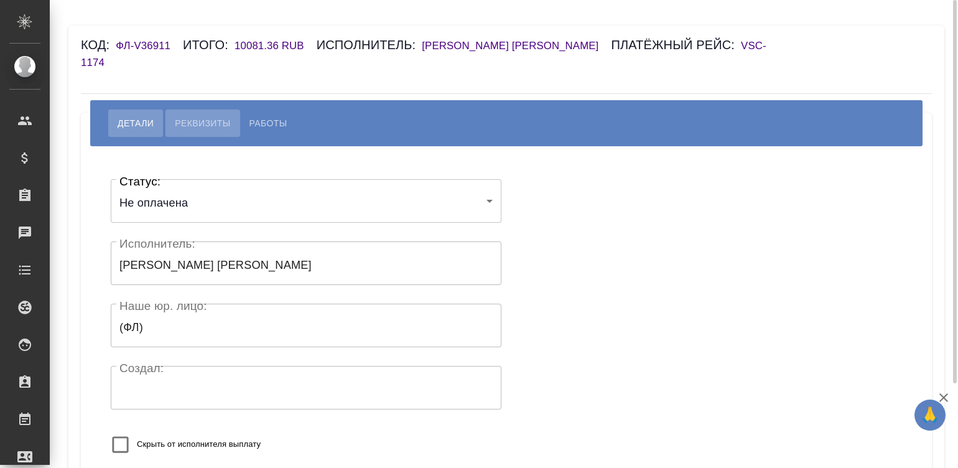
click at [202, 123] on span "Реквизиты" at bounding box center [202, 123] width 55 height 15
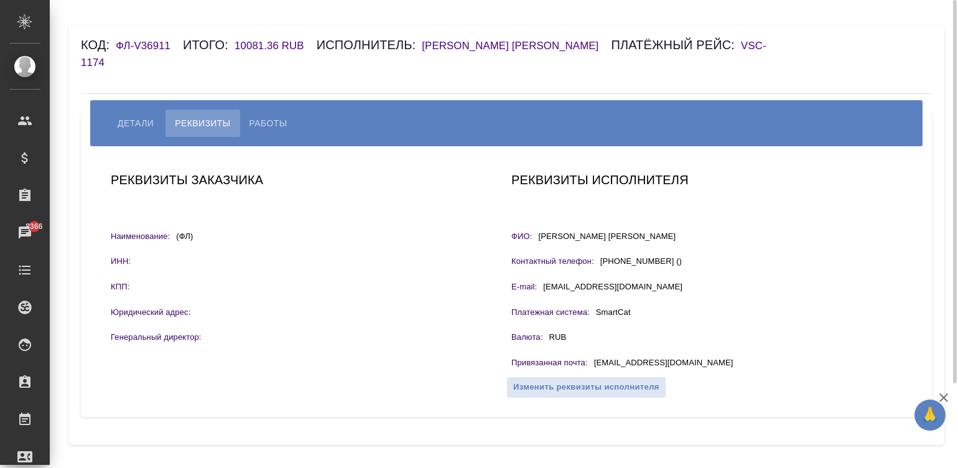
drag, startPoint x: 691, startPoint y: 235, endPoint x: 540, endPoint y: 243, distance: 151.3
click at [540, 243] on div "ФИО: [PERSON_NAME] [PERSON_NAME]" at bounding box center [706, 238] width 391 height 16
copy p "[PERSON_NAME] [PERSON_NAME]"
drag, startPoint x: 667, startPoint y: 363, endPoint x: 591, endPoint y: 366, distance: 75.9
click at [591, 366] on div "Привязанная почта : [EMAIL_ADDRESS][DOMAIN_NAME]" at bounding box center [706, 364] width 391 height 16
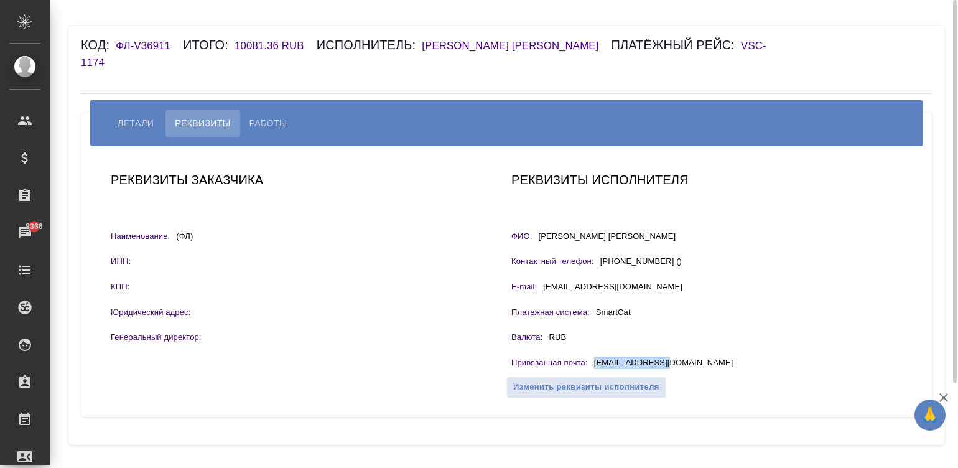
copy p "[EMAIL_ADDRESS][DOMAIN_NAME]"
click at [256, 119] on span "Работы" at bounding box center [268, 123] width 38 height 15
select select "10"
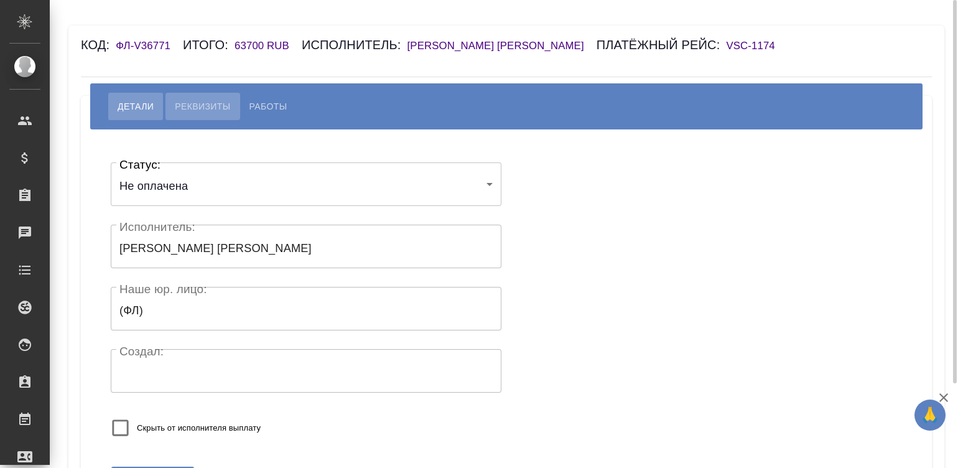
click at [194, 114] on span "Реквизиты" at bounding box center [202, 106] width 55 height 15
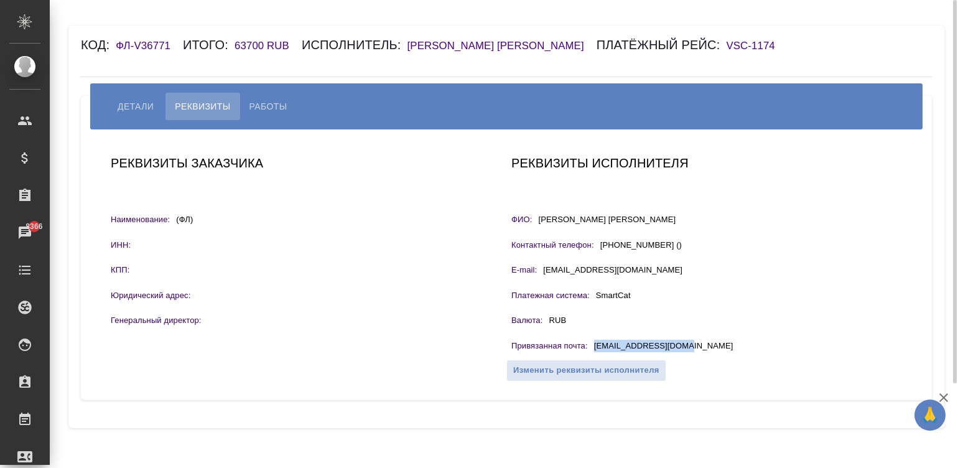
drag, startPoint x: 683, startPoint y: 356, endPoint x: 588, endPoint y: 364, distance: 95.4
click at [588, 355] on div "Привязанная почта : tofan0111@rambler.ru" at bounding box center [706, 348] width 391 height 16
copy div "tofan0111@rambler.ru"
drag, startPoint x: 678, startPoint y: 234, endPoint x: 535, endPoint y: 233, distance: 142.4
click at [535, 229] on div "ФИО: Баранецкая Наталья Ильинична" at bounding box center [706, 221] width 391 height 16
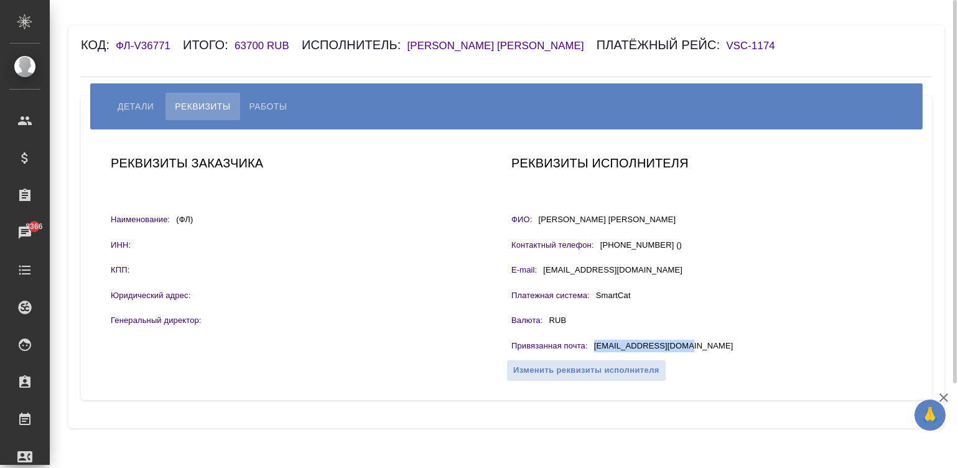
copy p "[PERSON_NAME] [PERSON_NAME]"
click at [278, 114] on span "Работы" at bounding box center [268, 106] width 38 height 15
select select "10"
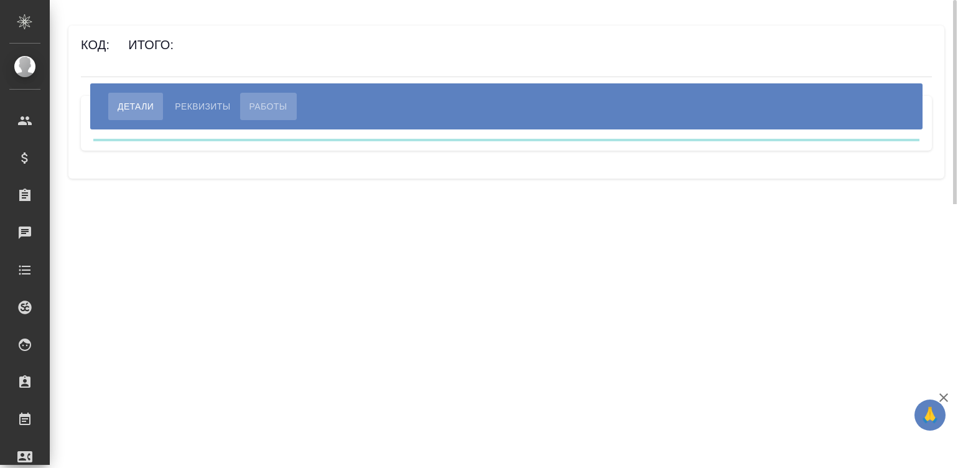
click at [274, 99] on span "Работы" at bounding box center [268, 106] width 38 height 15
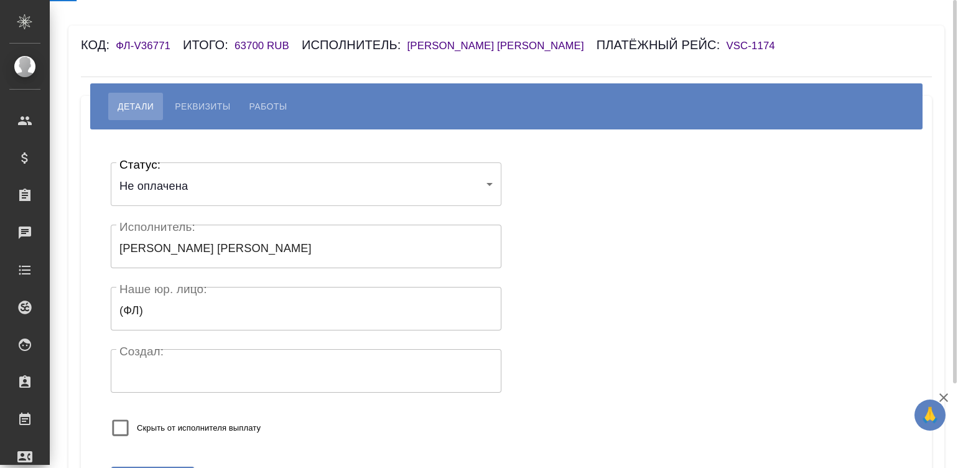
select select "10"
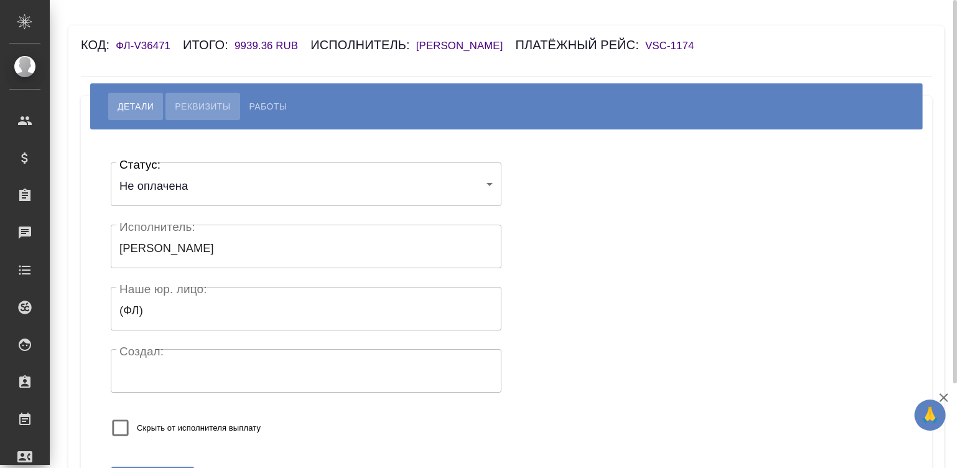
click at [214, 103] on span "Реквизиты" at bounding box center [202, 106] width 55 height 15
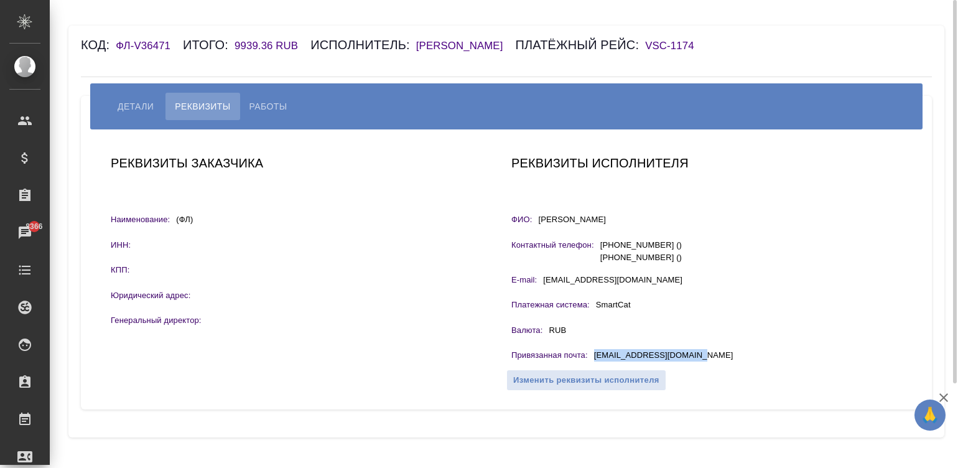
drag, startPoint x: 705, startPoint y: 356, endPoint x: 591, endPoint y: 356, distance: 113.8
click at [591, 356] on div "Привязанная почта : [EMAIL_ADDRESS][DOMAIN_NAME]" at bounding box center [706, 357] width 391 height 16
copy p "[EMAIL_ADDRESS][DOMAIN_NAME]"
drag, startPoint x: 662, startPoint y: 217, endPoint x: 535, endPoint y: 221, distance: 126.9
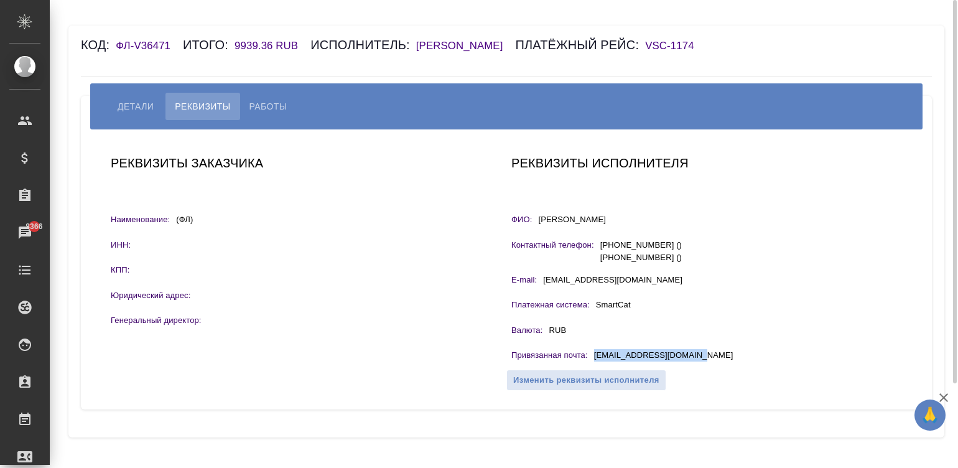
click at [535, 221] on div "ФИО: [PERSON_NAME]" at bounding box center [706, 221] width 391 height 16
copy p "[PERSON_NAME]"
click at [269, 103] on span "Работы" at bounding box center [268, 106] width 38 height 15
select select "10"
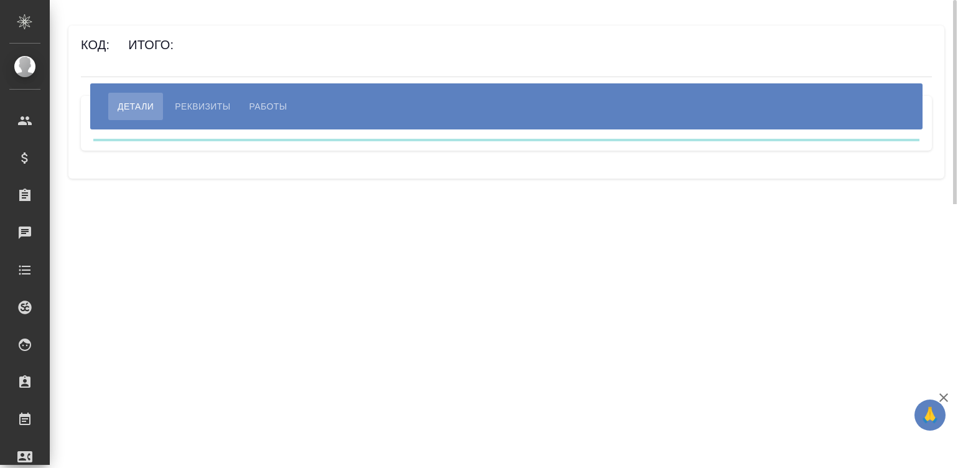
click at [247, 109] on button "Работы" at bounding box center [268, 106] width 57 height 27
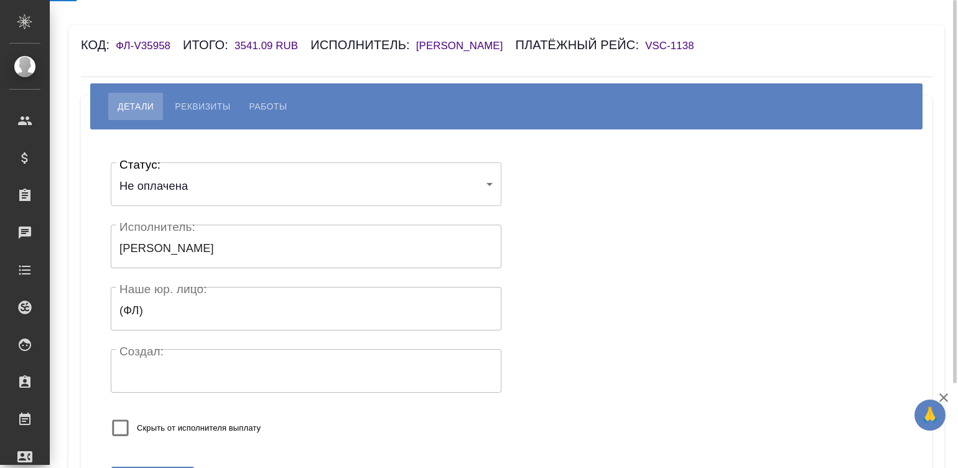
select select "10"
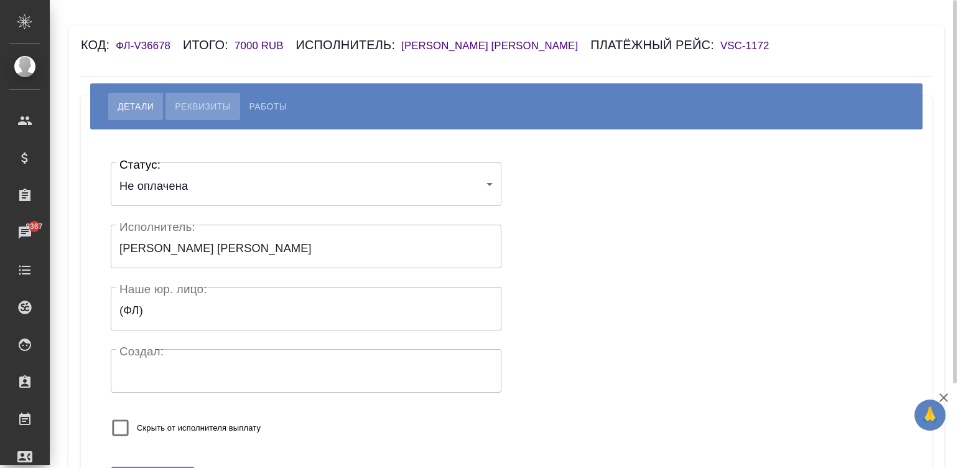
click at [190, 103] on span "Реквизиты" at bounding box center [202, 106] width 55 height 15
click at [206, 114] on span "Реквизиты" at bounding box center [202, 106] width 55 height 15
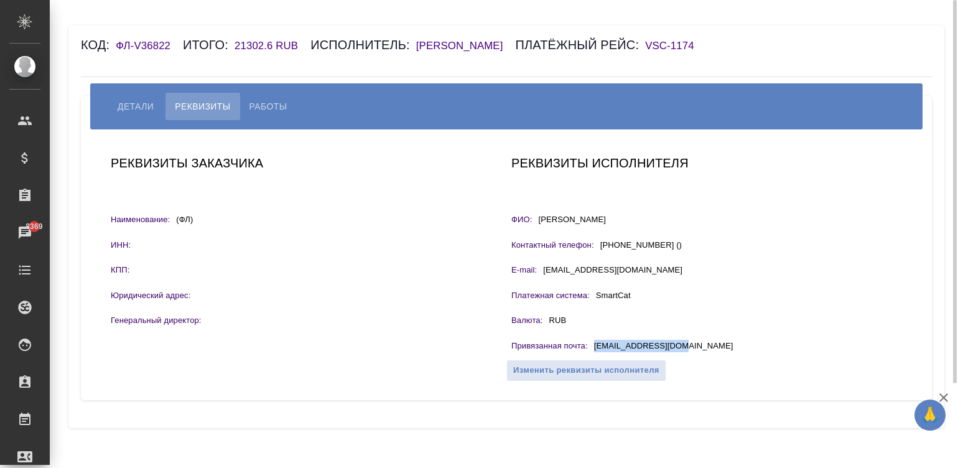
drag, startPoint x: 675, startPoint y: 361, endPoint x: 591, endPoint y: 368, distance: 83.7
click at [591, 355] on div "Привязанная почта : [EMAIL_ADDRESS][DOMAIN_NAME]" at bounding box center [706, 348] width 391 height 16
copy p "[EMAIL_ADDRESS][DOMAIN_NAME]"
drag, startPoint x: 664, startPoint y: 239, endPoint x: 536, endPoint y: 233, distance: 128.3
click at [536, 229] on div "ФИО: [PERSON_NAME]" at bounding box center [706, 221] width 391 height 16
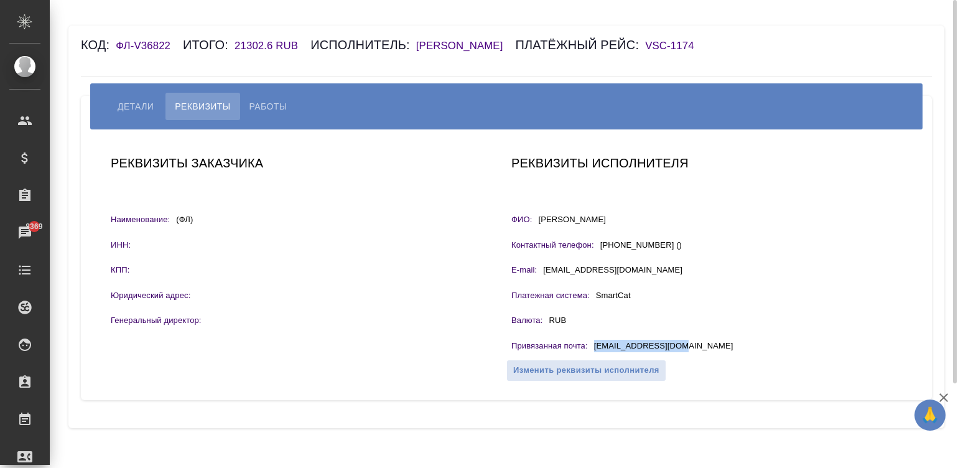
copy p "[PERSON_NAME]"
click at [269, 114] on span "Работы" at bounding box center [268, 106] width 38 height 15
select select "10"
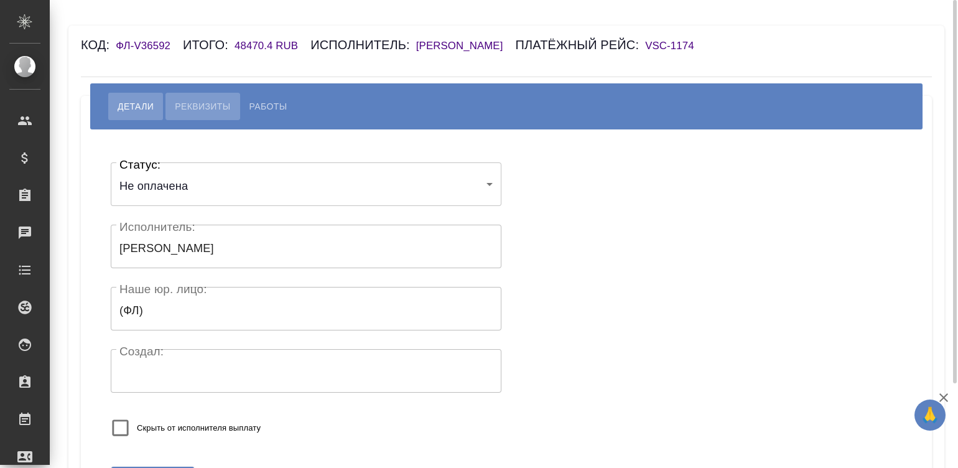
click at [199, 100] on span "Реквизиты" at bounding box center [202, 106] width 55 height 15
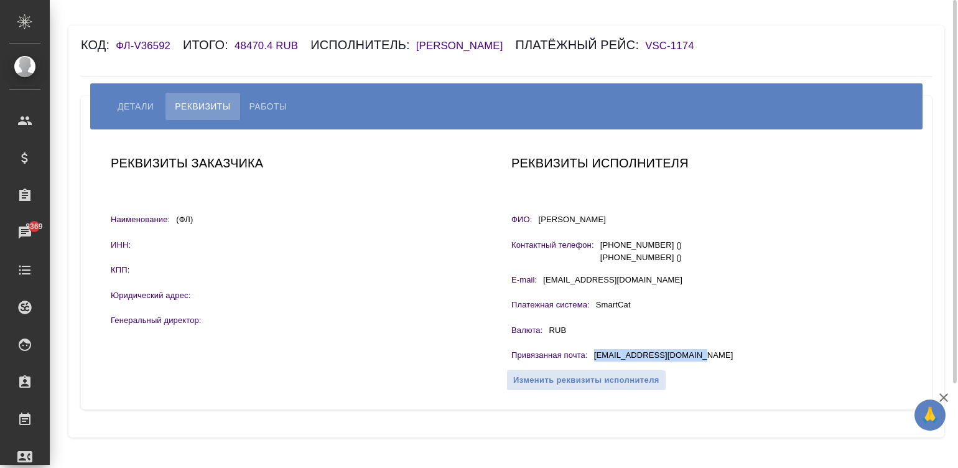
drag, startPoint x: 704, startPoint y: 346, endPoint x: 591, endPoint y: 352, distance: 113.3
click at [591, 352] on div "Реквизиты исполнителя ФИО: Verma Vikas Контактный телефон: +919871578931 () +79…" at bounding box center [706, 269] width 400 height 243
copy p "vermavikas988@gmail.com"
drag, startPoint x: 595, startPoint y: 222, endPoint x: 535, endPoint y: 225, distance: 59.8
click at [535, 225] on div "ФИО: Verma Vikas" at bounding box center [706, 221] width 391 height 16
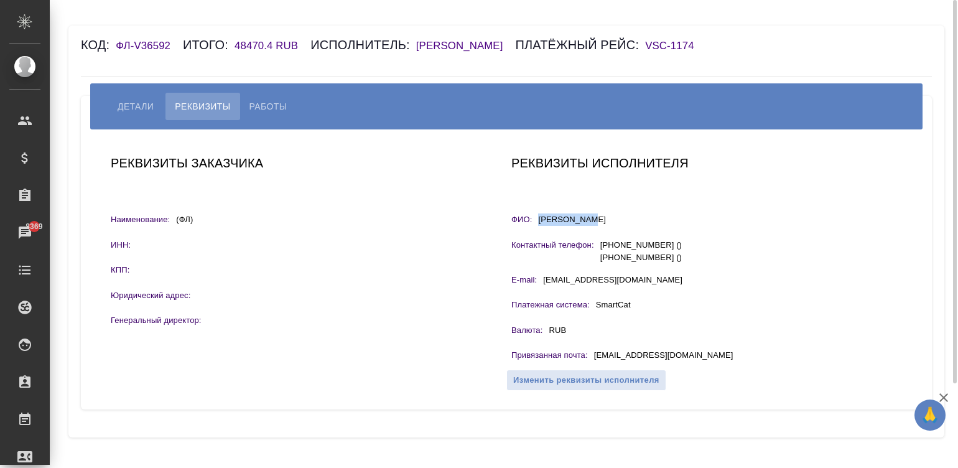
copy p "Verma Vikas"
click at [257, 102] on span "Работы" at bounding box center [268, 106] width 38 height 15
select select "10"
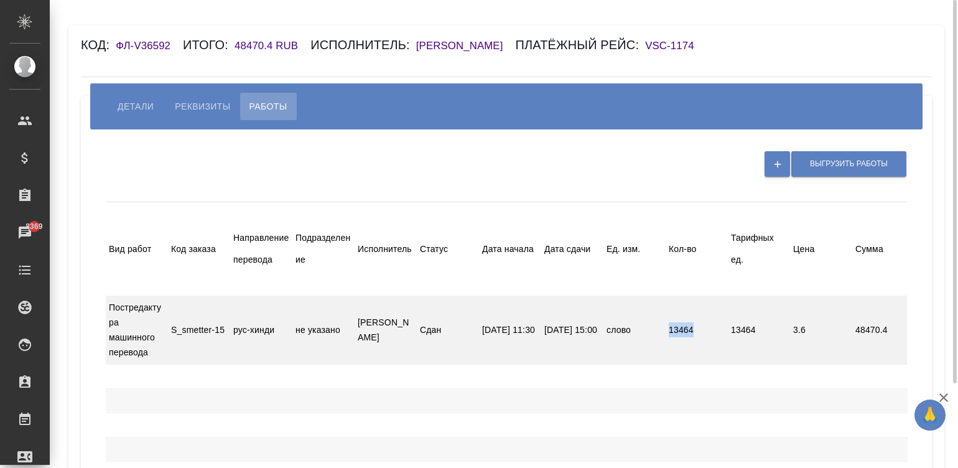
drag, startPoint x: 661, startPoint y: 324, endPoint x: 695, endPoint y: 334, distance: 35.6
click at [695, 334] on div "Постредактура машинного перевода S_smetter-15 рус-хинди не указано Verma Vikas …" at bounding box center [630, 329] width 1049 height 68
copy div "слово 13464"
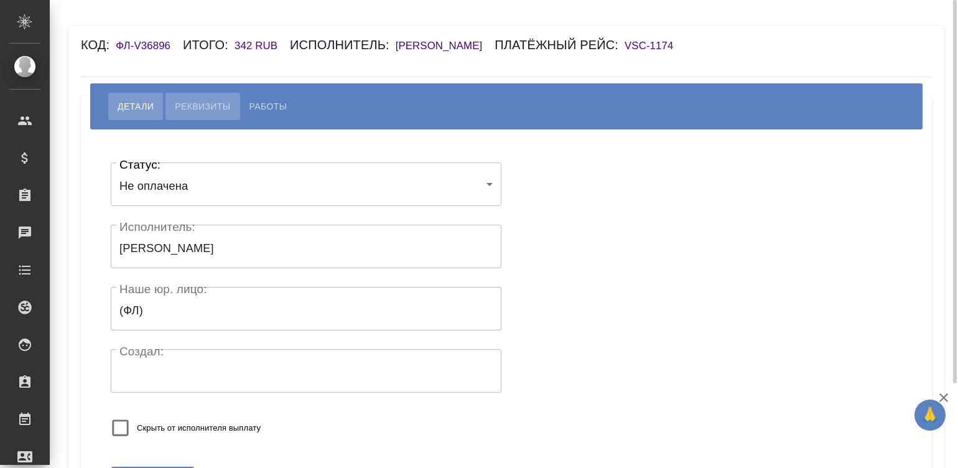
click at [193, 103] on span "Реквизиты" at bounding box center [202, 106] width 55 height 15
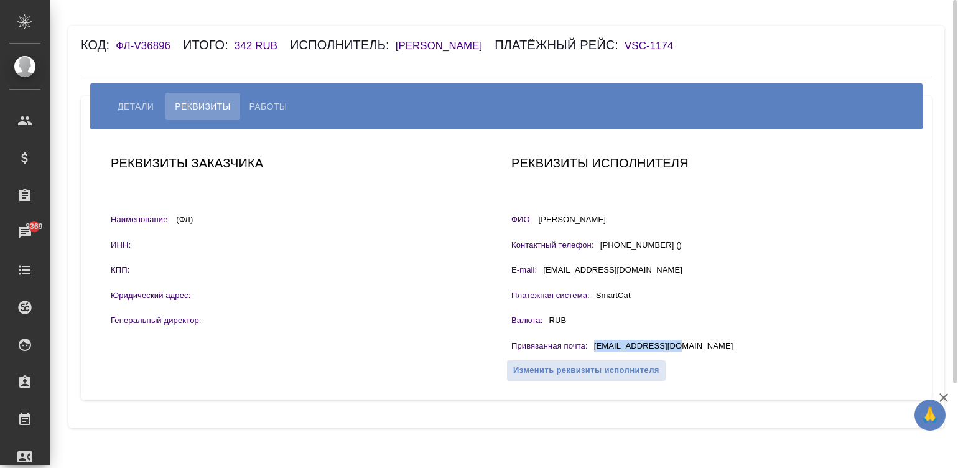
drag, startPoint x: 687, startPoint y: 341, endPoint x: 590, endPoint y: 347, distance: 97.8
click at [590, 347] on div "Привязанная почта : [EMAIL_ADDRESS][DOMAIN_NAME]" at bounding box center [706, 348] width 391 height 16
copy div "[EMAIL_ADDRESS][DOMAIN_NAME]"
click at [262, 104] on span "Работы" at bounding box center [268, 106] width 38 height 15
select select "10"
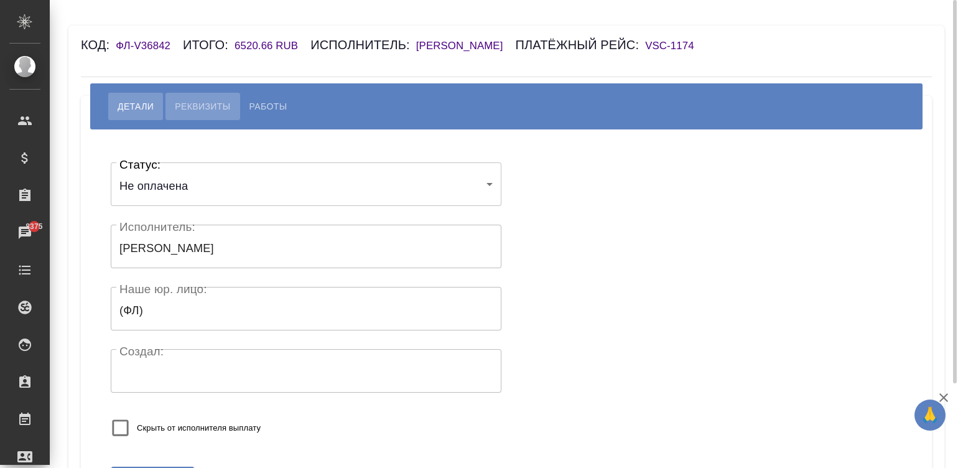
click at [185, 114] on span "Реквизиты" at bounding box center [202, 106] width 55 height 15
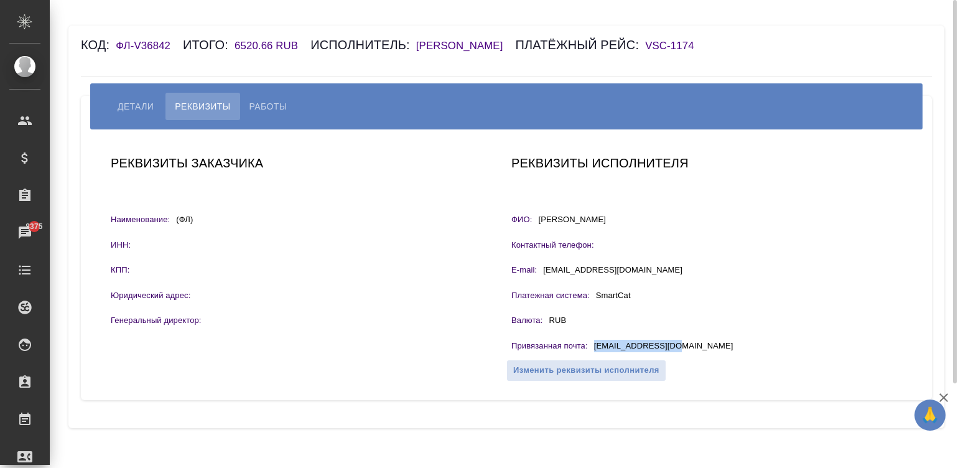
drag, startPoint x: 684, startPoint y: 366, endPoint x: 590, endPoint y: 359, distance: 94.2
click at [590, 355] on div "Привязанная почта : [EMAIL_ADDRESS][DOMAIN_NAME]" at bounding box center [706, 348] width 391 height 16
copy div "[EMAIL_ADDRESS][DOMAIN_NAME]"
drag, startPoint x: 677, startPoint y: 230, endPoint x: 535, endPoint y: 231, distance: 141.2
click at [535, 229] on div "ФИО: [PERSON_NAME]" at bounding box center [706, 221] width 391 height 16
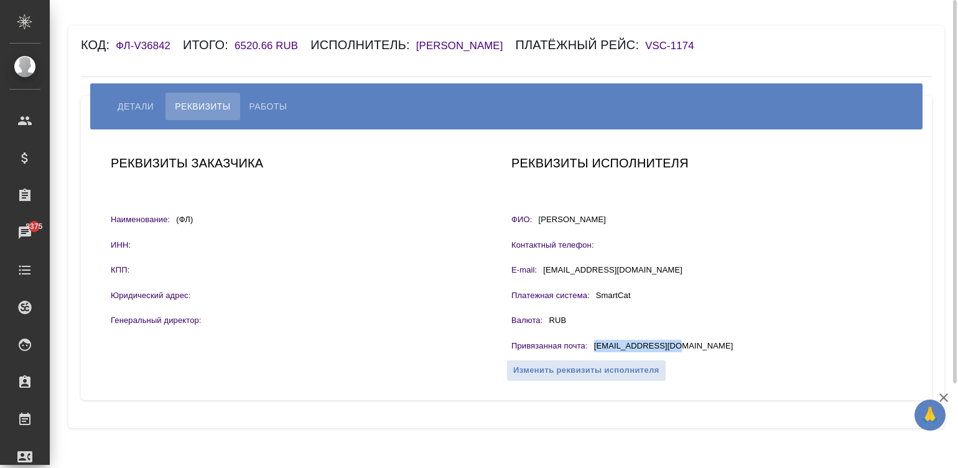
copy p "[PERSON_NAME]"
click at [266, 114] on span "Работы" at bounding box center [268, 106] width 38 height 15
select select "10"
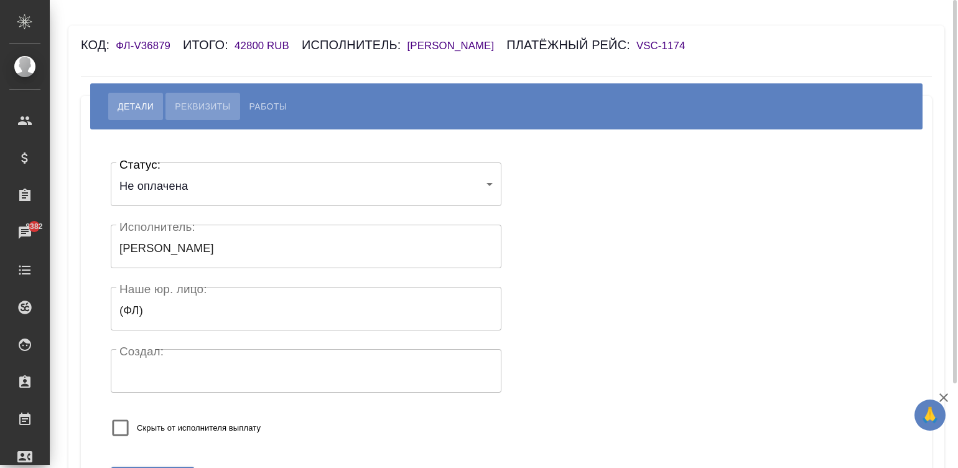
click at [215, 100] on span "Реквизиты" at bounding box center [202, 106] width 55 height 15
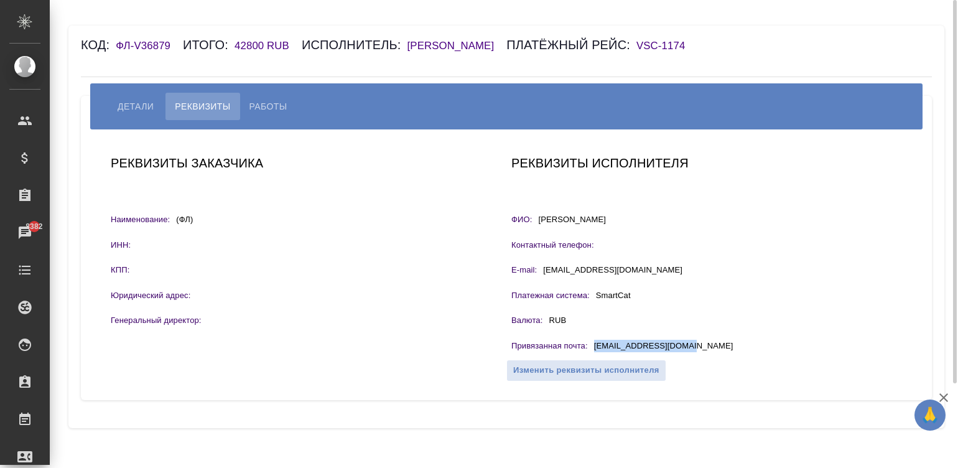
drag, startPoint x: 692, startPoint y: 347, endPoint x: 592, endPoint y: 348, distance: 100.1
click at [592, 348] on div "Привязанная почта : [EMAIL_ADDRESS][DOMAIN_NAME]" at bounding box center [706, 348] width 391 height 16
copy p "[EMAIL_ADDRESS][DOMAIN_NAME]"
drag, startPoint x: 643, startPoint y: 218, endPoint x: 500, endPoint y: 190, distance: 145.7
click at [535, 221] on div "ФИО: [PERSON_NAME]" at bounding box center [706, 221] width 391 height 16
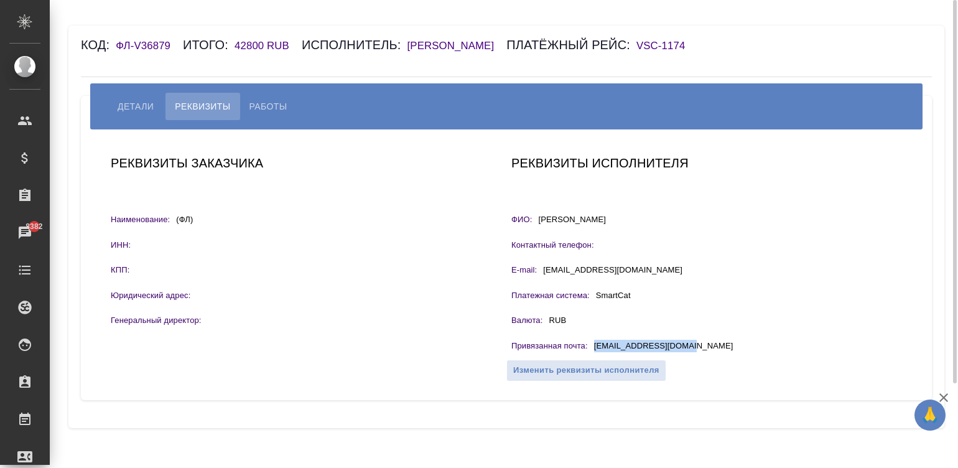
copy p "[PERSON_NAME]"
click at [264, 104] on span "Работы" at bounding box center [268, 106] width 38 height 15
select select "10"
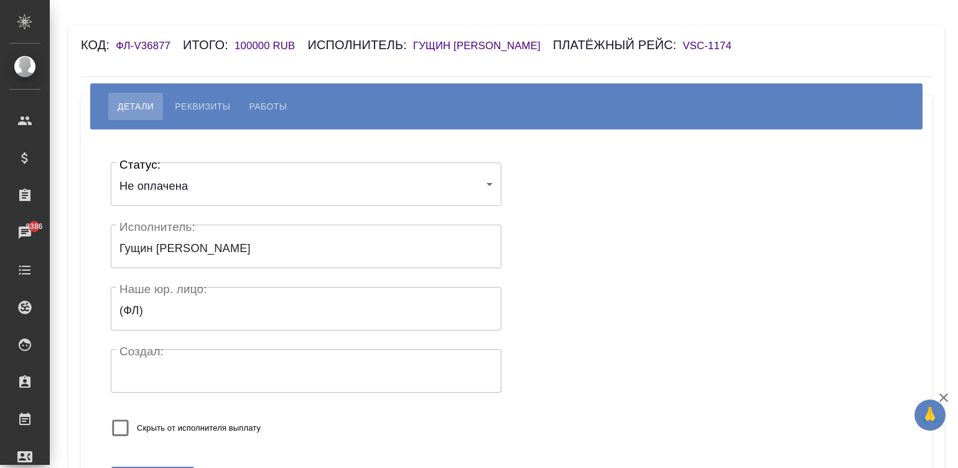
click at [208, 104] on span "Реквизиты" at bounding box center [202, 106] width 55 height 15
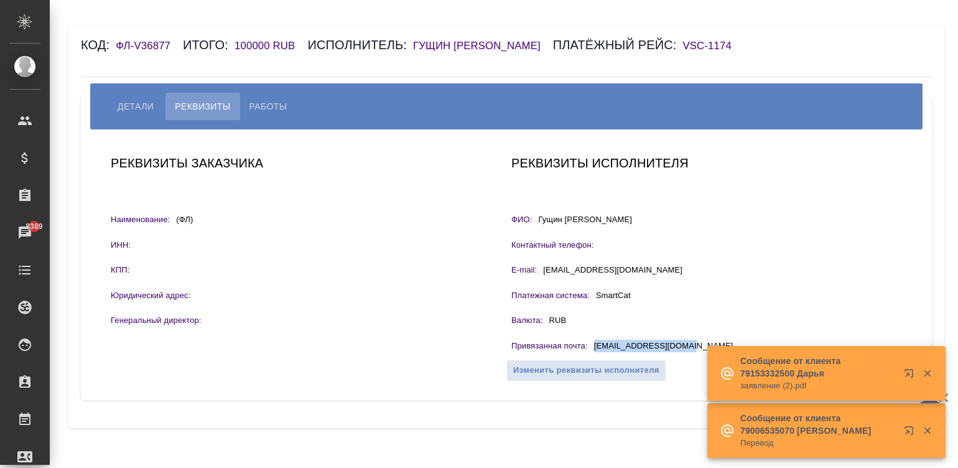
drag, startPoint x: 688, startPoint y: 342, endPoint x: 595, endPoint y: 346, distance: 93.4
click at [595, 346] on div "Привязанная почта : [EMAIL_ADDRESS][DOMAIN_NAME]" at bounding box center [706, 348] width 391 height 16
copy p "[EMAIL_ADDRESS][DOMAIN_NAME]"
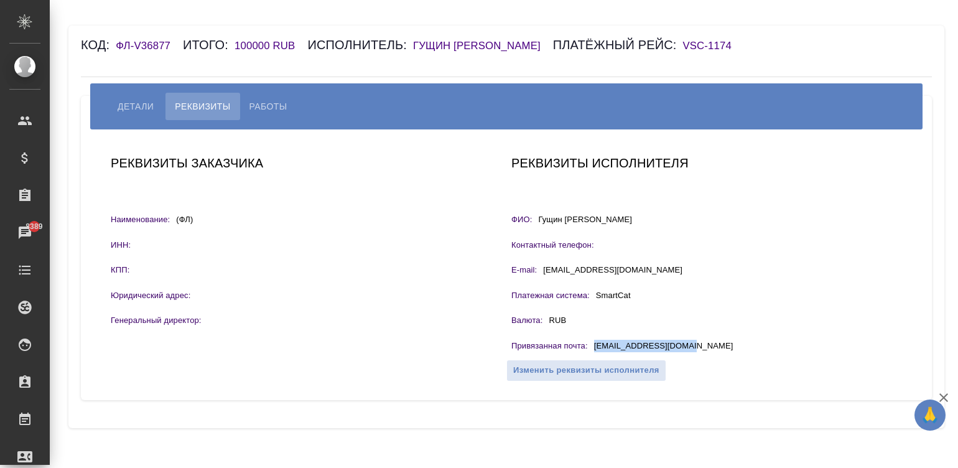
drag, startPoint x: 639, startPoint y: 217, endPoint x: 537, endPoint y: 220, distance: 102.0
click at [537, 220] on div "ФИО: [PERSON_NAME]" at bounding box center [706, 221] width 391 height 16
copy p "Гущин [PERSON_NAME]"
click at [258, 118] on button "Работы" at bounding box center [268, 106] width 57 height 27
select select "10"
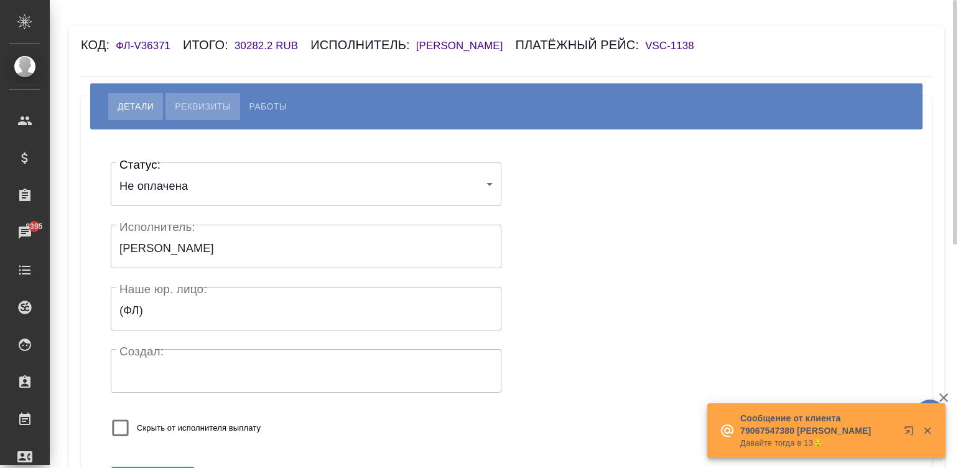
click at [195, 108] on span "Реквизиты" at bounding box center [202, 106] width 55 height 15
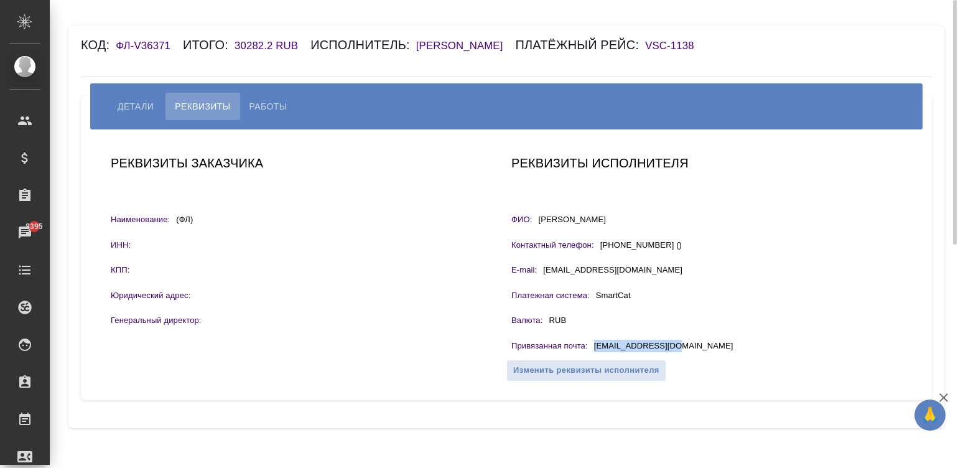
drag, startPoint x: 686, startPoint y: 346, endPoint x: 582, endPoint y: 345, distance: 103.9
click at [594, 351] on div "Привязанная почта : DingPei121@163.com" at bounding box center [706, 348] width 391 height 16
copy p "DingPei121@163.com"
drag, startPoint x: 590, startPoint y: 221, endPoint x: 539, endPoint y: 223, distance: 51.7
click at [539, 223] on div "ФИО: Дин Пэй" at bounding box center [706, 221] width 391 height 16
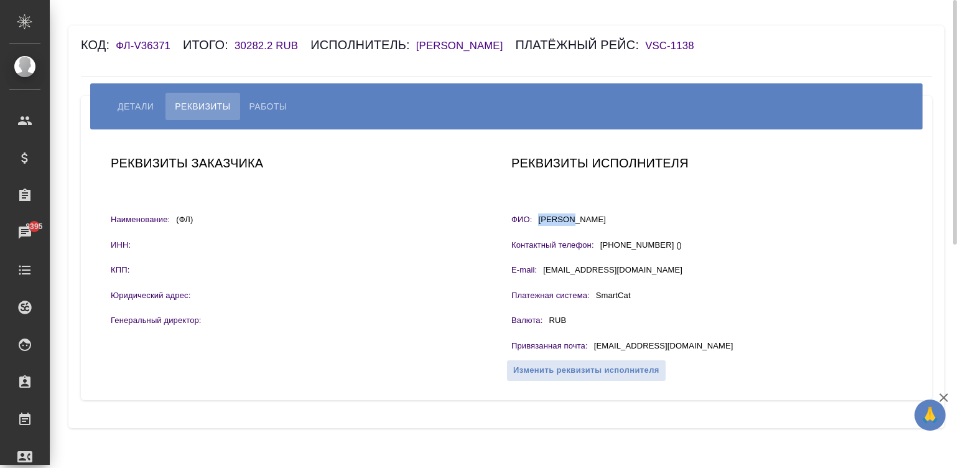
copy p "Дин Пэй"
click at [264, 103] on span "Работы" at bounding box center [268, 106] width 38 height 15
select select "10"
